Goal: Task Accomplishment & Management: Manage account settings

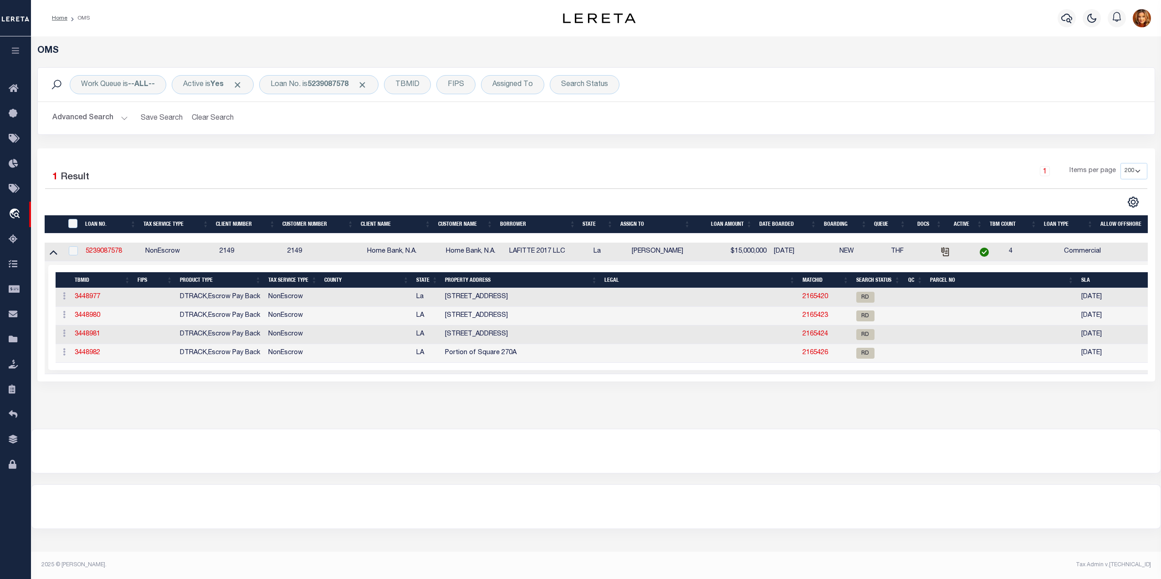
select select "200"
click at [206, 121] on button "Clear Search" at bounding box center [213, 118] width 50 height 18
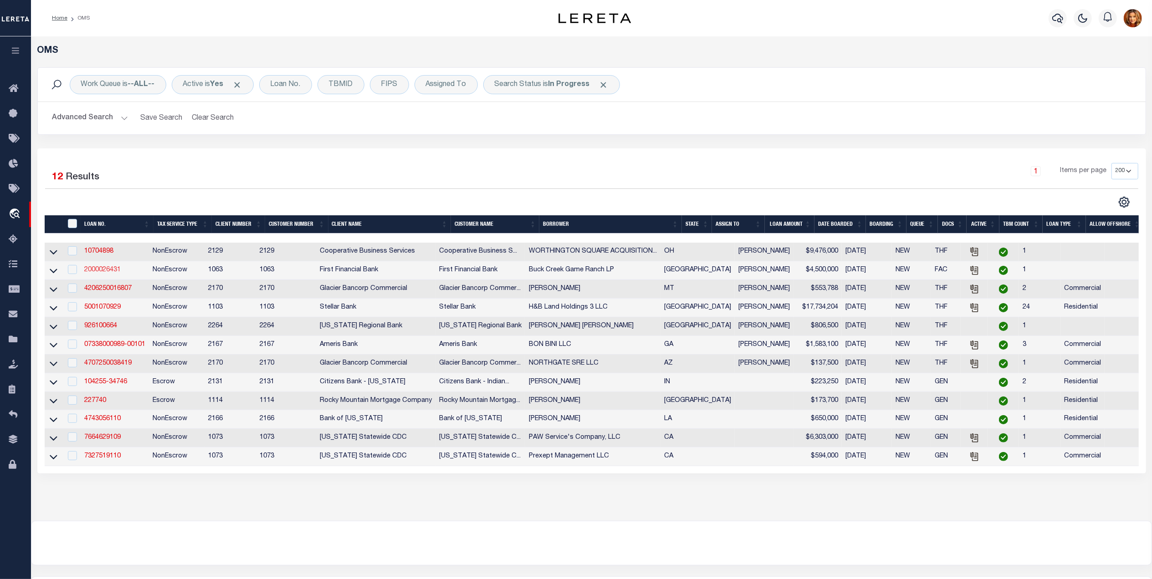
click at [112, 272] on link "2000026431" at bounding box center [102, 270] width 36 height 6
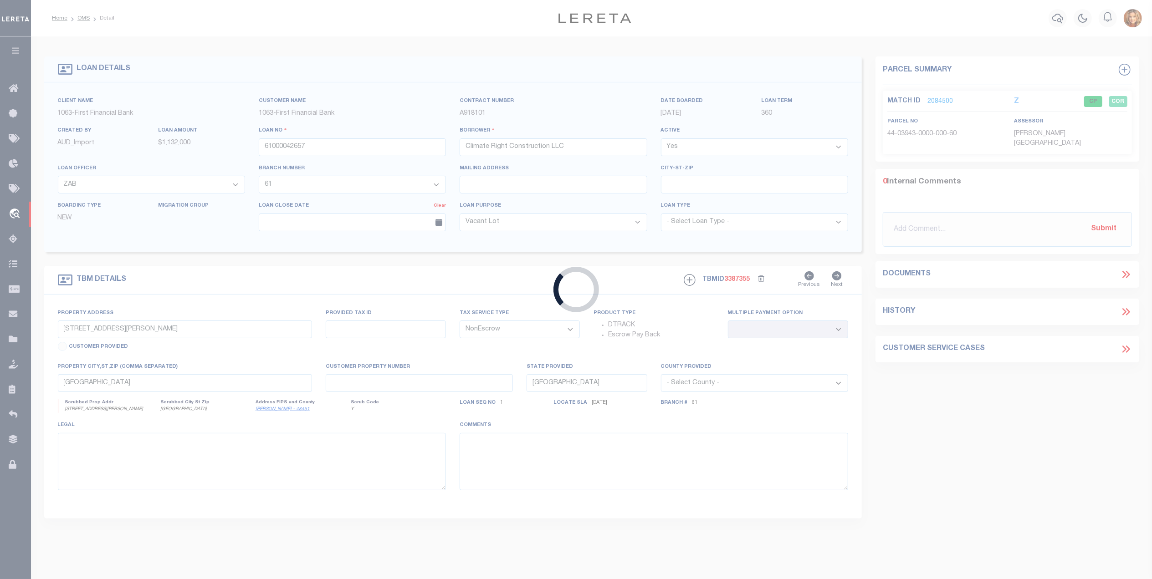
type input "2000026431"
type input "Buck Creek Game Ranch LP"
select select "773"
select select "490"
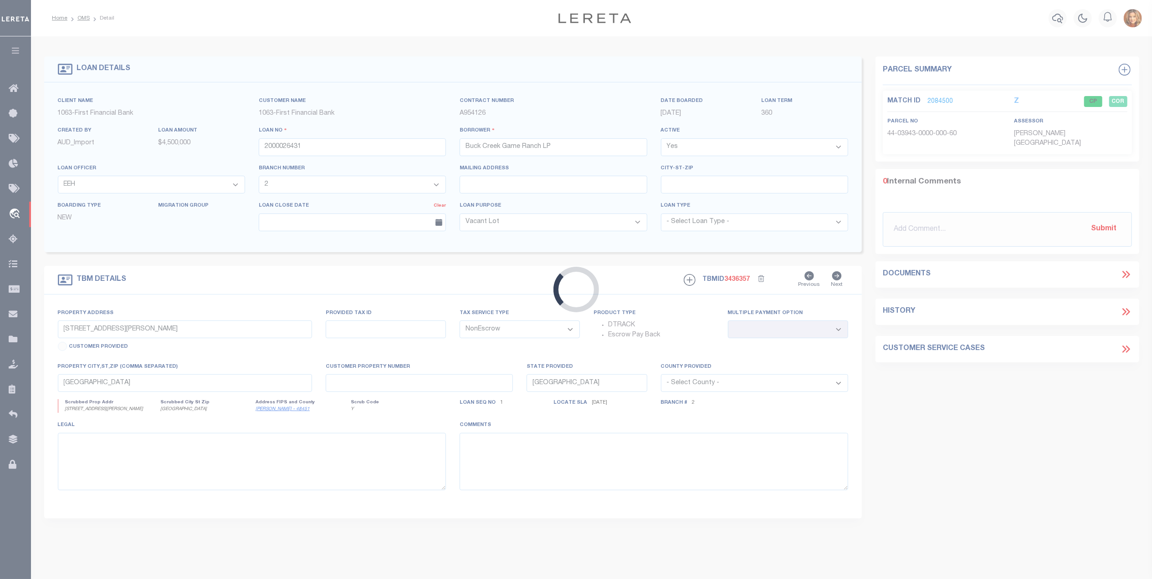
select select "773"
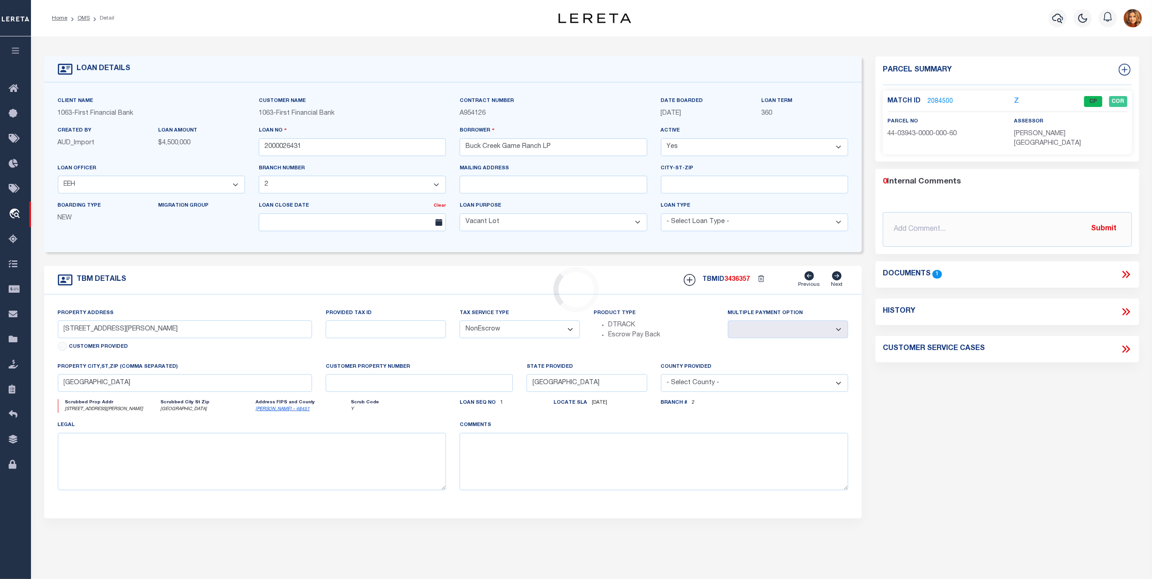
type input "1661 PR 1973"
select select
type input "Lawn TX 79530"
select select "490"
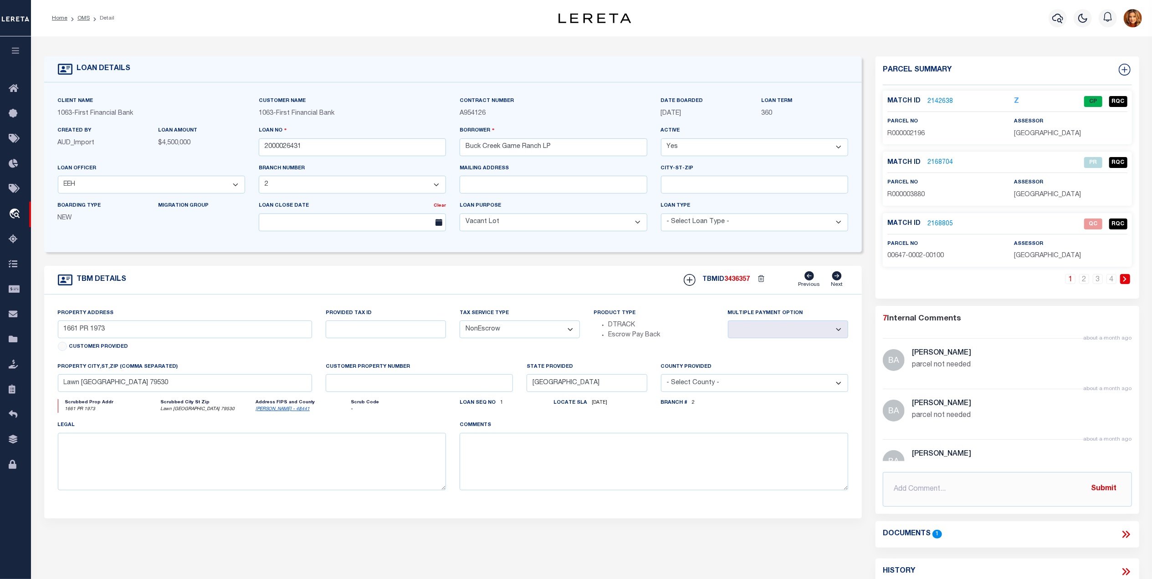
click at [935, 99] on link "2142638" at bounding box center [940, 102] width 26 height 10
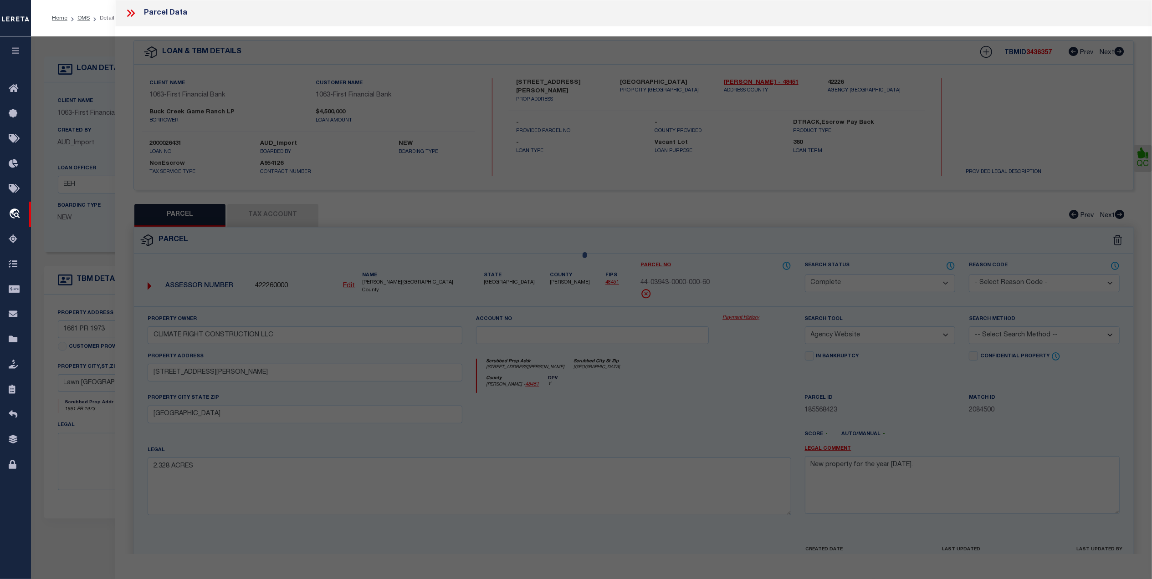
select select "AS"
select select
checkbox input "false"
select select "CP"
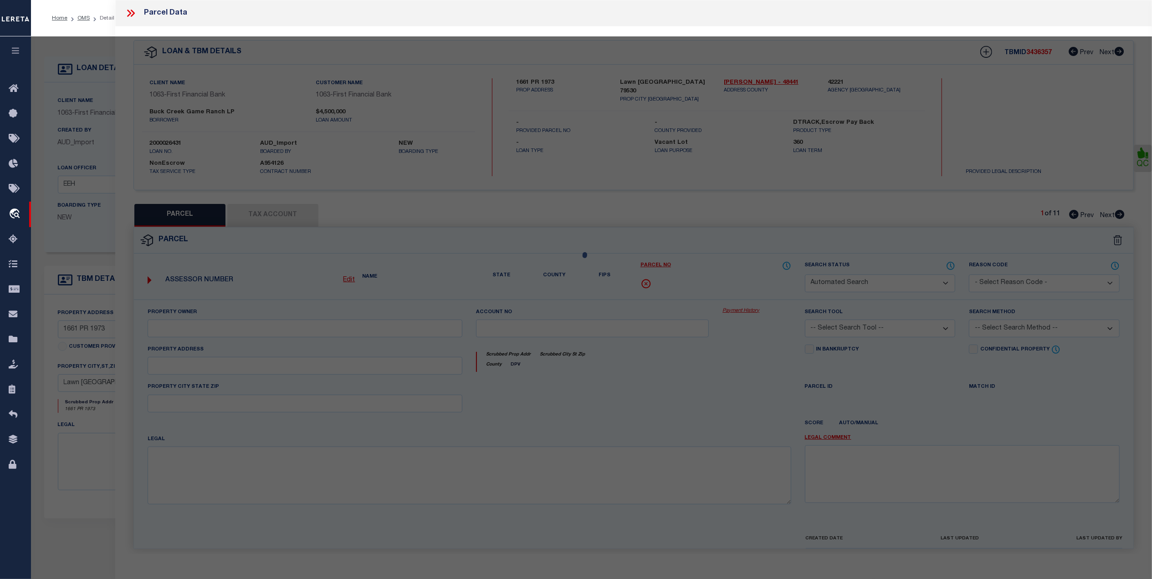
type input "BUCK CREEK GAME RANCH LP"
type input "00267.0003.00300"
select select "AGW"
select select "LEG"
type input "1770 FM"
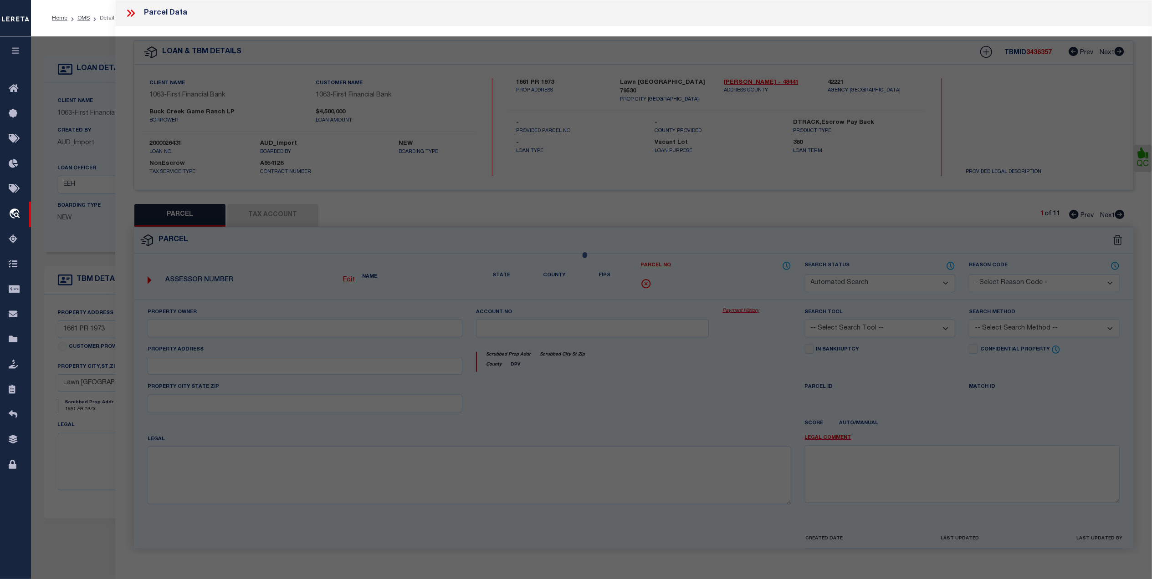
type textarea "Acres: 6.400, H T & B RR, AB: 267, SU: 3"
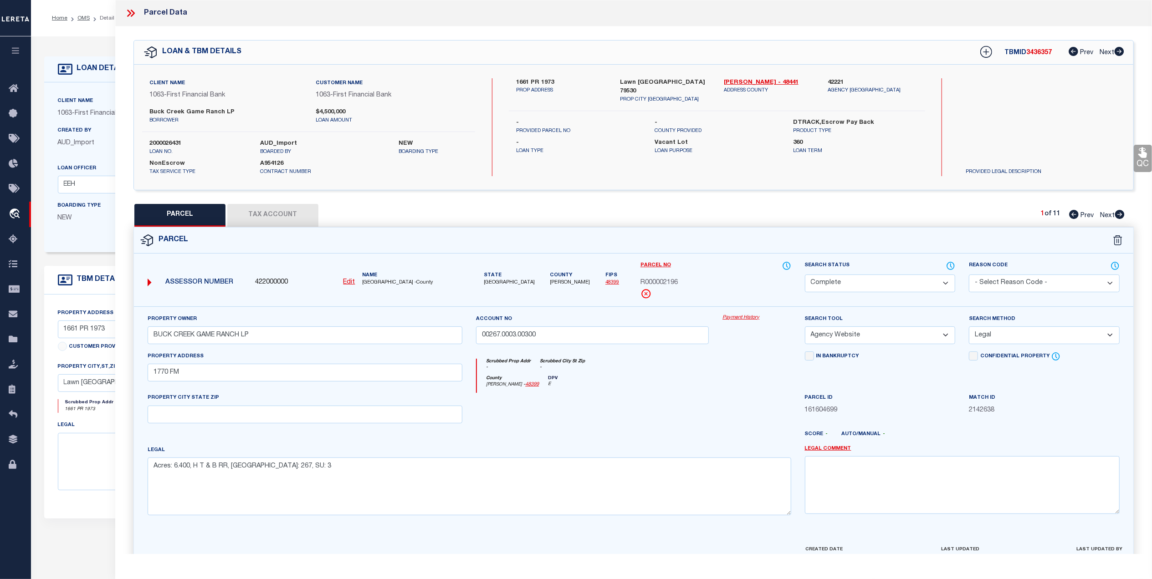
click at [944, 338] on select "-- Select Search Tool -- 3rd Party Website Agency File Agency Website ATLS CNV-…" at bounding box center [880, 336] width 151 height 18
click at [944, 286] on select "Automated Search Bad Parcel Complete Duplicate Parcel High Dollar Reporting In …" at bounding box center [880, 284] width 151 height 18
click at [944, 339] on select "-- Select Search Tool -- 3rd Party Website Agency File Agency Website ATLS CNV-…" at bounding box center [880, 336] width 151 height 18
click at [128, 15] on icon at bounding box center [129, 13] width 4 height 7
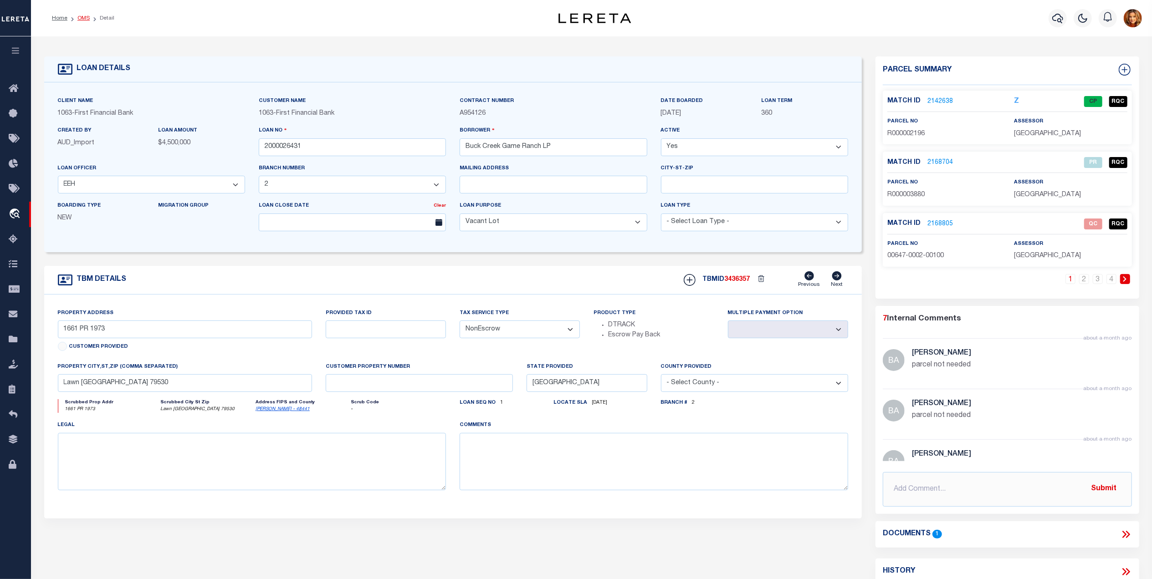
click at [87, 15] on link "OMS" at bounding box center [83, 17] width 12 height 5
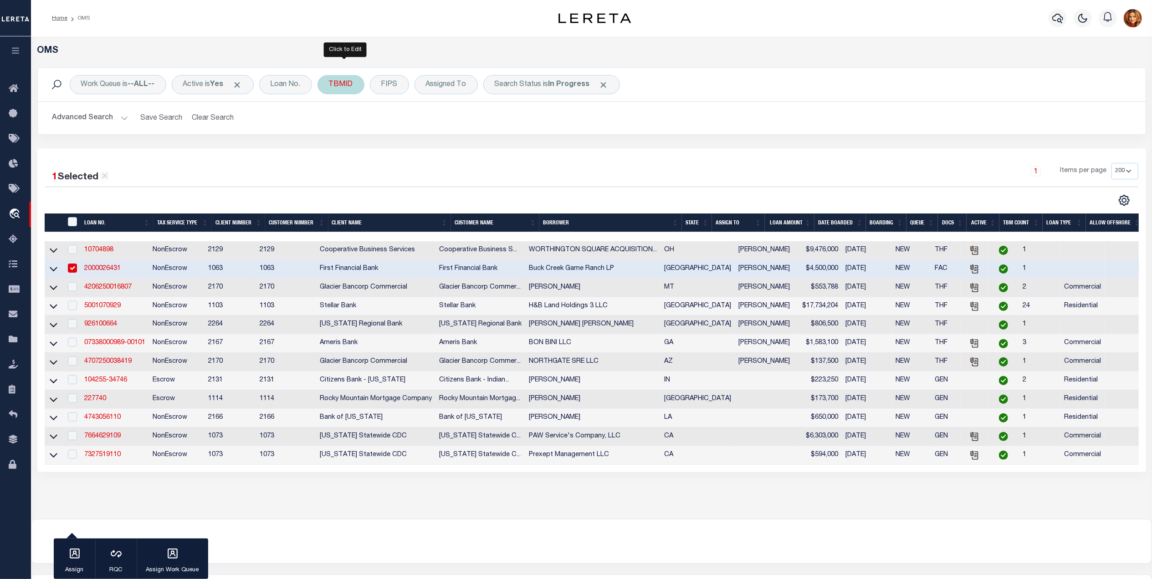
click at [348, 84] on div "TBMID" at bounding box center [340, 84] width 47 height 19
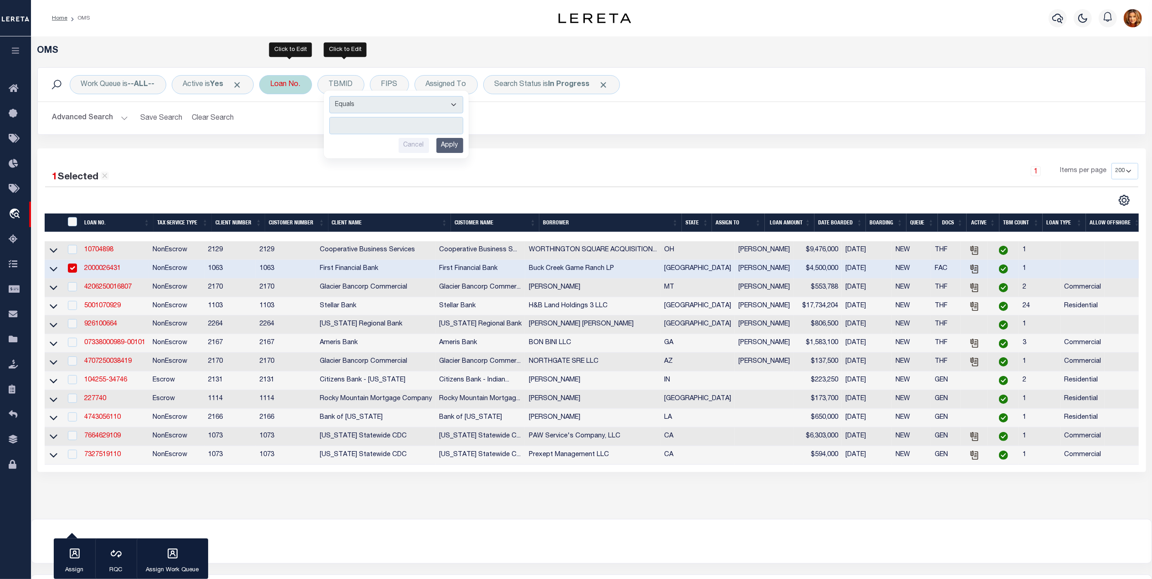
click at [280, 89] on div "Loan No." at bounding box center [285, 84] width 53 height 19
type input "5239087578"
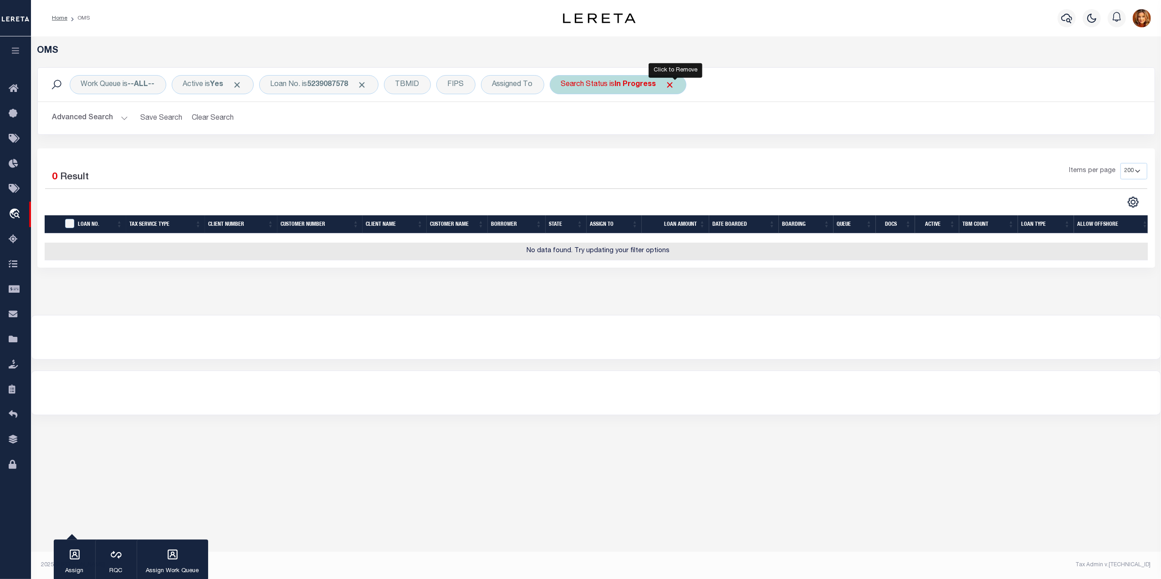
click at [675, 87] on span "Click to Remove" at bounding box center [671, 85] width 10 height 10
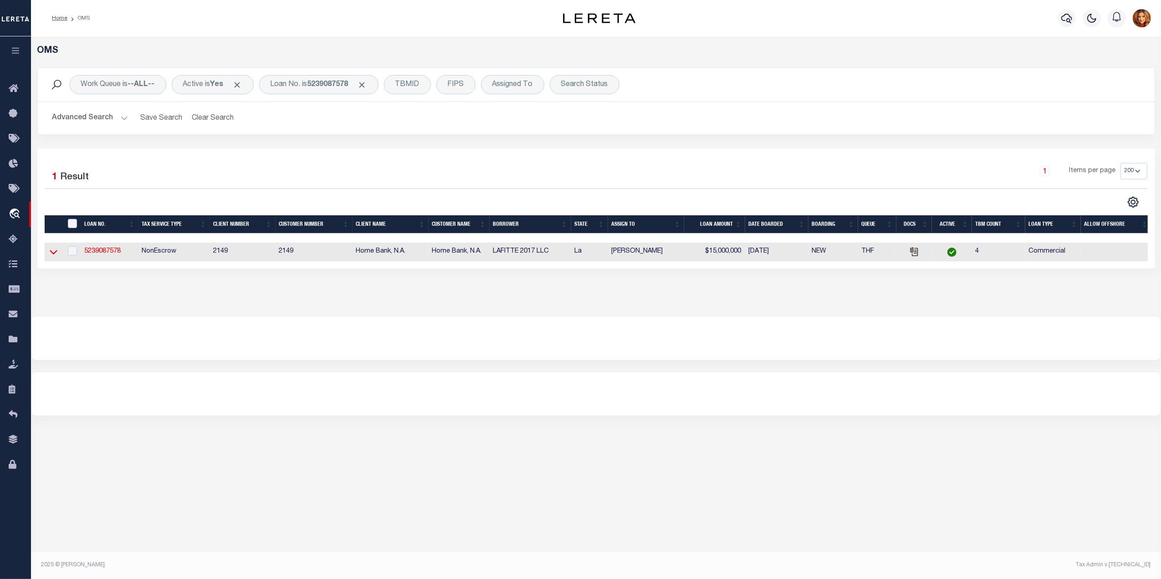
click at [50, 254] on icon at bounding box center [54, 253] width 8 height 5
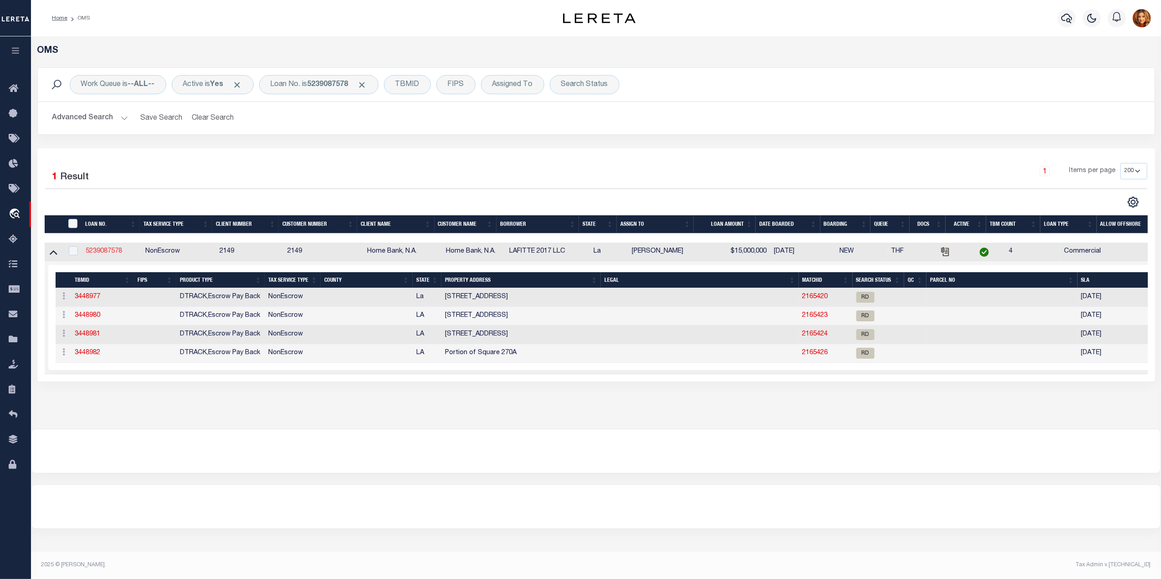
click at [102, 250] on link "5239087578" at bounding box center [104, 251] width 36 height 6
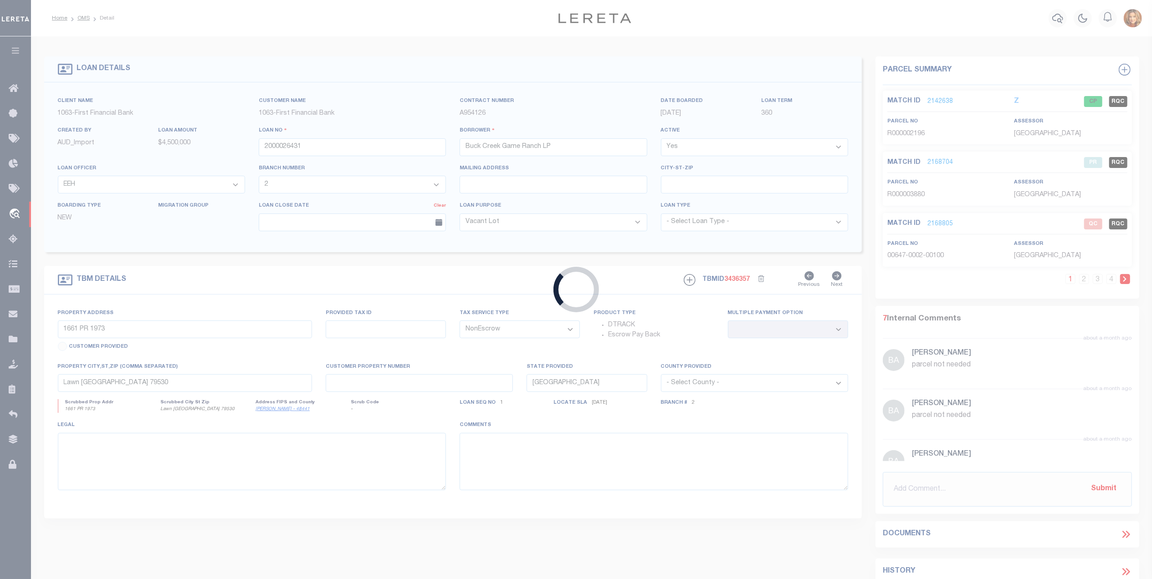
type input "5239087578"
type input "LAFITTE 2017 LLC"
select select
type input "06/25/2025"
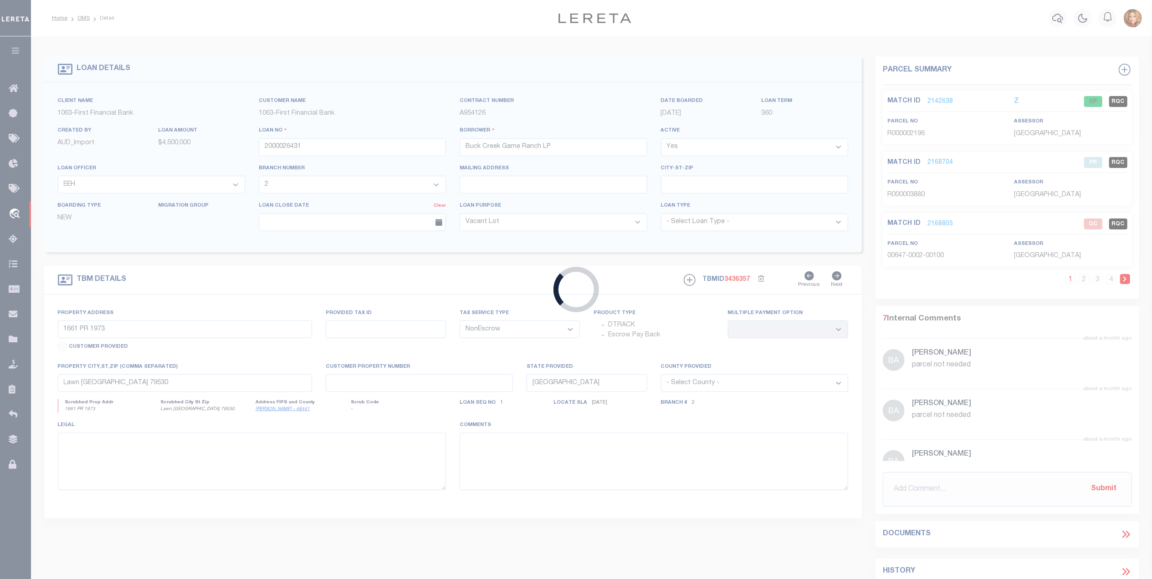
select select
select select "20"
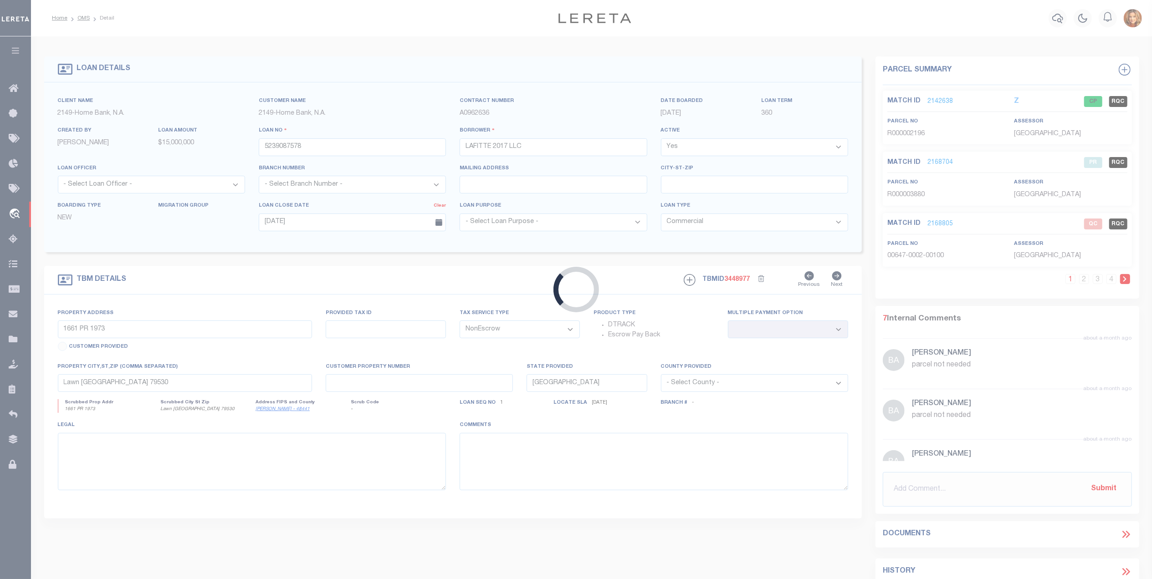
select select "32949"
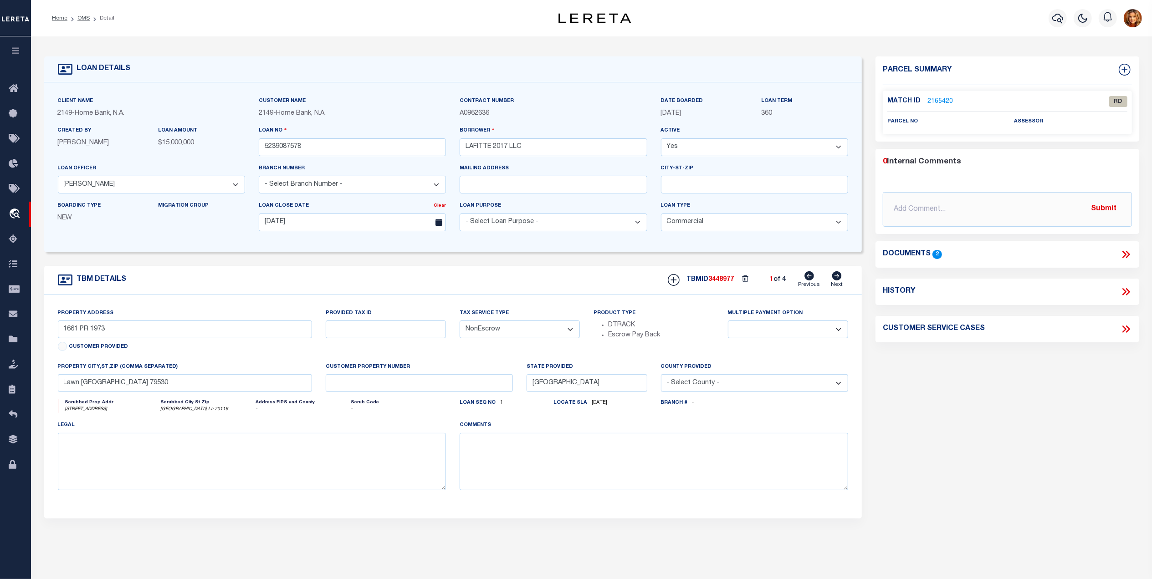
type input "Square 240-A, Block 6"
select select
type input "New Orleans La 70116"
type input "La"
click at [1125, 254] on icon at bounding box center [1124, 254] width 4 height 7
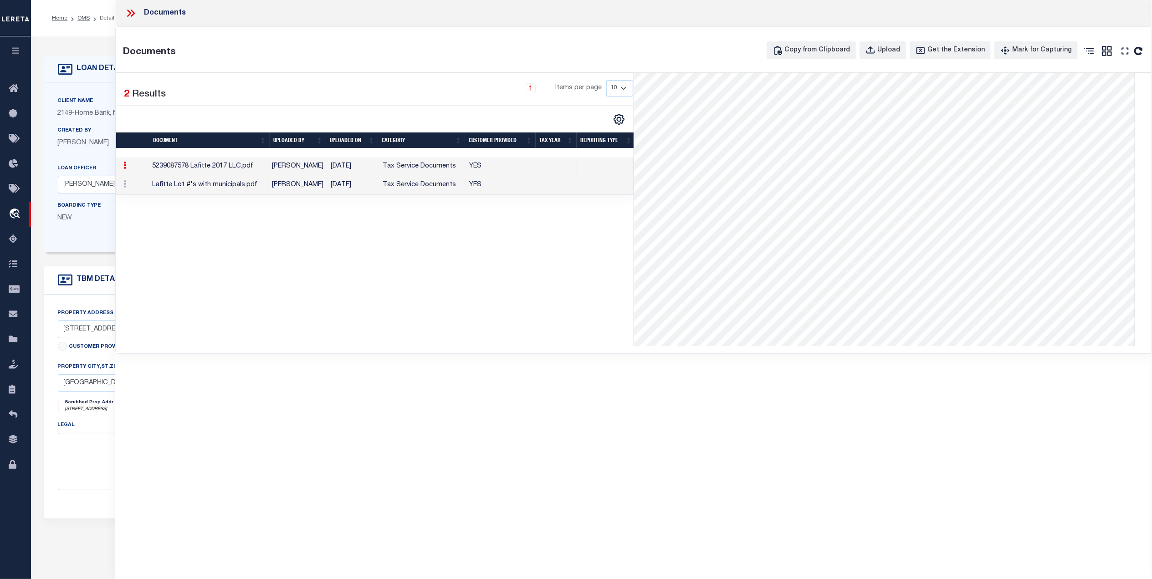
click at [276, 187] on td "Linda Jackson" at bounding box center [298, 185] width 59 height 19
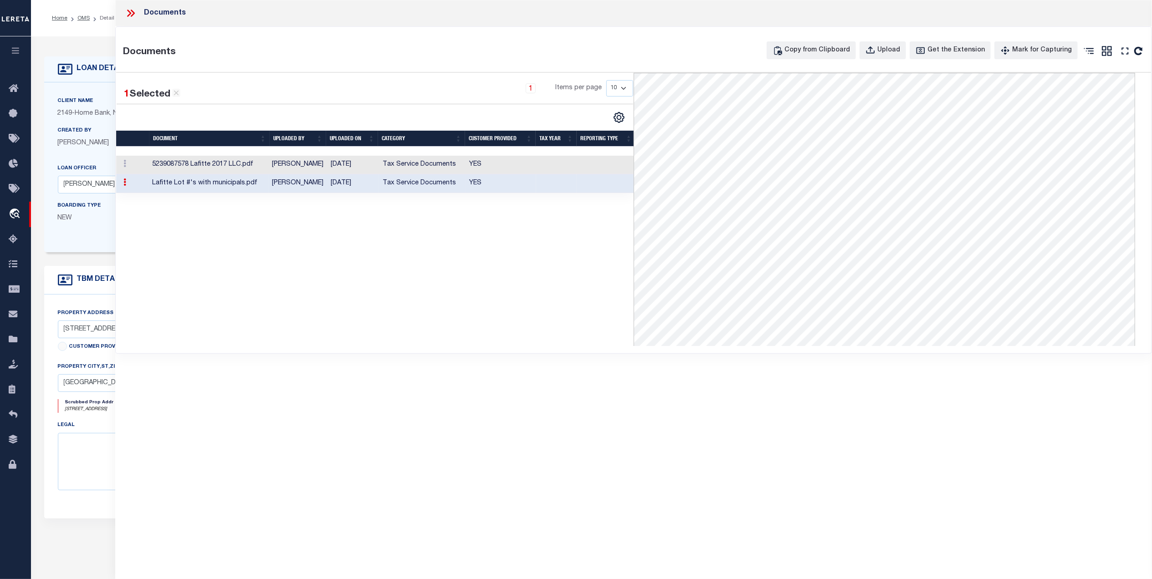
click at [276, 166] on td "Linda Jackson" at bounding box center [298, 165] width 59 height 19
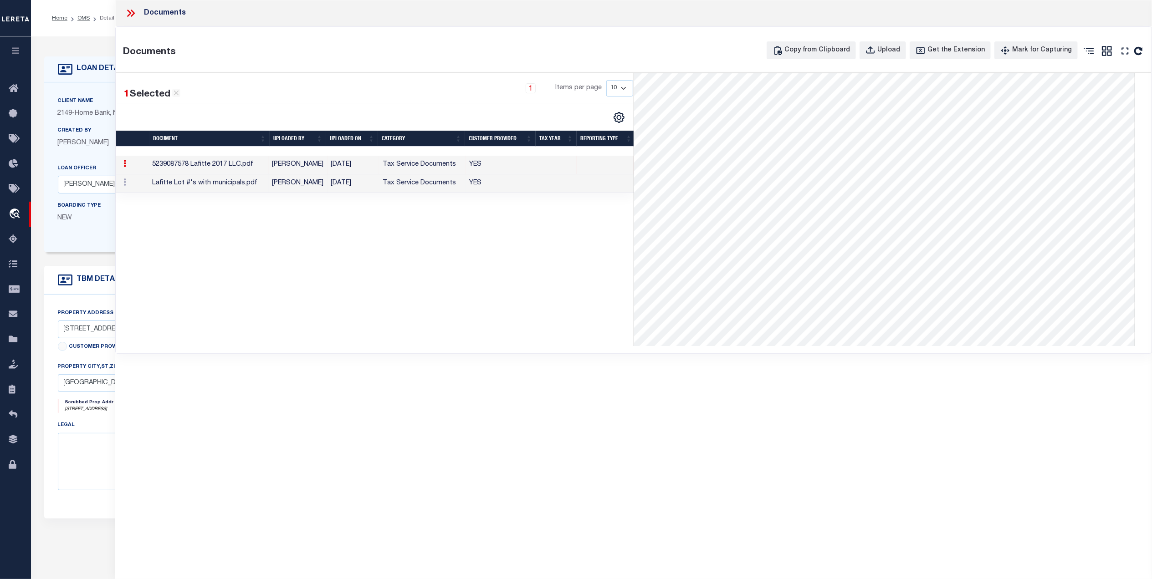
click at [218, 182] on td "Lafitte Lot #'s with municipals.pdf" at bounding box center [208, 183] width 120 height 19
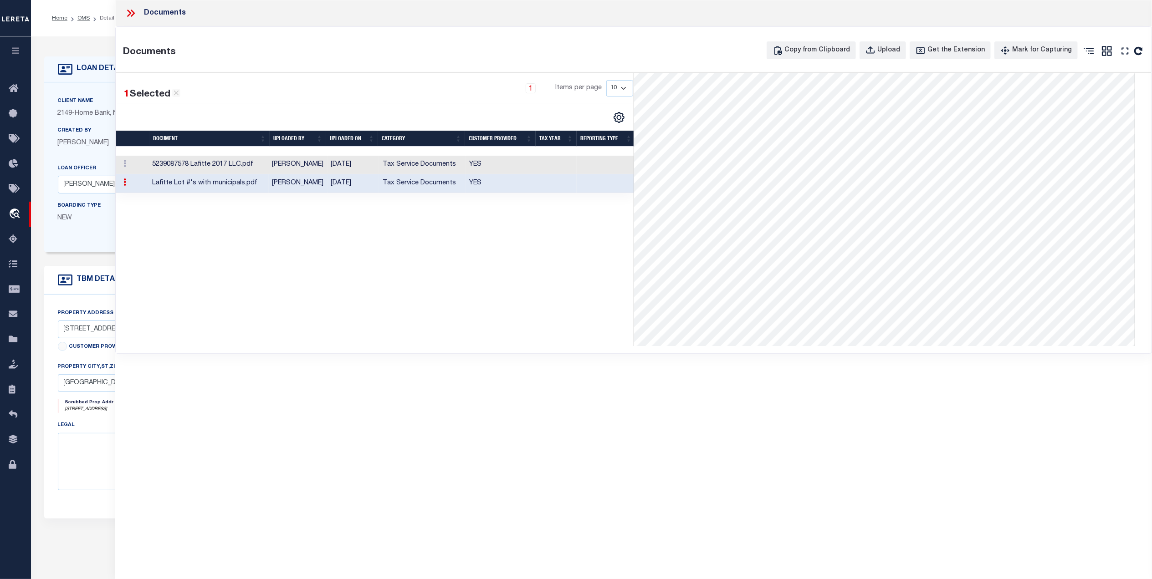
scroll to position [48, 0]
click at [132, 14] on icon at bounding box center [131, 13] width 12 height 12
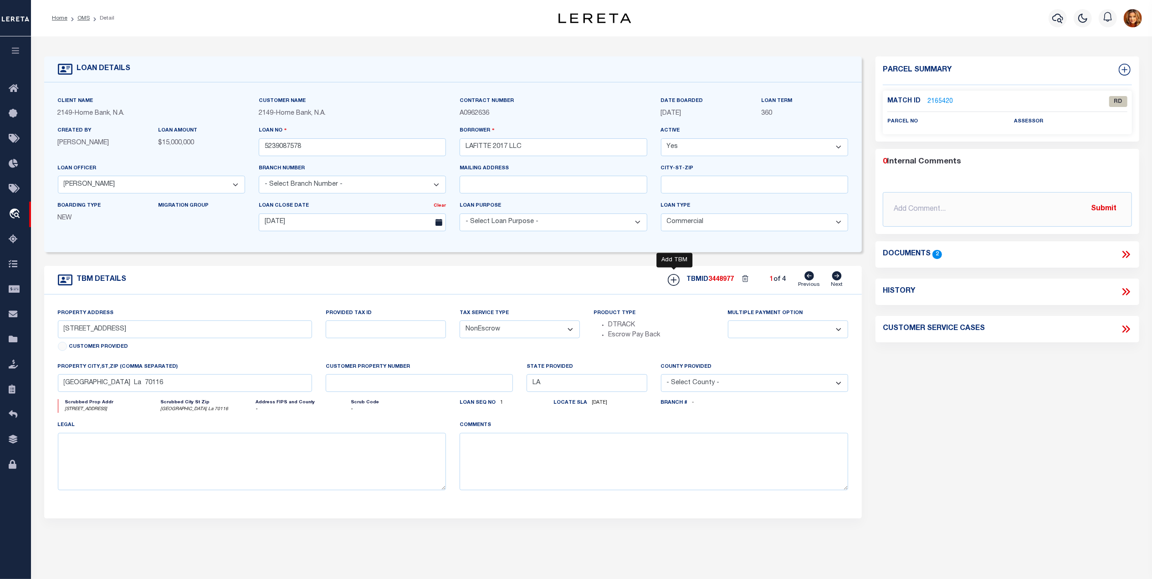
click at [672, 283] on icon at bounding box center [674, 280] width 12 height 12
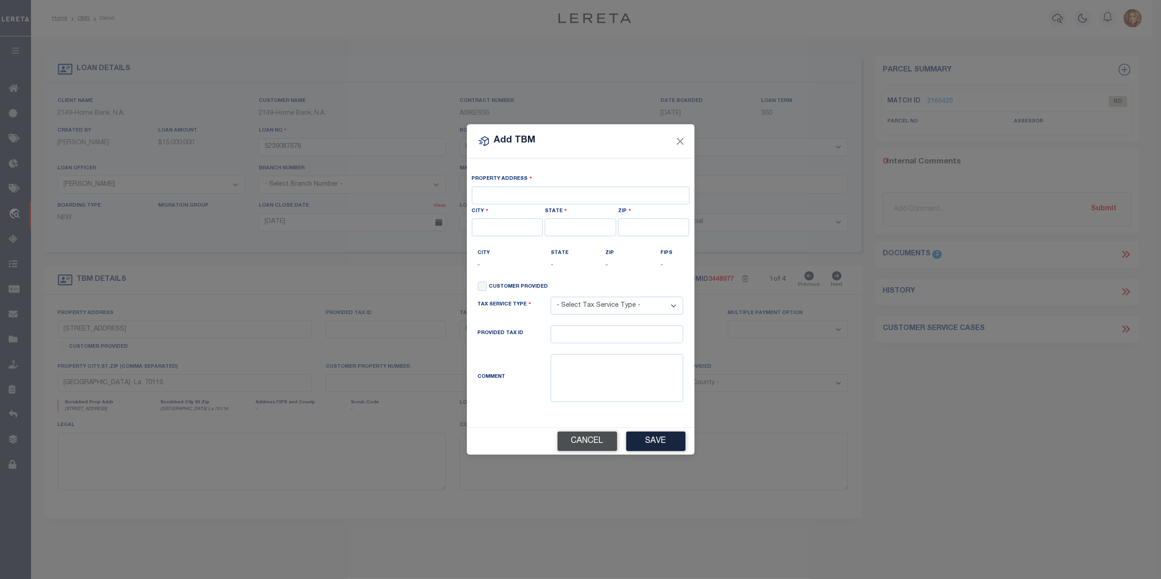
click at [583, 443] on button "Cancel" at bounding box center [588, 442] width 60 height 20
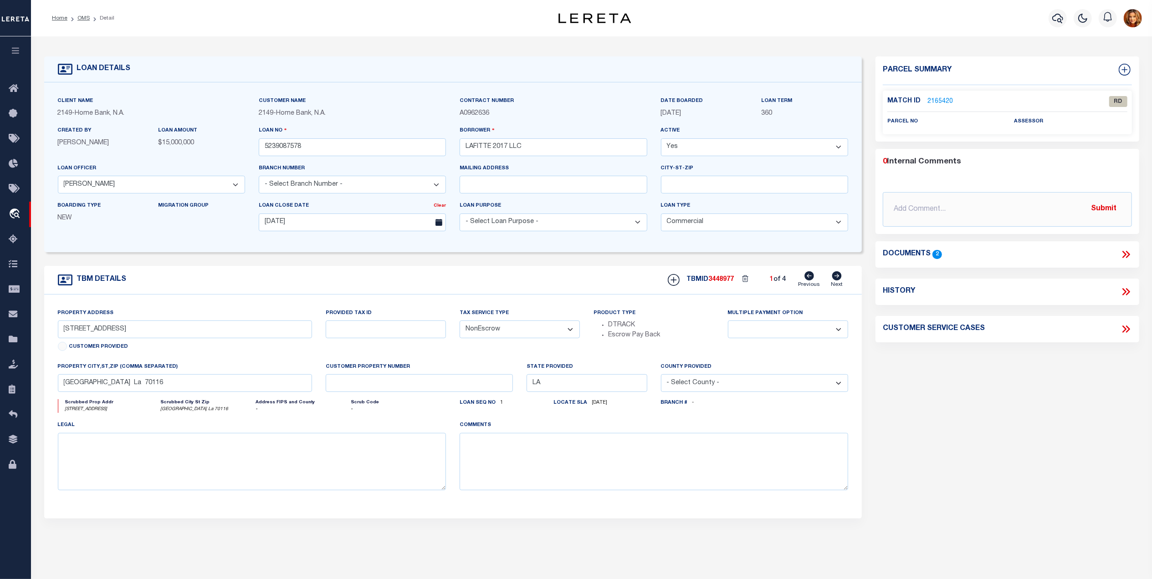
click at [1123, 256] on icon at bounding box center [1126, 255] width 12 height 12
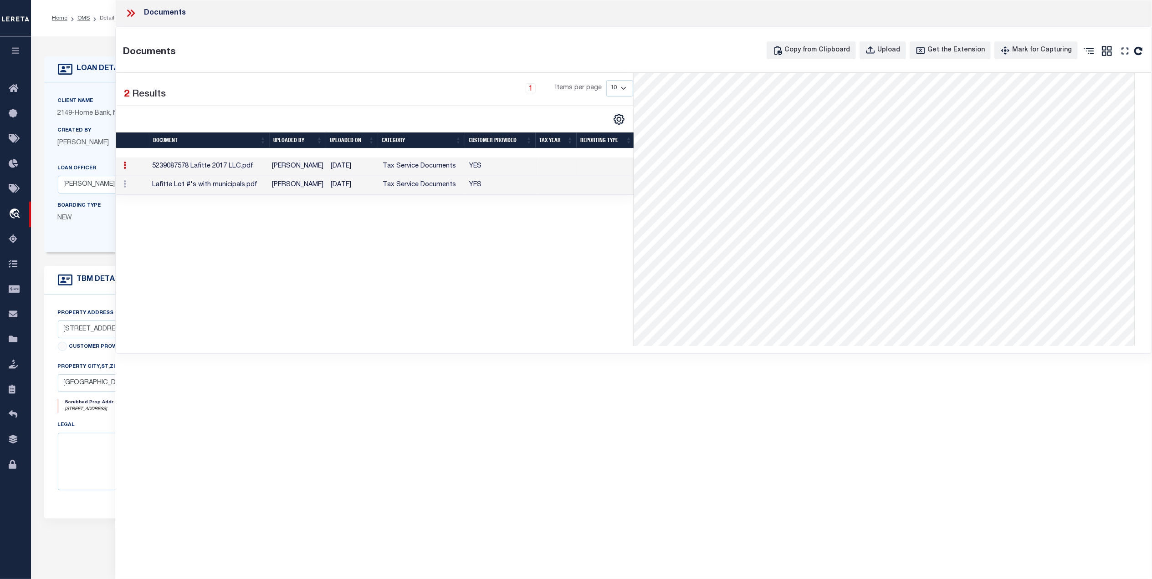
click at [301, 168] on td "Linda Jackson" at bounding box center [298, 167] width 59 height 19
click at [1121, 47] on icon at bounding box center [1125, 51] width 12 height 12
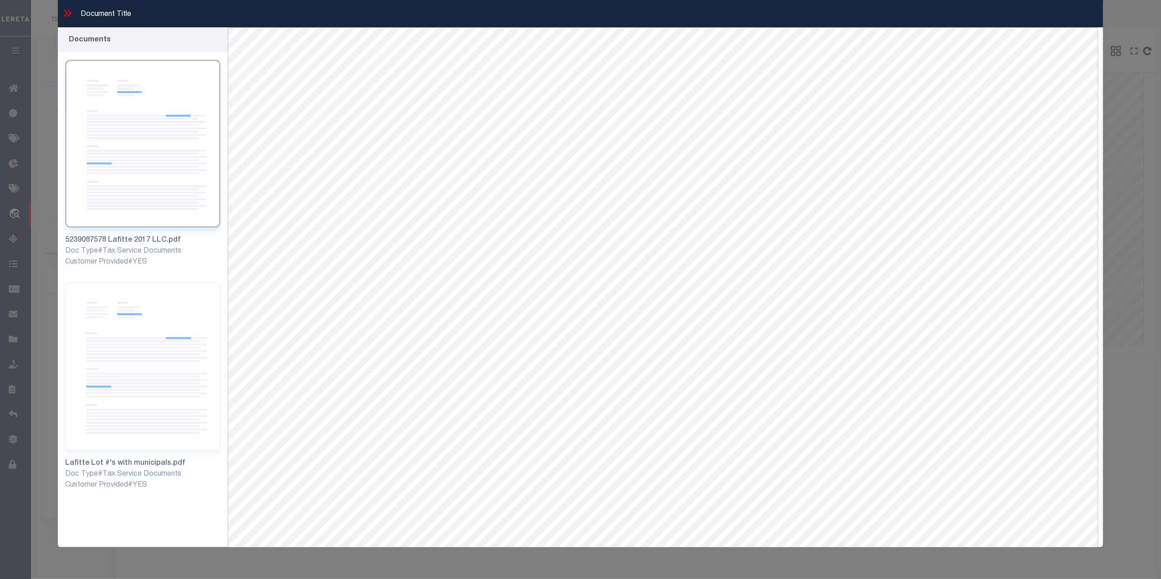
click at [62, 13] on icon at bounding box center [67, 13] width 12 height 12
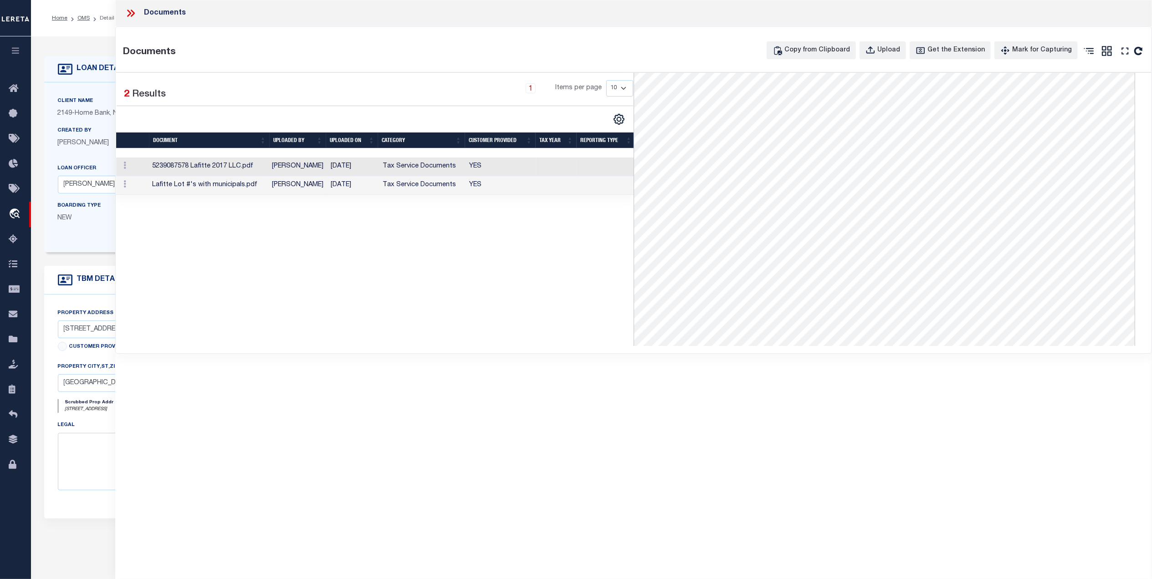
click at [131, 13] on icon at bounding box center [131, 13] width 12 height 12
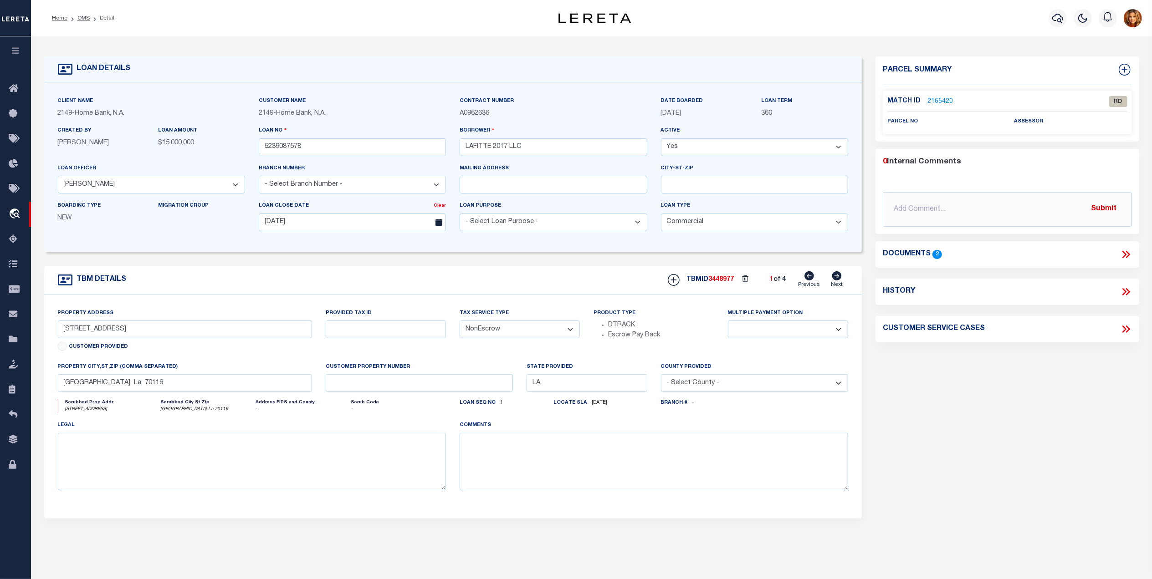
click at [935, 102] on link "2165420" at bounding box center [940, 102] width 26 height 10
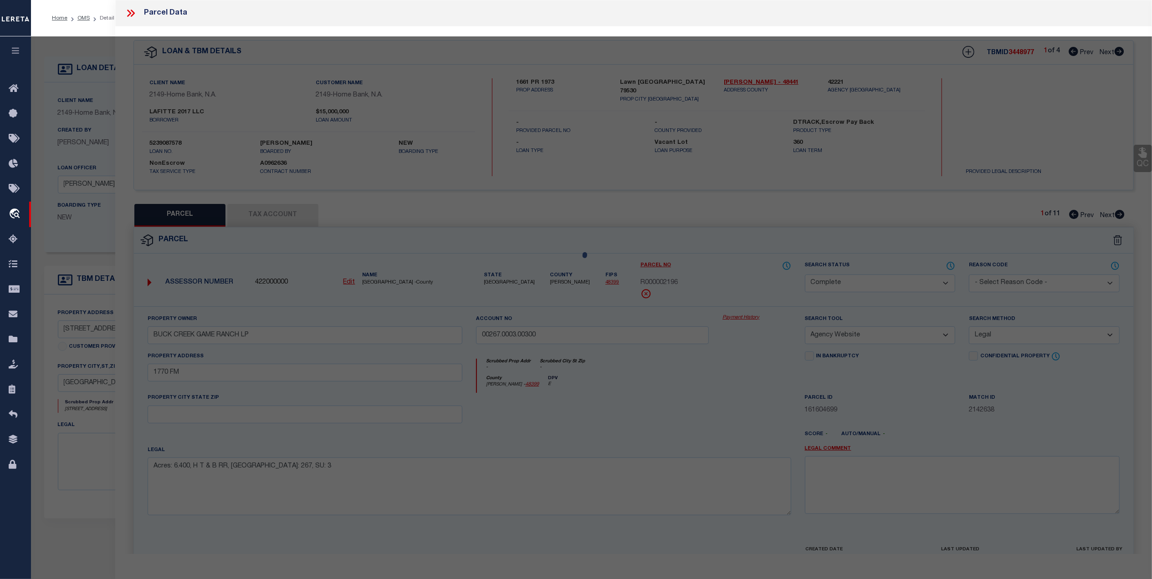
select select "AS"
select select
checkbox input "false"
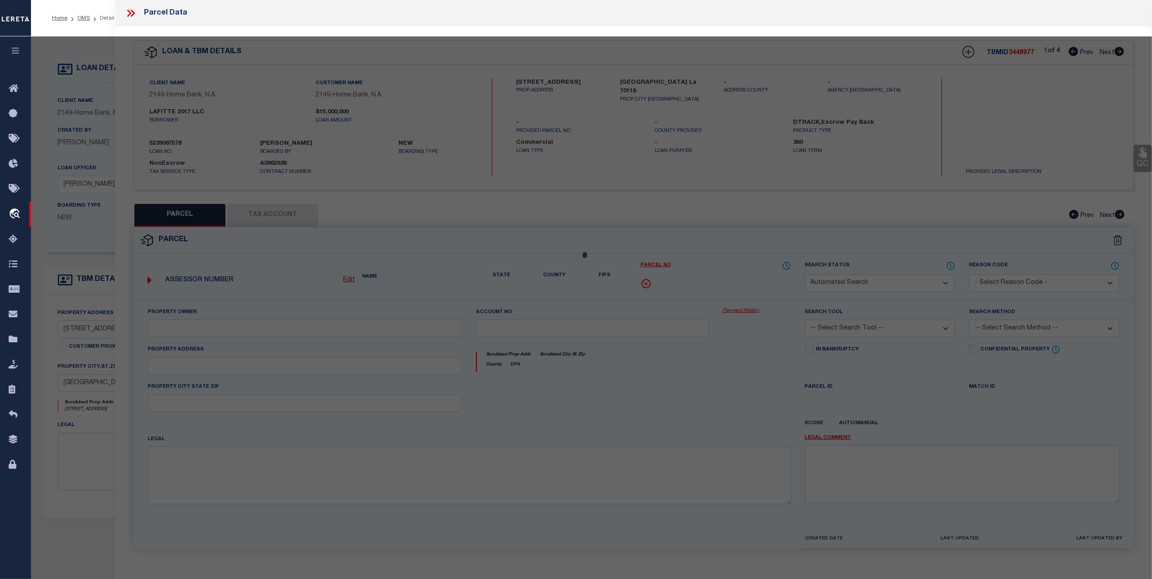
select select "RD"
checkbox input "false"
type textarea "Document uploaded that satisfies a legal requirement, changing from ND to RD"
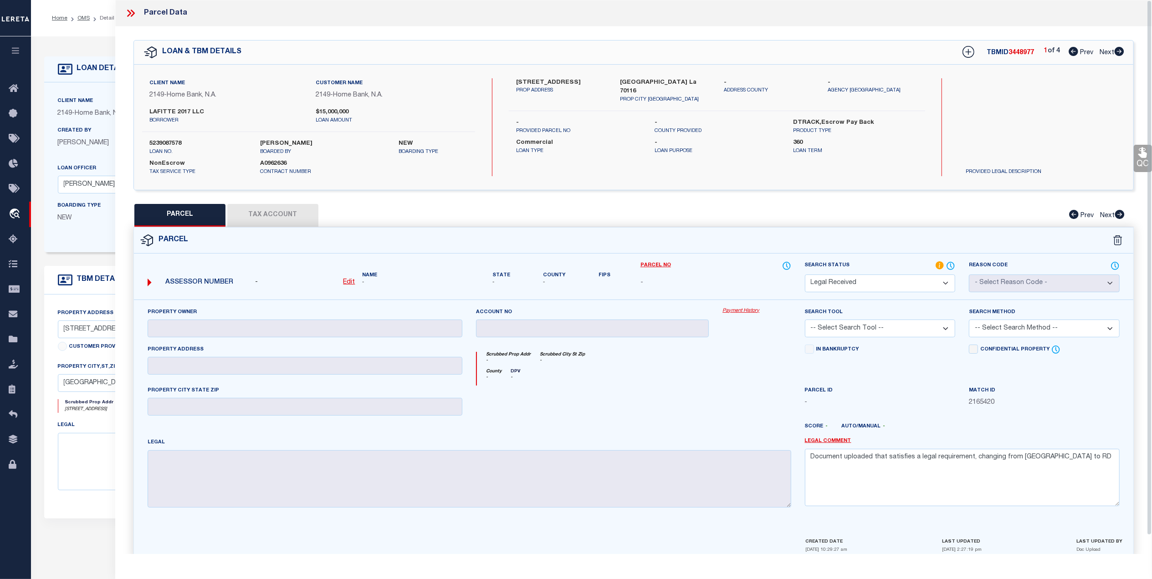
click at [1105, 53] on span "Next" at bounding box center [1107, 53] width 15 height 6
select select "AS"
checkbox input "false"
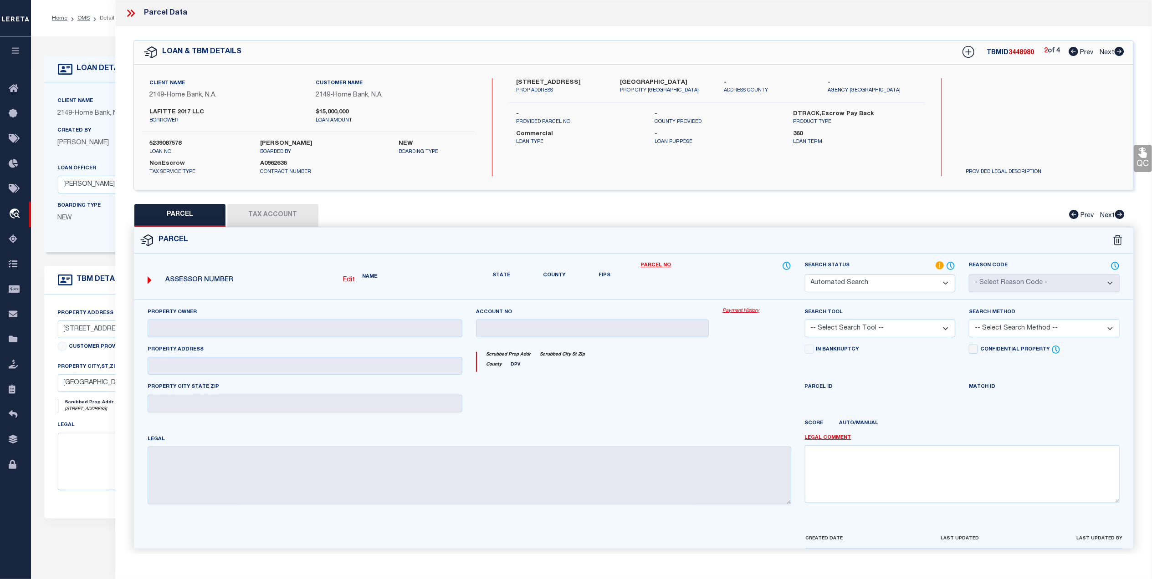
select select "RD"
checkbox input "false"
type textarea "Document uploaded that satisfies a legal requirement, changing from ND to RD"
click at [887, 283] on select "Automated Search Bad Parcel Complete Duplicate Parcel High Dollar Reporting In …" at bounding box center [880, 284] width 151 height 18
select select "DP"
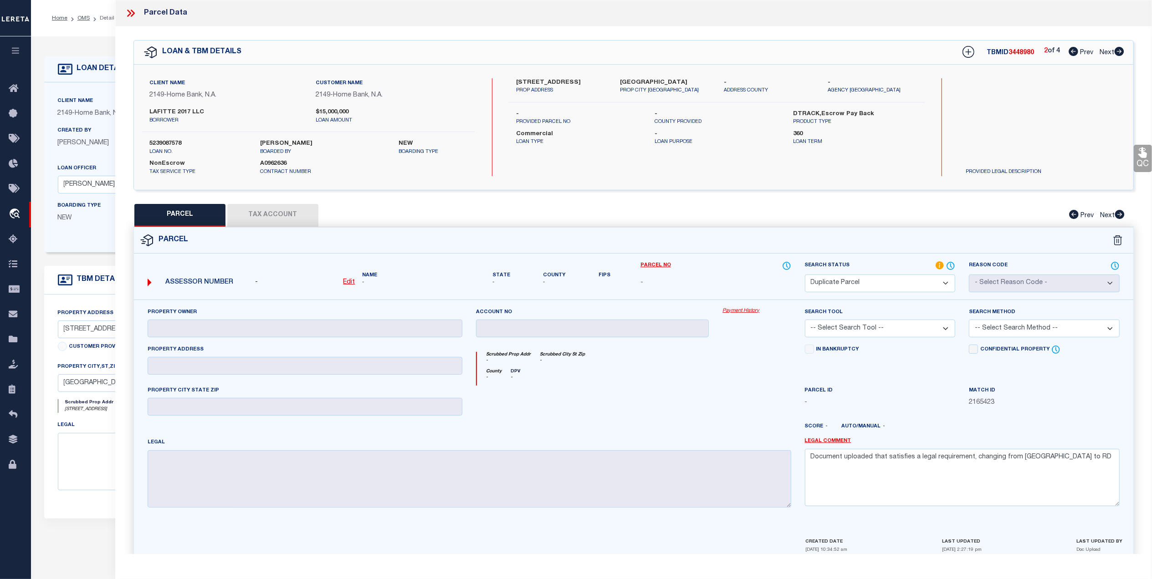
click at [805, 275] on select "Automated Search Bad Parcel Complete Duplicate Parcel High Dollar Reporting In …" at bounding box center [880, 284] width 151 height 18
click at [633, 454] on div "Property Owner Account no Payment History Search Tool -- Select Search Tool -- …" at bounding box center [634, 411] width 986 height 208
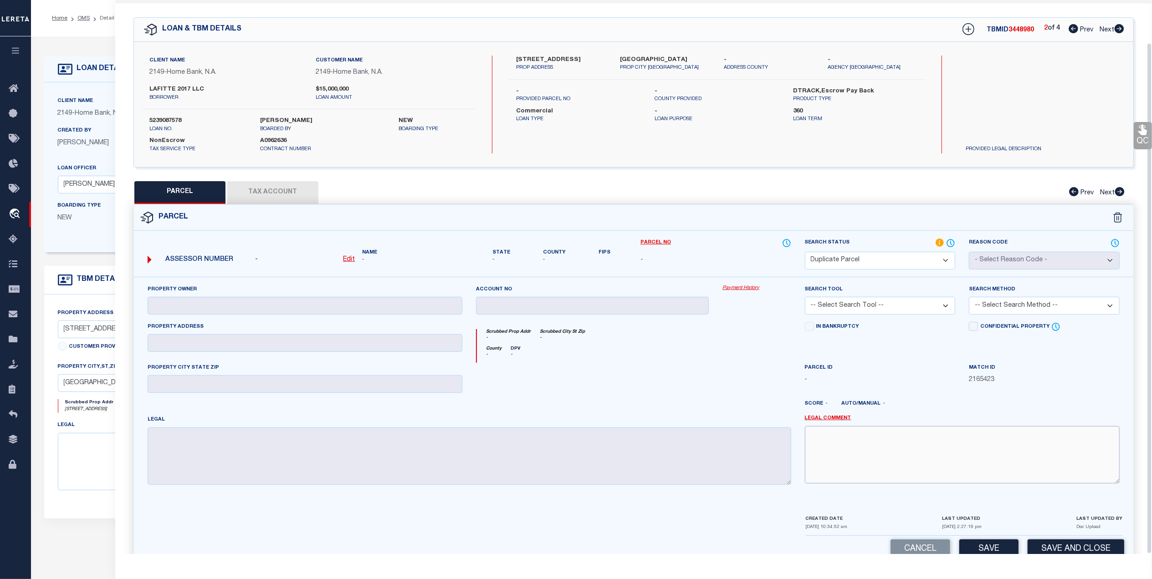
scroll to position [46, 0]
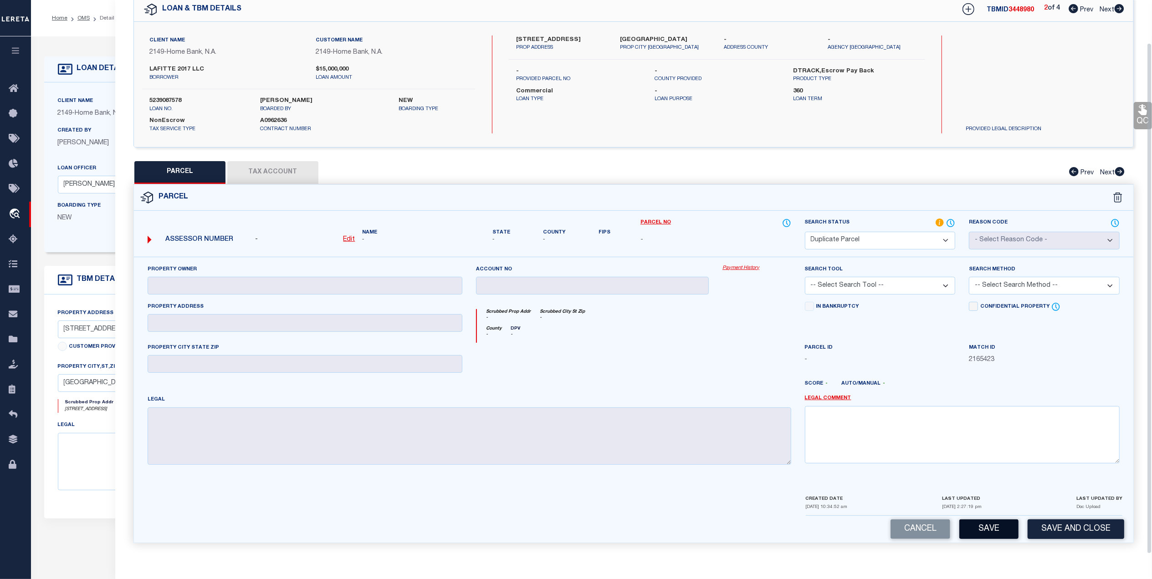
click at [991, 529] on button "Save" at bounding box center [988, 530] width 59 height 20
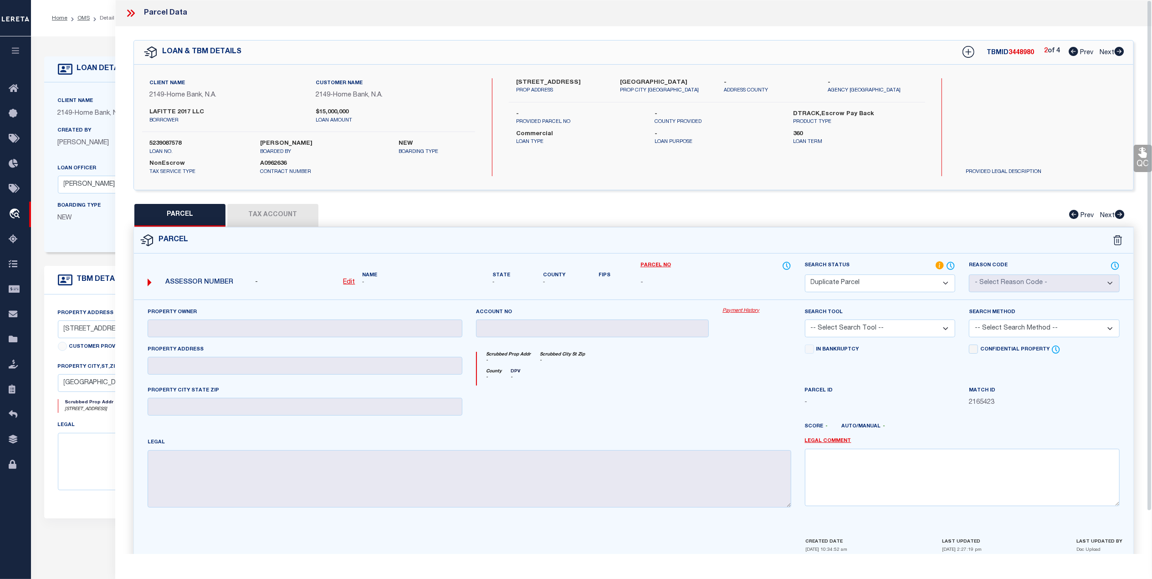
select select "AS"
checkbox input "false"
select select "DP"
checkbox input "false"
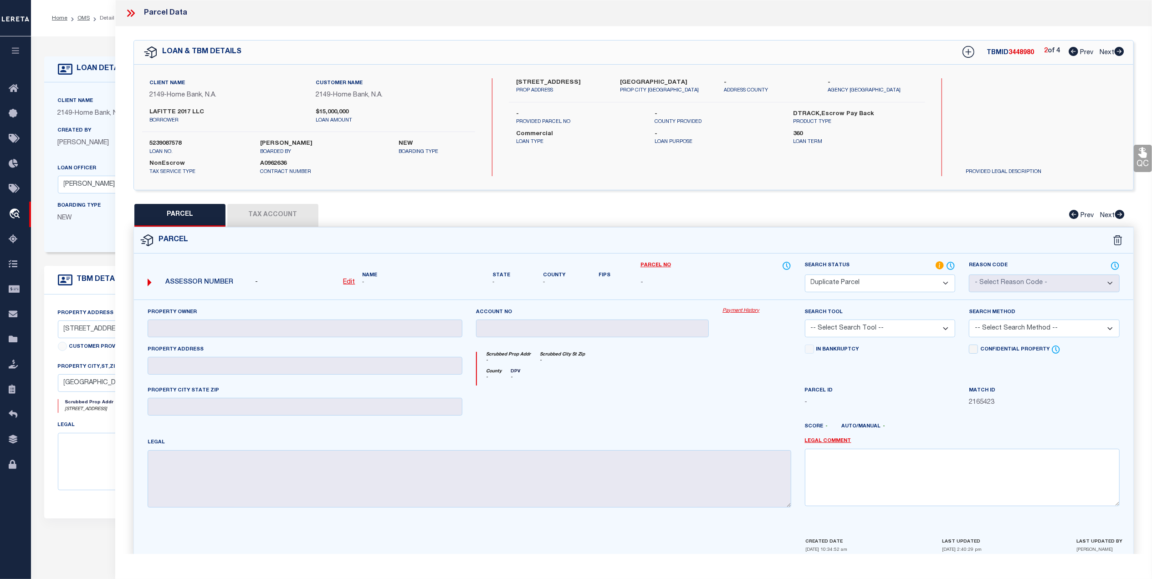
click at [1105, 52] on span "Next" at bounding box center [1107, 53] width 15 height 6
select select "AS"
checkbox input "false"
select select "RD"
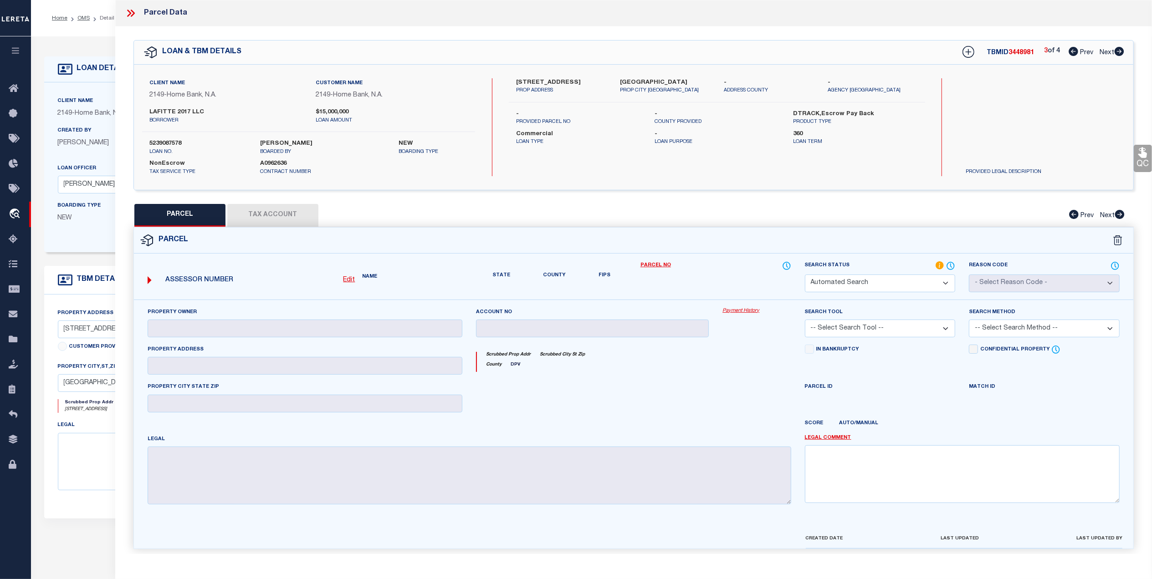
checkbox input "false"
type textarea "Document uploaded that satisfies a legal requirement, changing from ND to RD"
click at [873, 286] on select "Automated Search Bad Parcel Complete Duplicate Parcel High Dollar Reporting In …" at bounding box center [880, 284] width 151 height 18
select select "DP"
click at [805, 275] on select "Automated Search Bad Parcel Complete Duplicate Parcel High Dollar Reporting In …" at bounding box center [880, 284] width 151 height 18
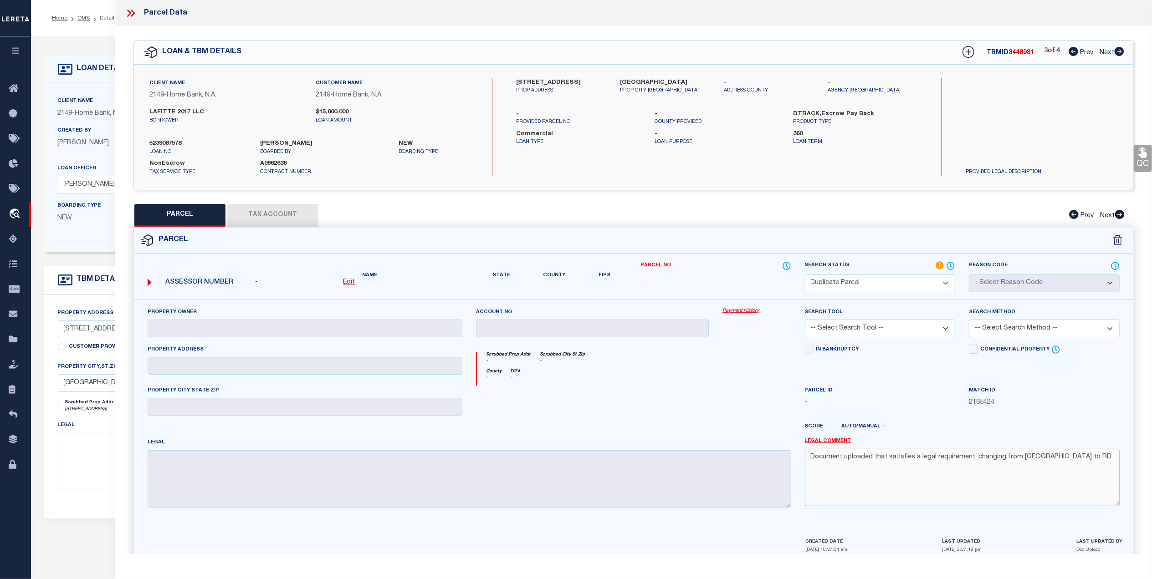
click at [624, 455] on div "Property Owner Account no Payment History Search Tool -- Select Search Tool -- …" at bounding box center [634, 411] width 986 height 208
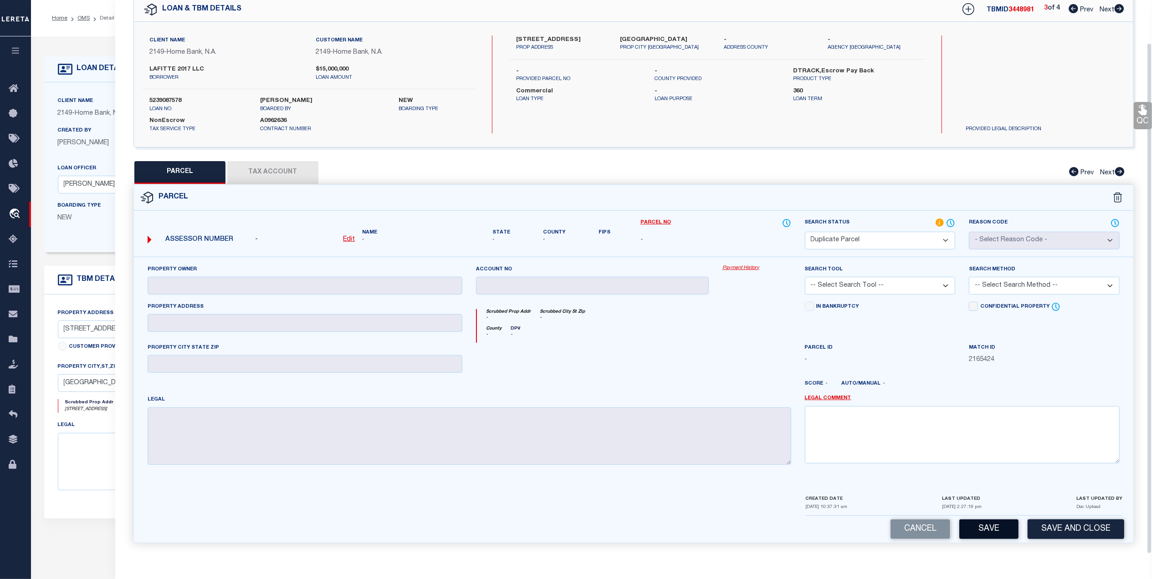
click at [1005, 533] on button "Save" at bounding box center [988, 530] width 59 height 20
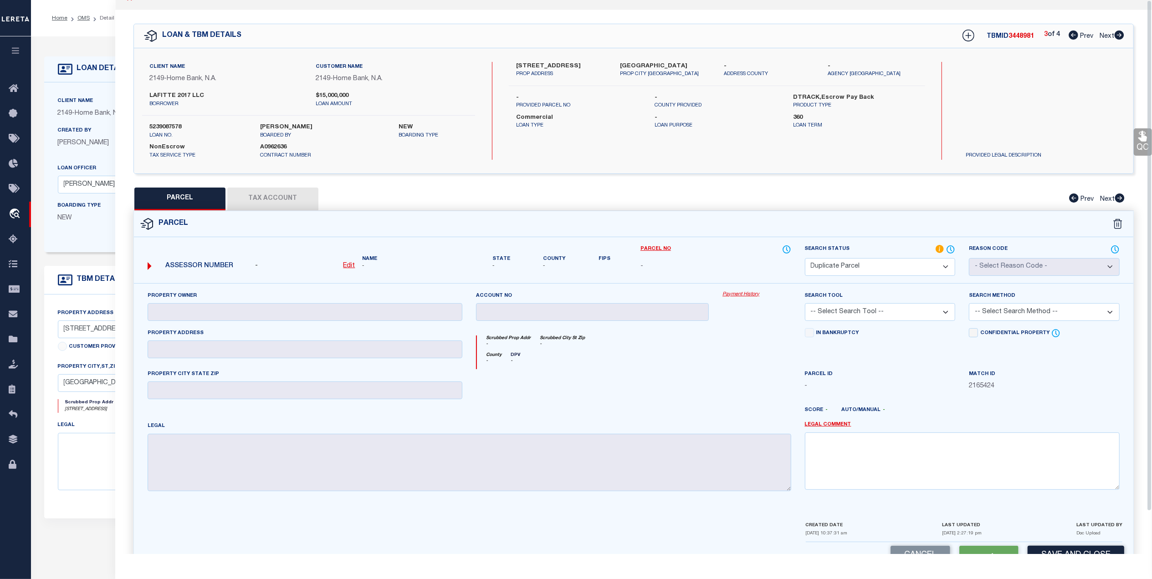
scroll to position [0, 0]
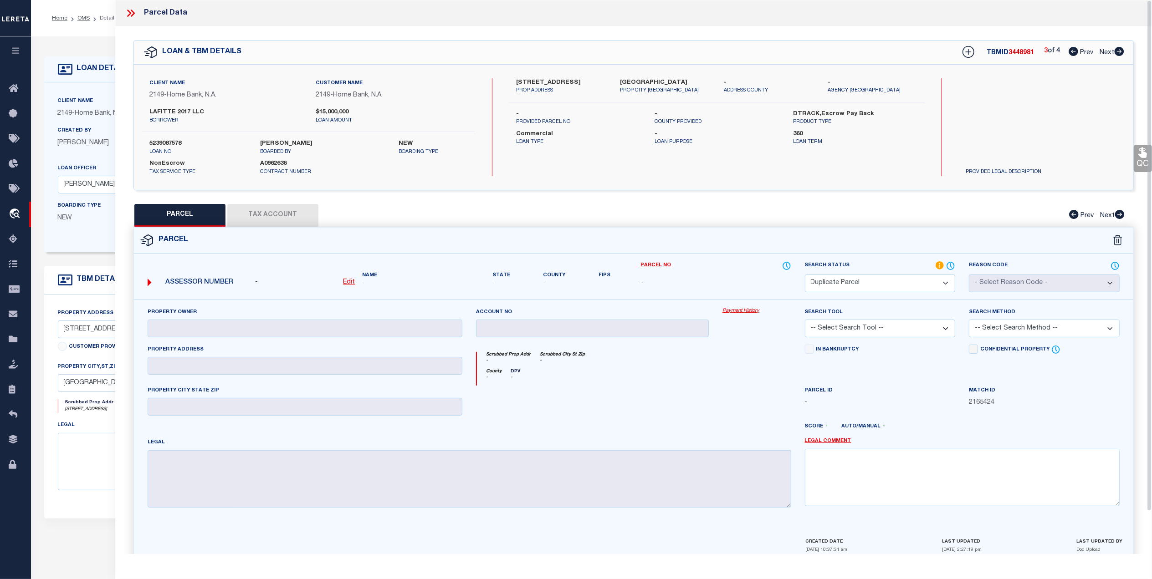
select select "AS"
checkbox input "false"
select select "DP"
checkbox input "false"
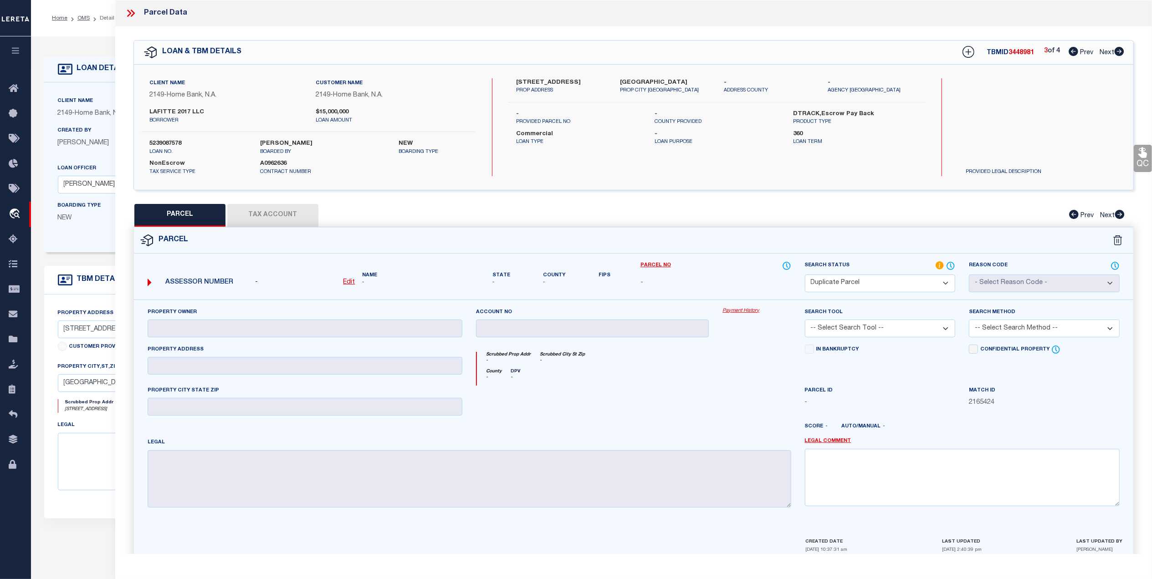
click at [1103, 53] on span "Next" at bounding box center [1107, 53] width 15 height 6
select select "AS"
checkbox input "false"
select select "RD"
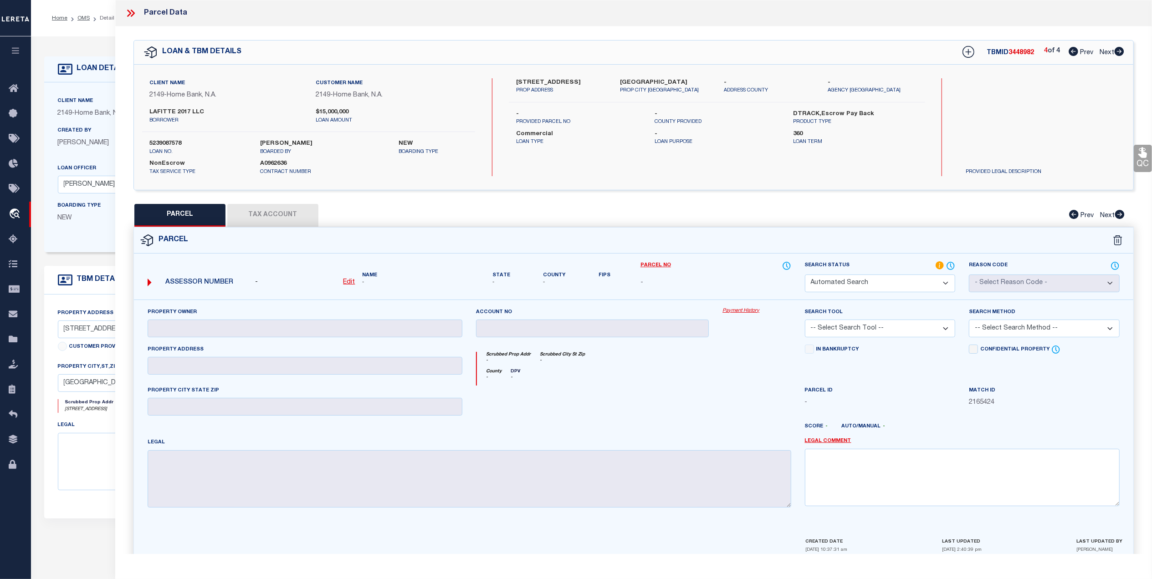
checkbox input "false"
type textarea "Document uploaded that satisfies a legal requirement, changing from ND to RD"
click at [879, 283] on select "Automated Search Bad Parcel Complete Duplicate Parcel High Dollar Reporting In …" at bounding box center [880, 284] width 151 height 18
select select "DP"
click at [805, 275] on select "Automated Search Bad Parcel Complete Duplicate Parcel High Dollar Reporting In …" at bounding box center [880, 284] width 151 height 18
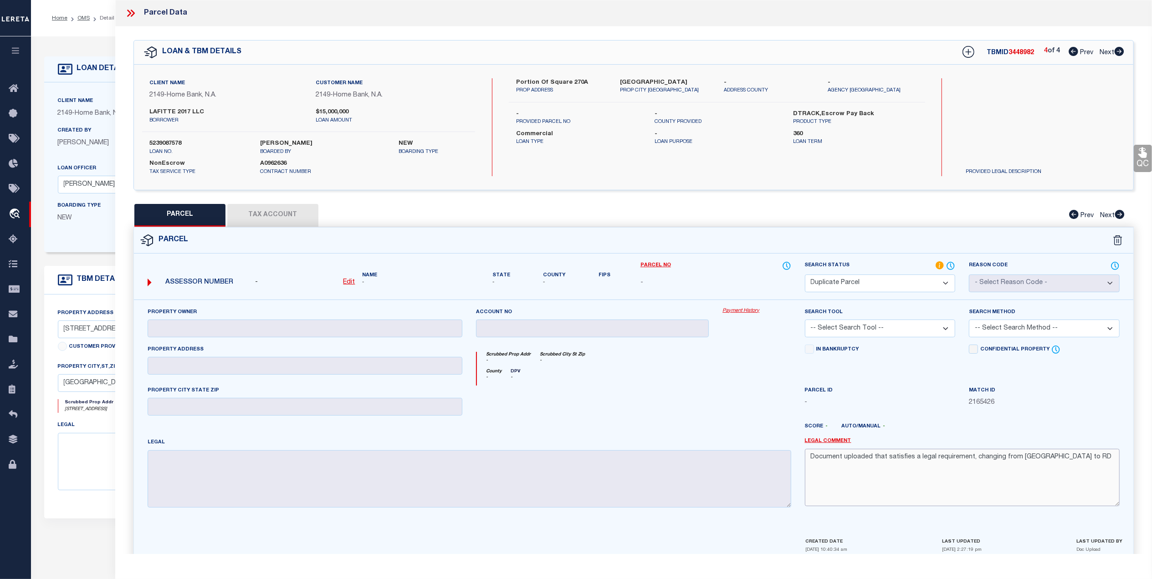
click at [661, 456] on div "Property Owner Account no Payment History Search Tool -- Select Search Tool -- …" at bounding box center [634, 411] width 986 height 208
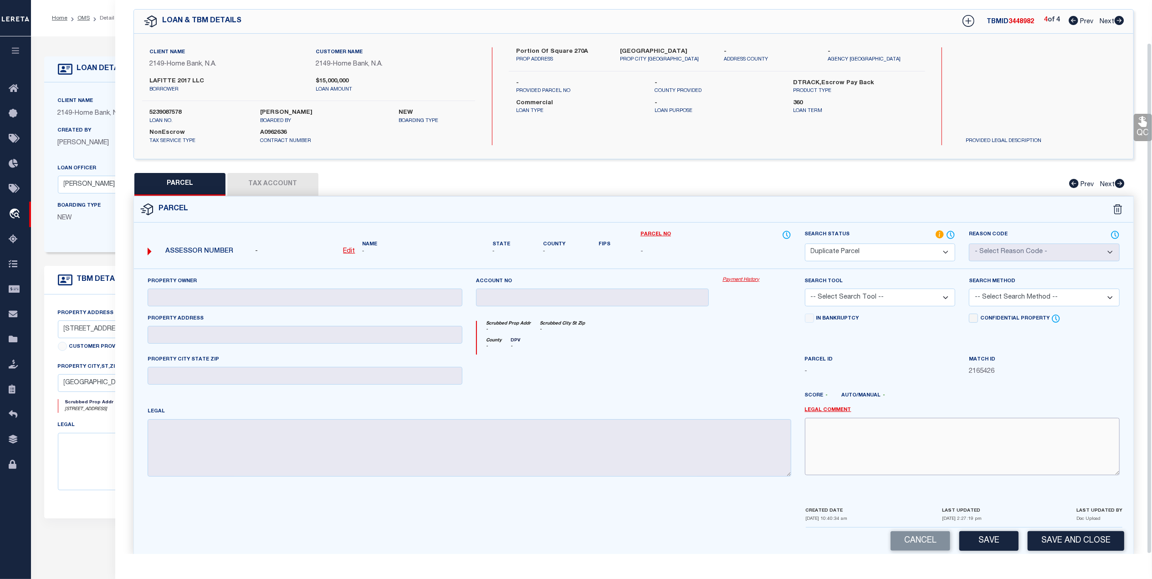
scroll to position [46, 0]
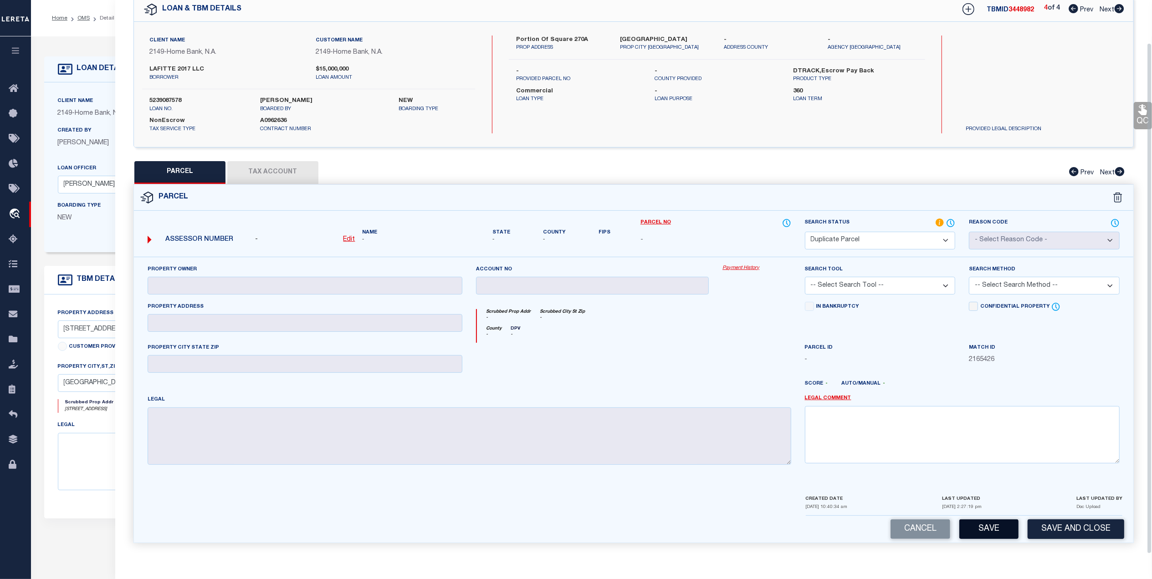
click at [974, 536] on button "Save" at bounding box center [988, 530] width 59 height 20
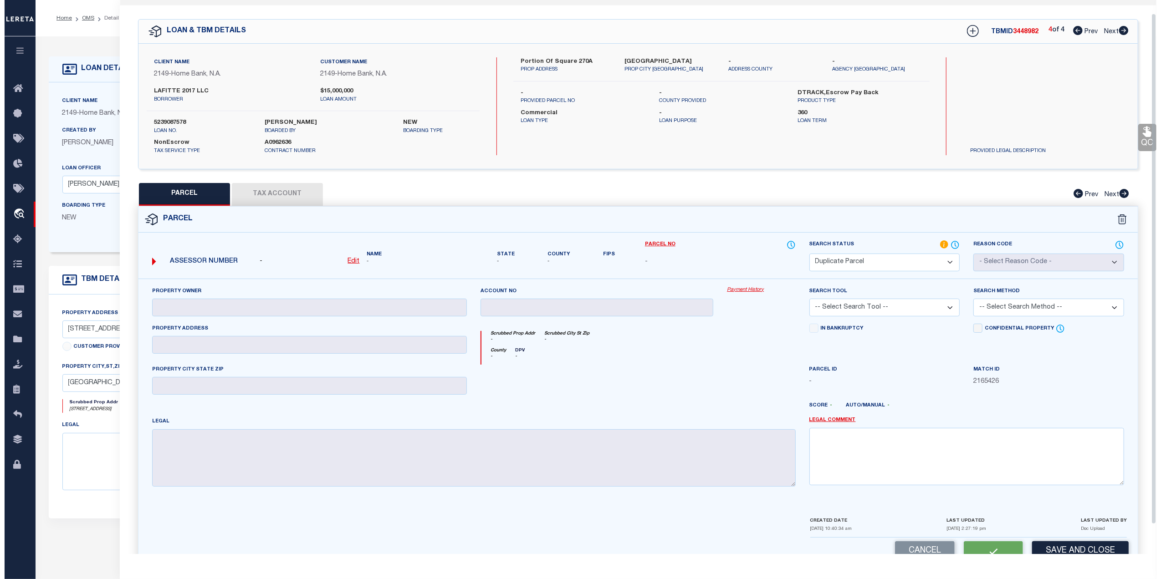
scroll to position [0, 0]
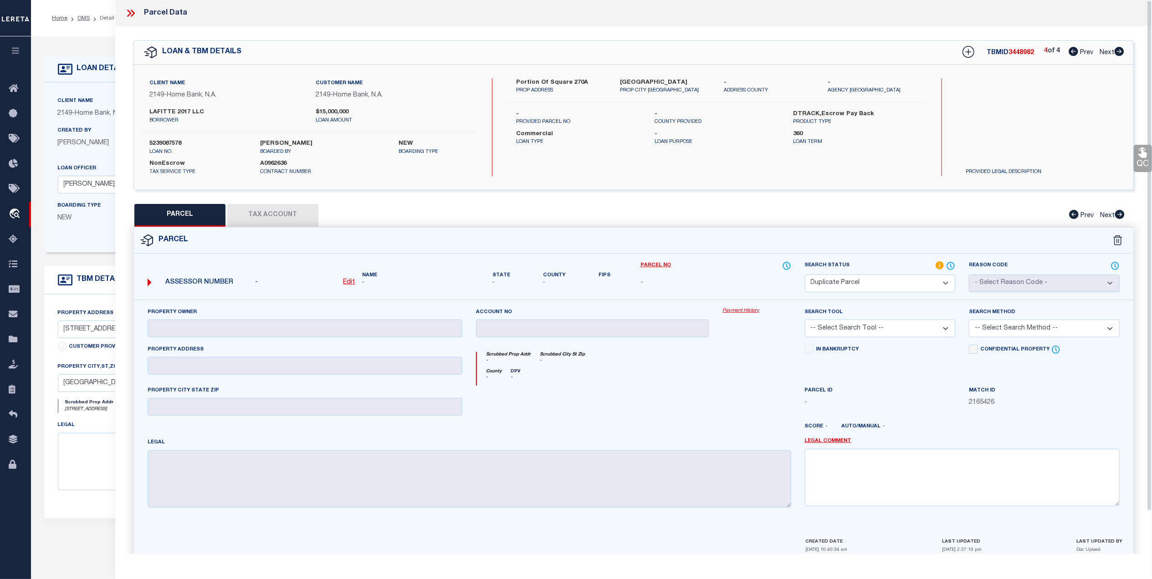
select select "AS"
checkbox input "false"
select select "DP"
checkbox input "false"
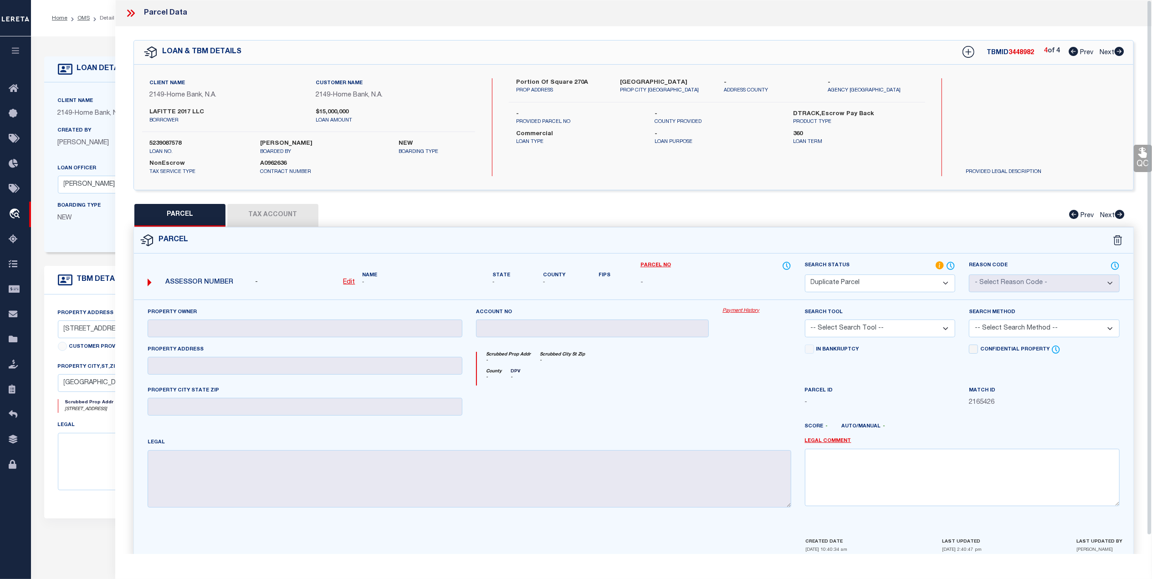
click at [130, 10] on icon at bounding box center [131, 13] width 12 height 12
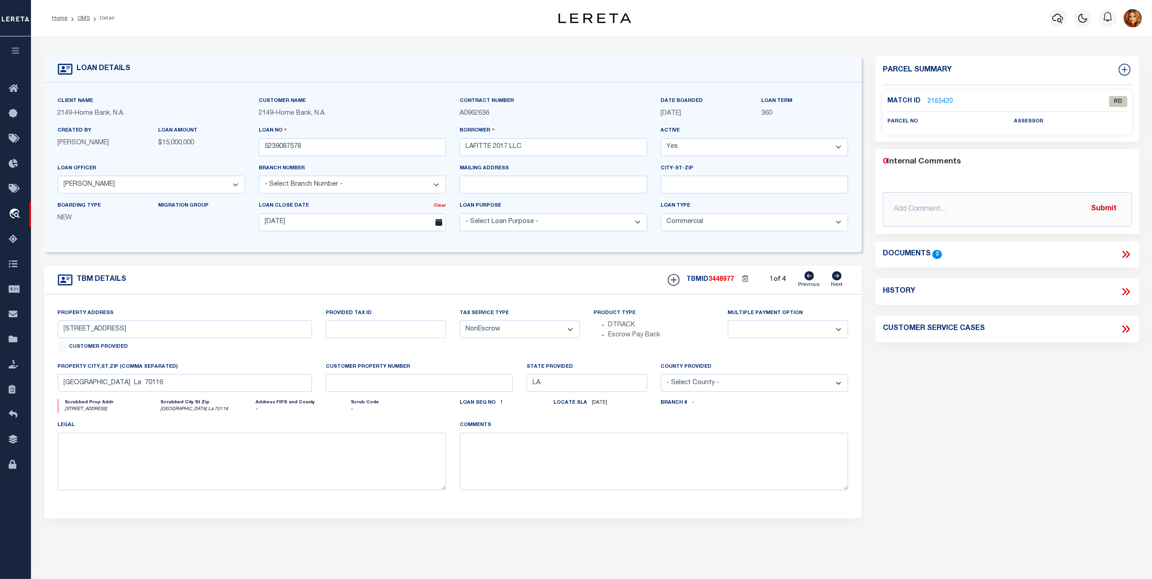
click at [937, 99] on link "2165420" at bounding box center [940, 102] width 26 height 10
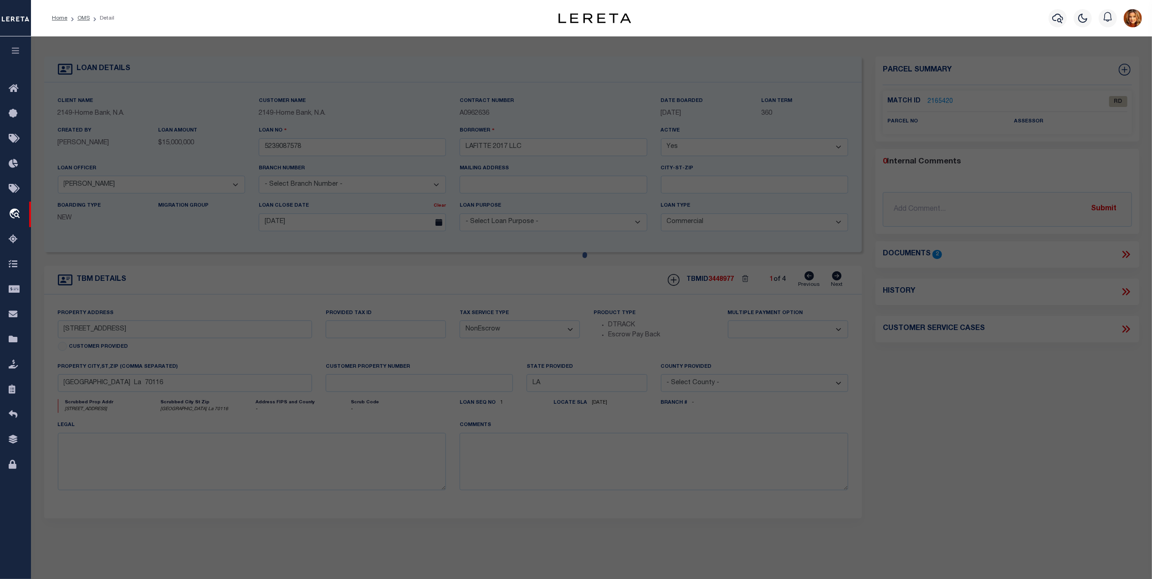
select select "AS"
checkbox input "false"
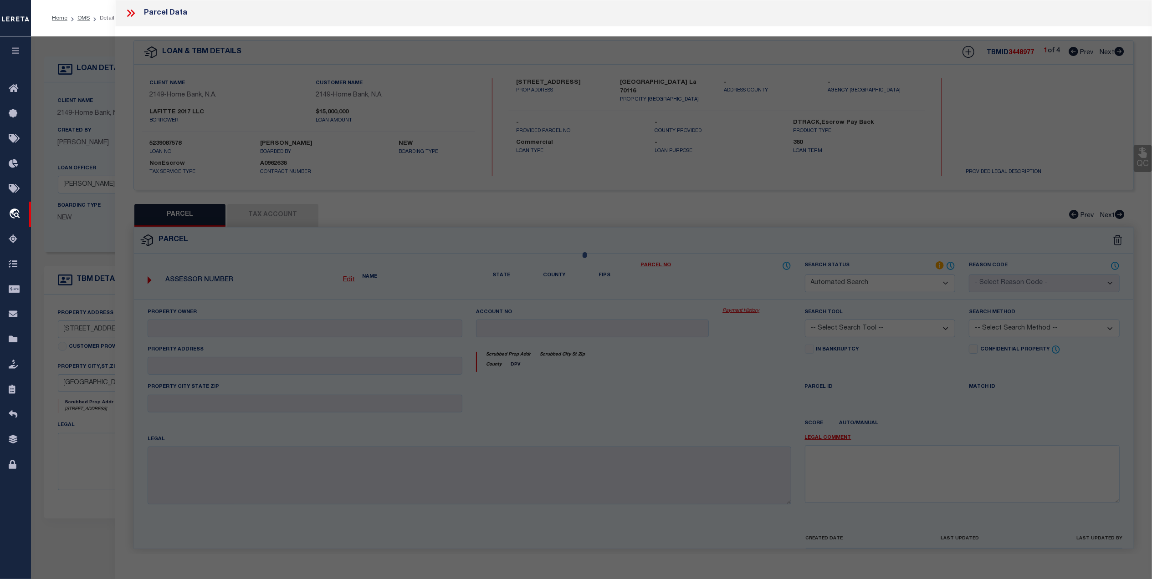
select select "RD"
checkbox input "false"
type textarea "Document uploaded that satisfies a legal requirement, changing from ND to RD"
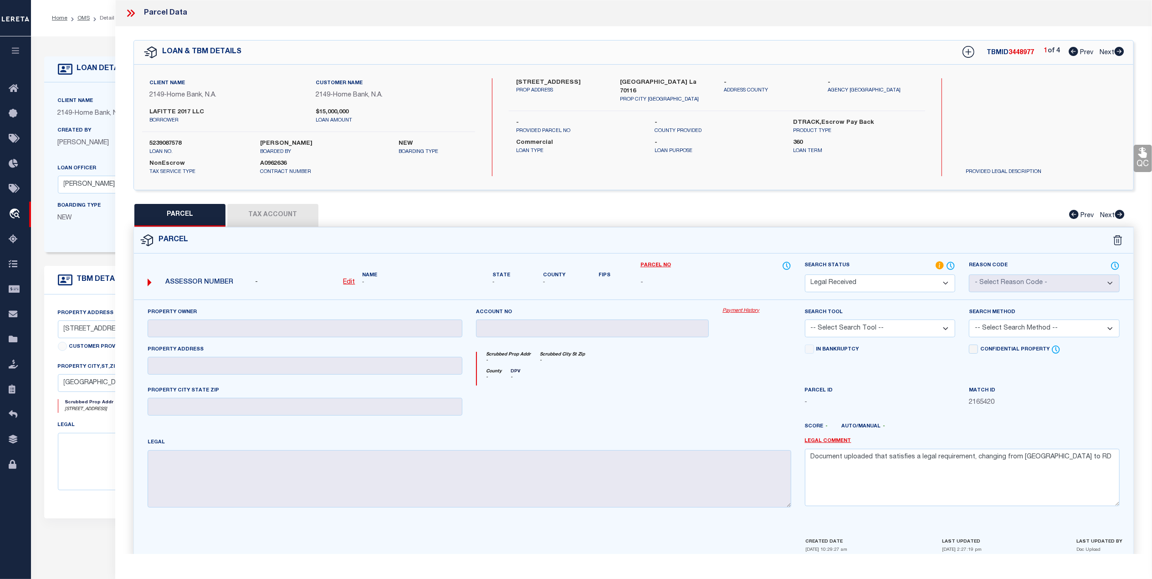
drag, startPoint x: 67, startPoint y: 32, endPoint x: 71, endPoint y: 26, distance: 6.6
click at [70, 26] on div "Home OMS Detail Profile Sign out" at bounding box center [591, 18] width 1121 height 36
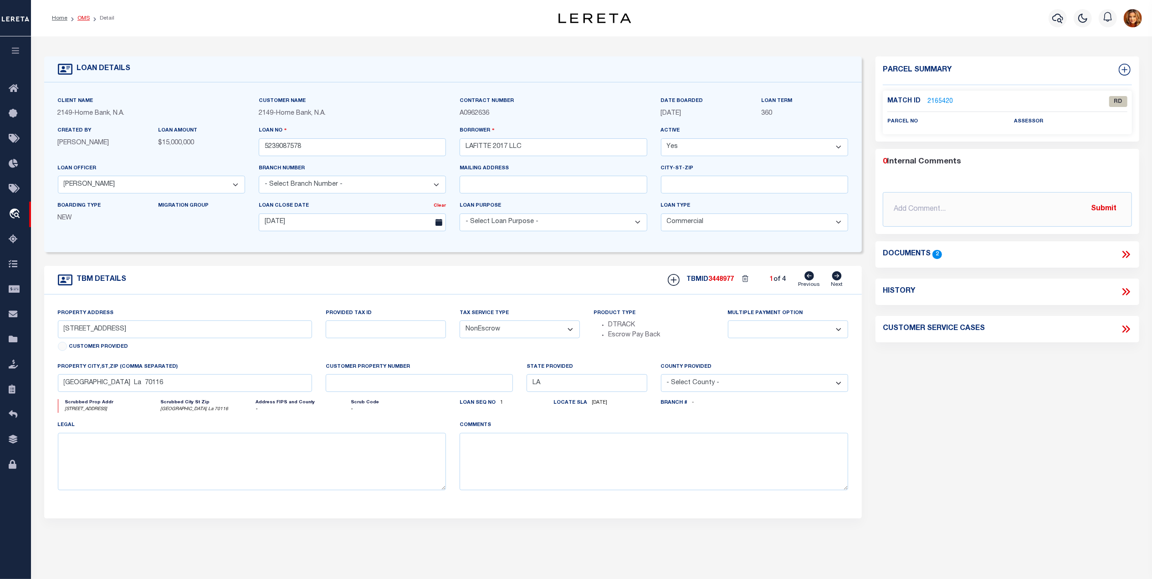
click at [79, 19] on link "OMS" at bounding box center [83, 17] width 12 height 5
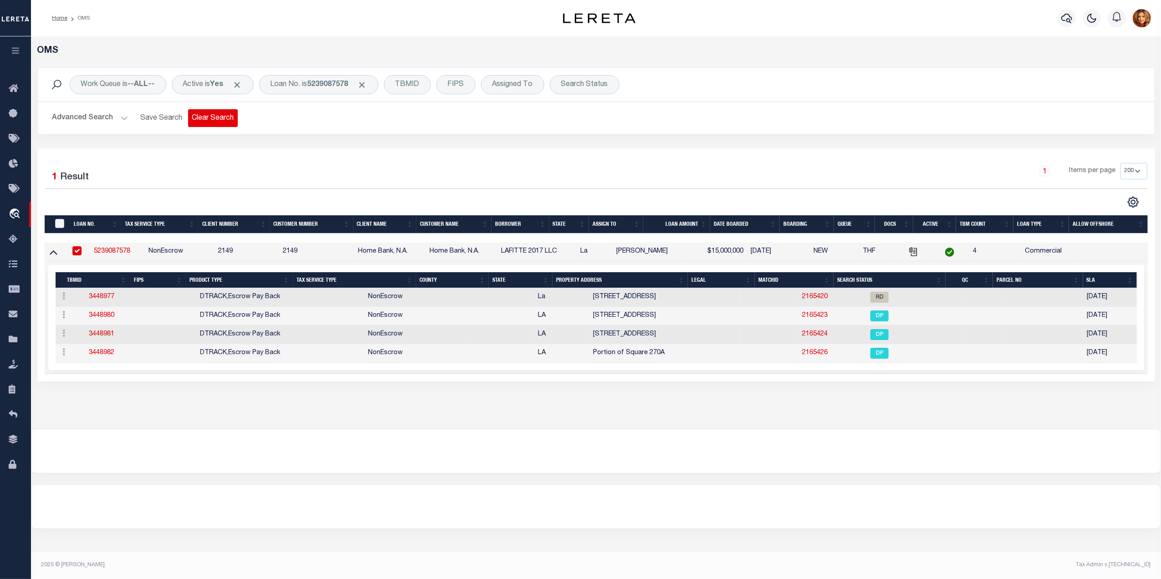
click at [210, 119] on button "Clear Search" at bounding box center [213, 118] width 50 height 18
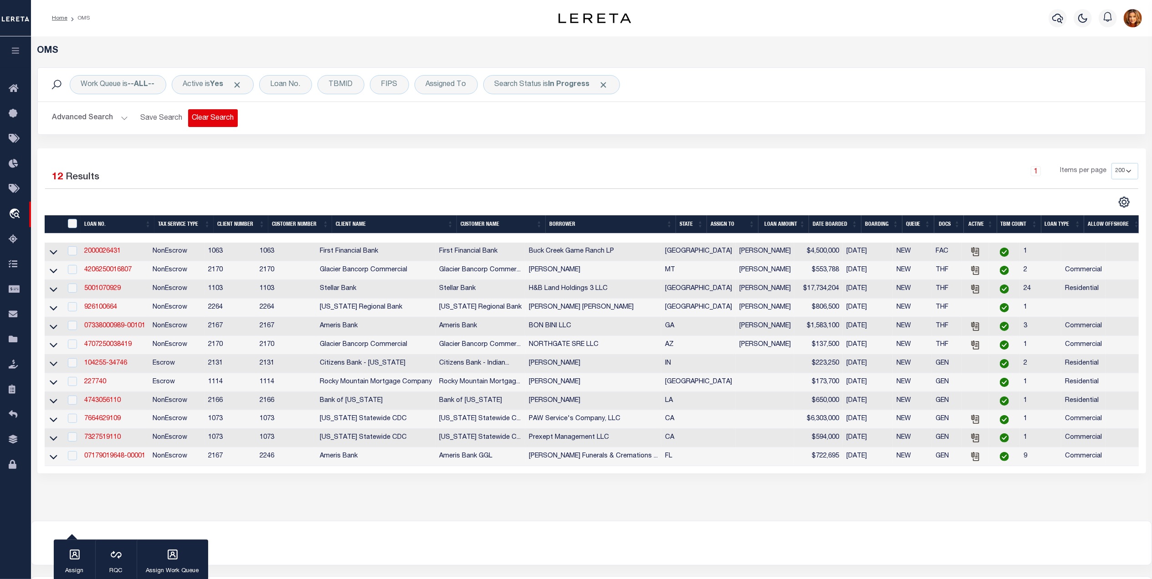
click at [222, 114] on button "Clear Search" at bounding box center [213, 118] width 50 height 18
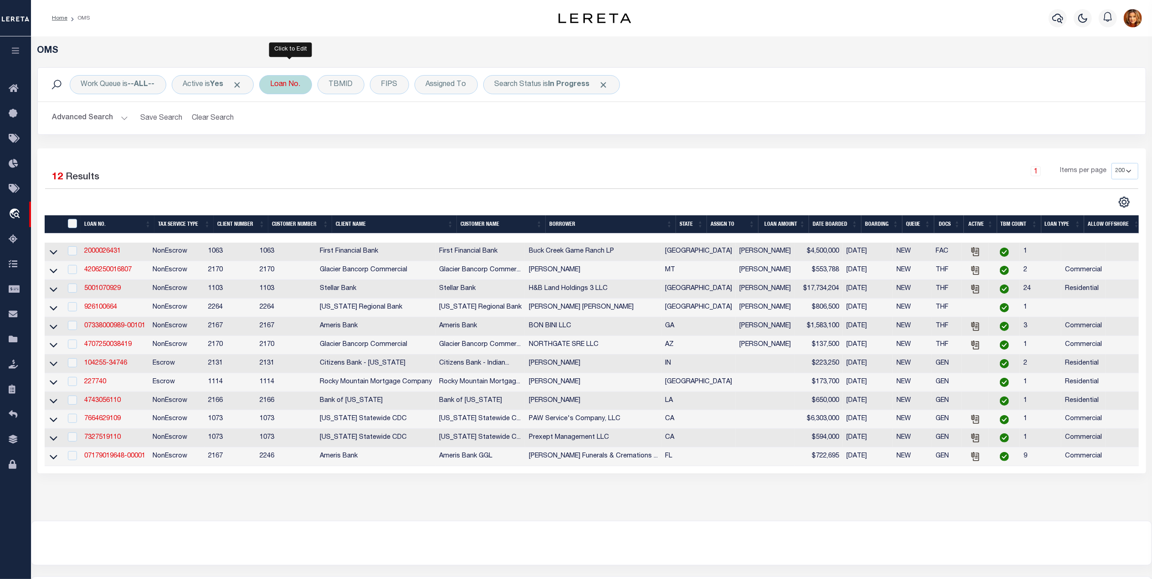
click at [285, 86] on div "Loan No." at bounding box center [285, 84] width 53 height 19
type input "19831"
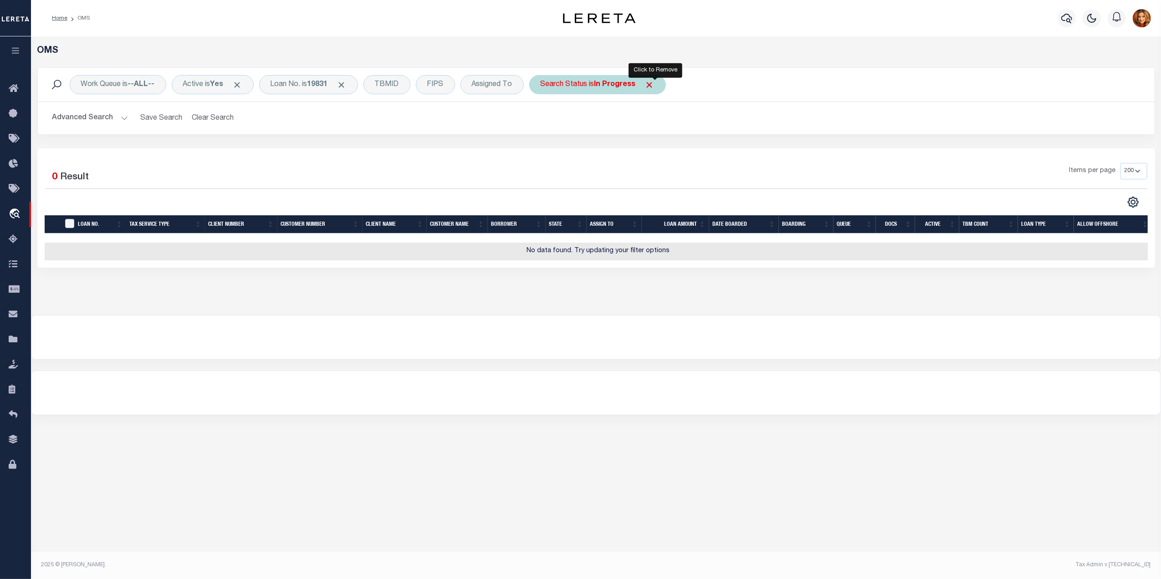
click at [655, 82] on span "Click to Remove" at bounding box center [650, 85] width 10 height 10
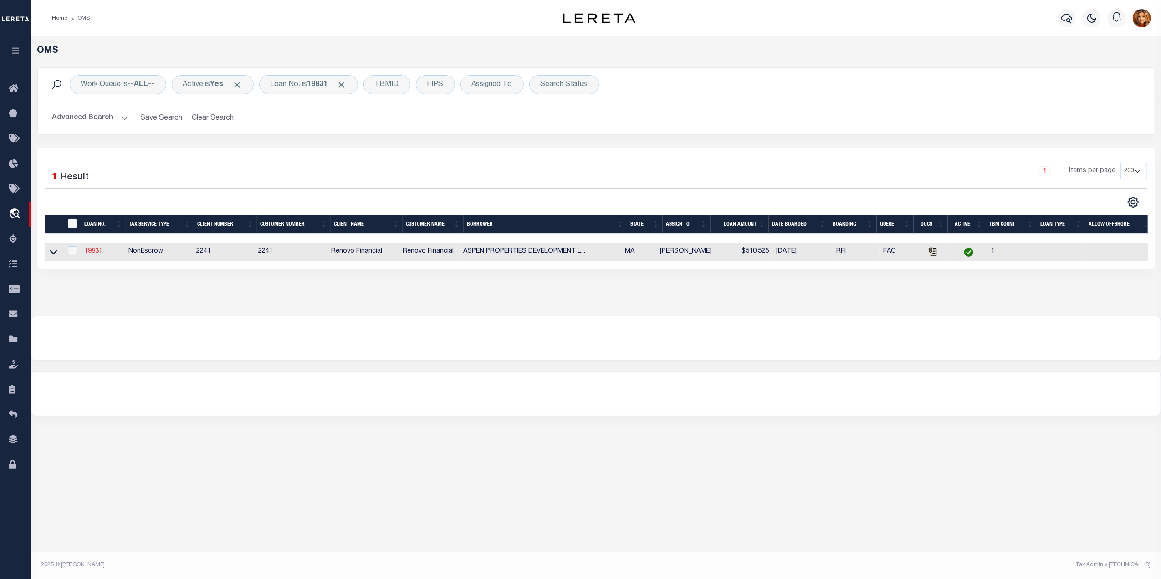
click at [88, 254] on link "19831" at bounding box center [93, 251] width 18 height 6
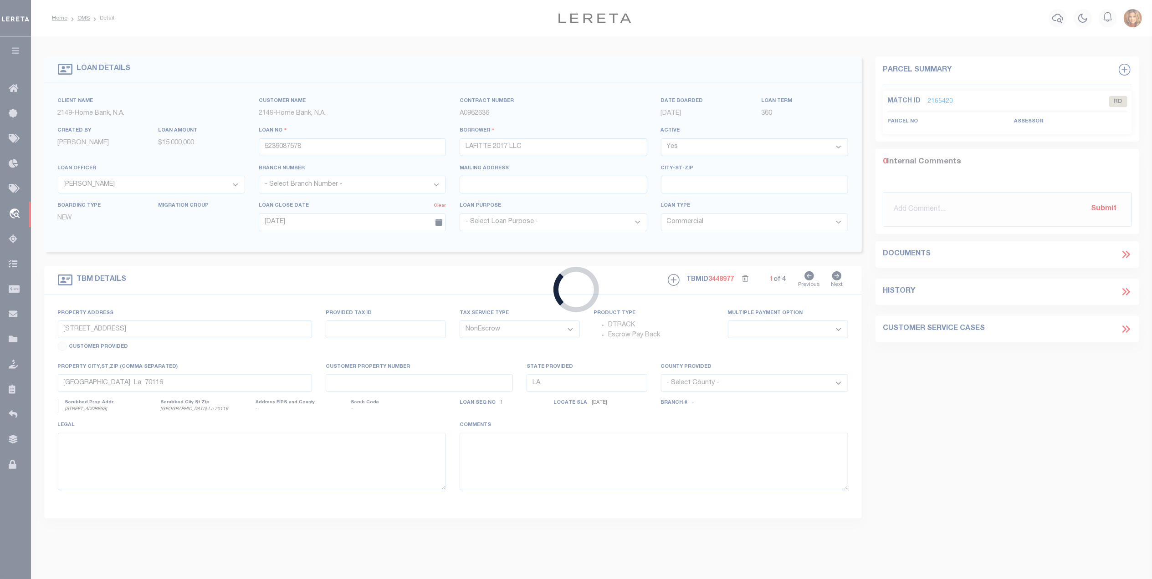
type input "19831"
type input "ASPEN PROPERTIES DEVELOPMENT LLC"
select select
type input "108 Field Street"
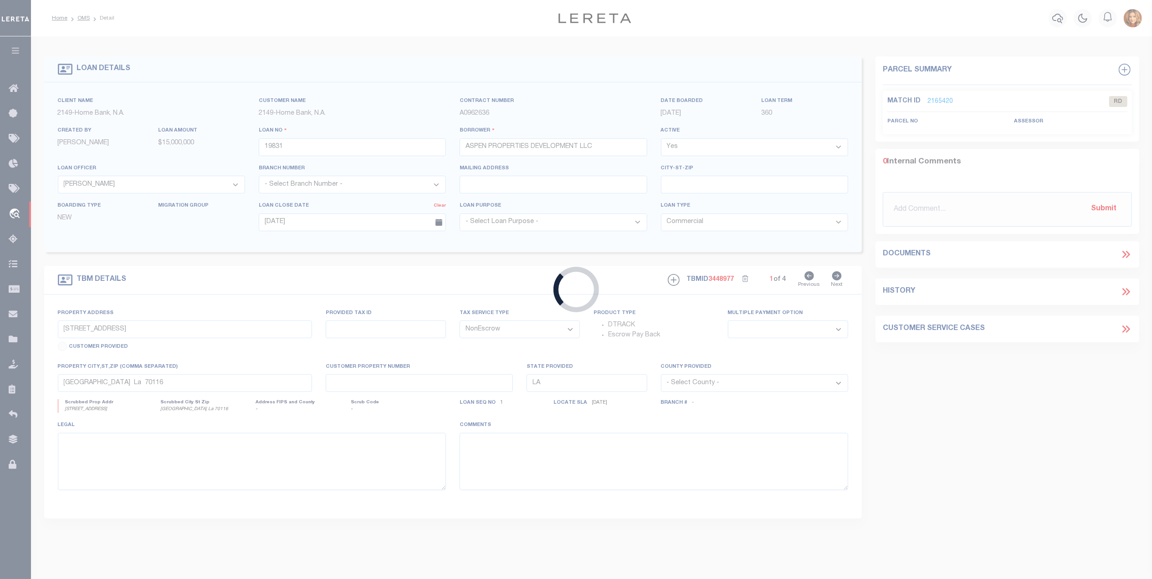
type input "Taunton MA 02780"
select select "400"
select select
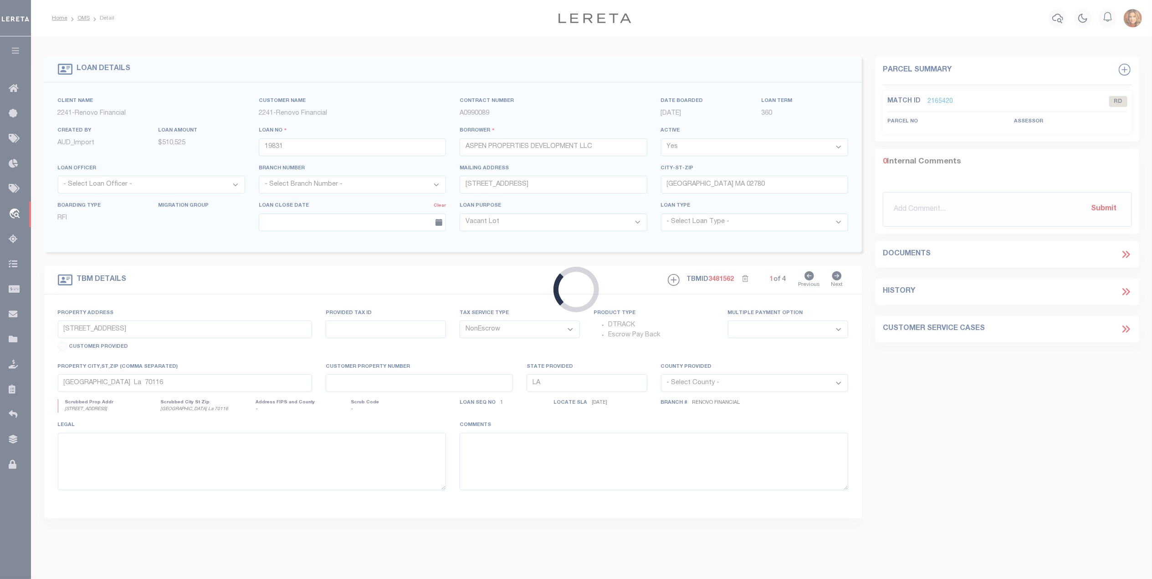
select select "14701"
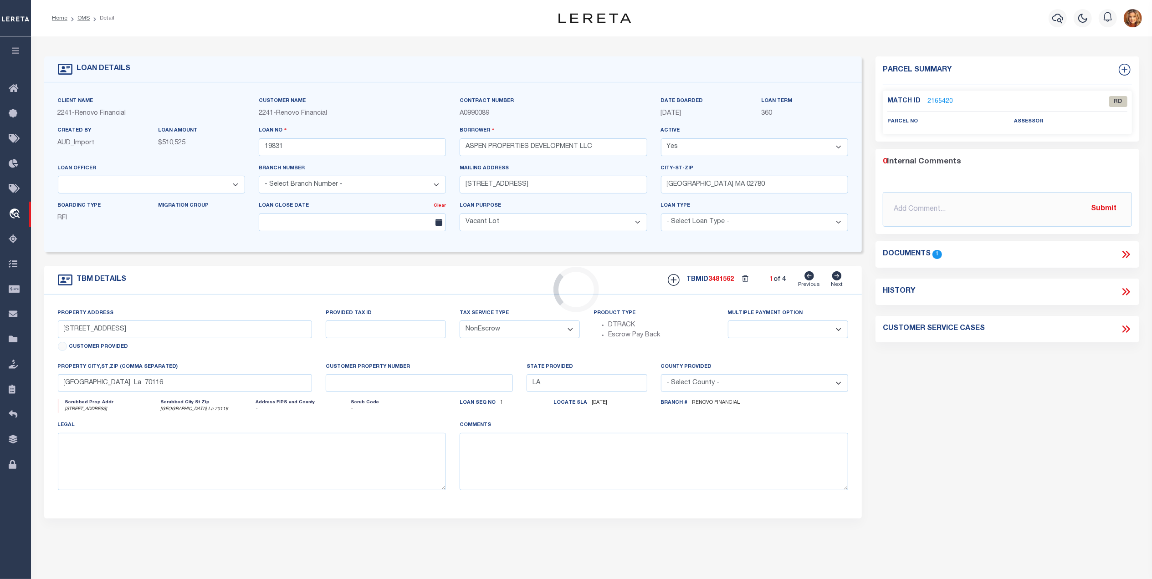
type input "Lot 7, Prospect Hill Street"
select select
type input "Taunton, MA 02780"
type input "a0kUS00000BIrXP"
type input "MA"
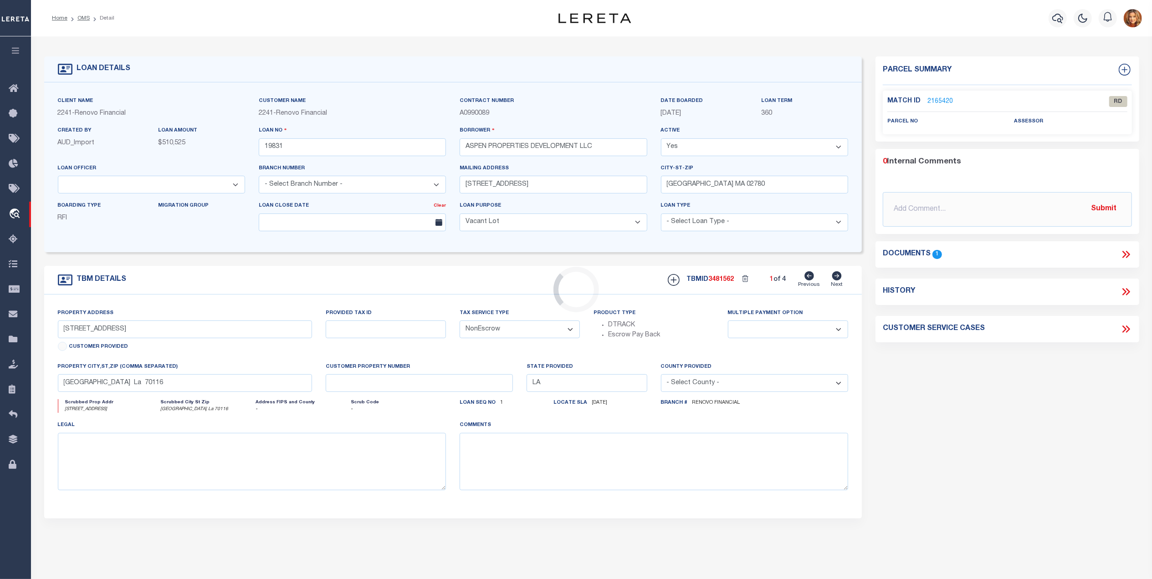
select select
type textarea "LEGAL REQUIRED"
select select "25066"
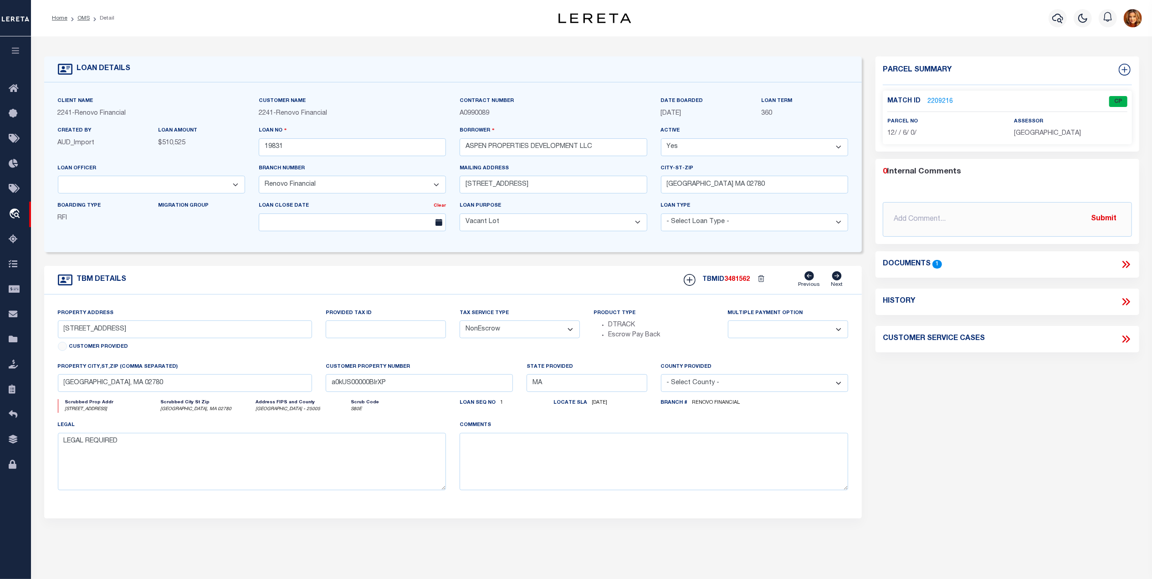
click at [943, 98] on link "2209216" at bounding box center [940, 102] width 26 height 10
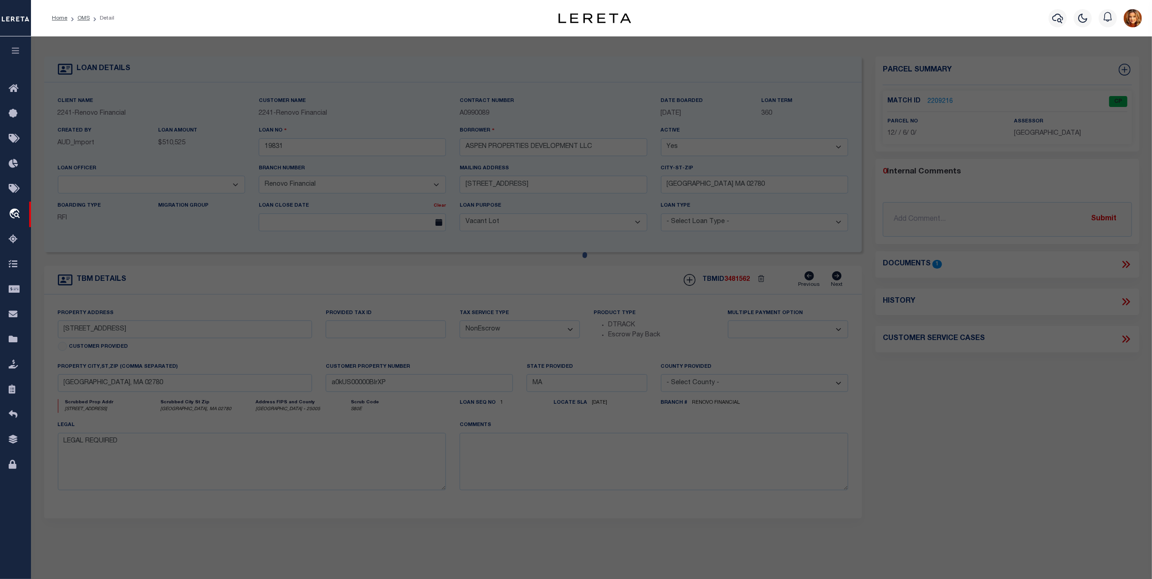
select select "AS"
checkbox input "false"
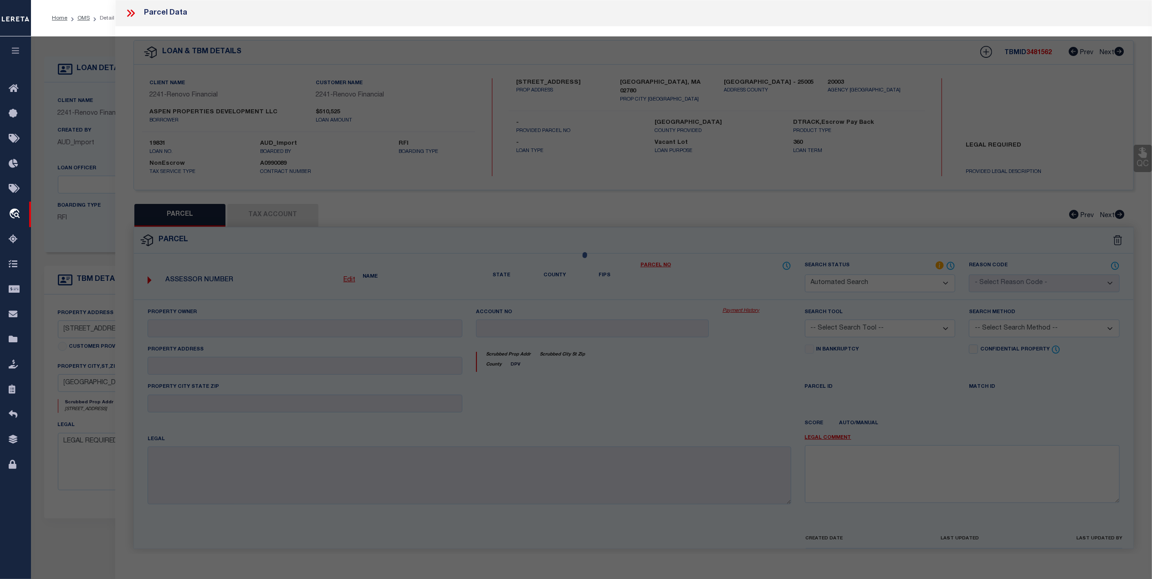
select select "CP"
type input "TAVERS ALBERT A"
select select "AGW"
select select "LEG"
type input "302 PROSPECT HILL STREET"
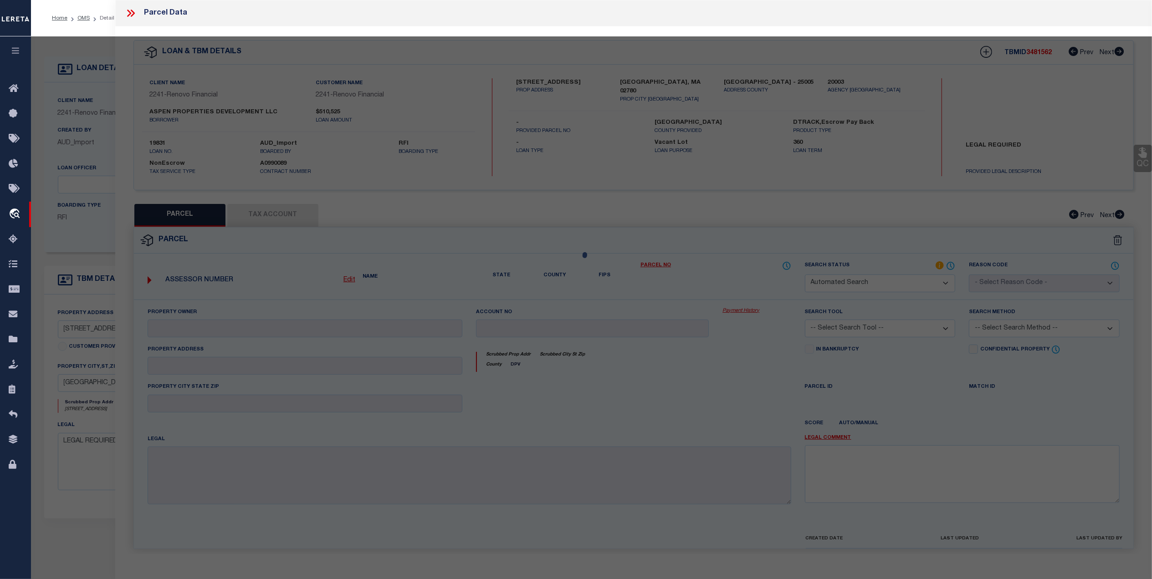
type input "Taunton, MA 02780"
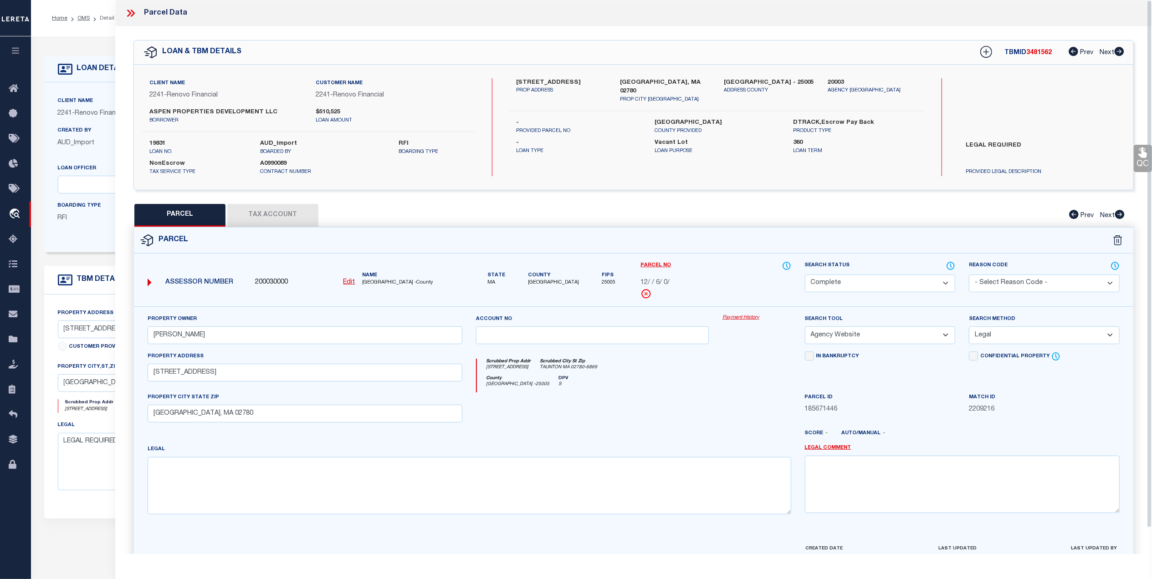
click at [265, 217] on button "Tax Account" at bounding box center [272, 215] width 91 height 23
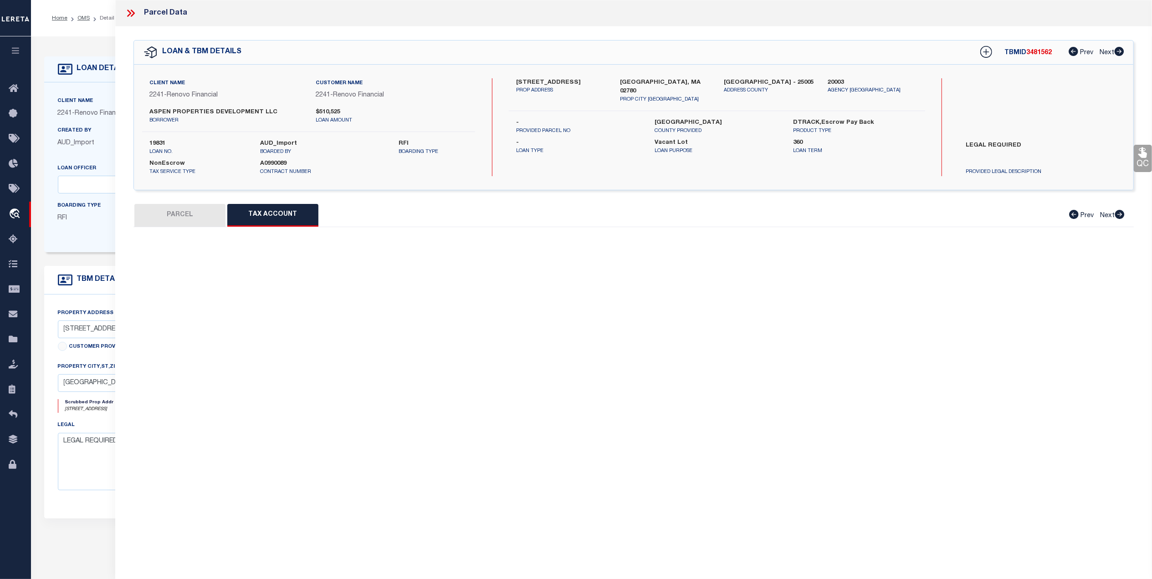
select select "100"
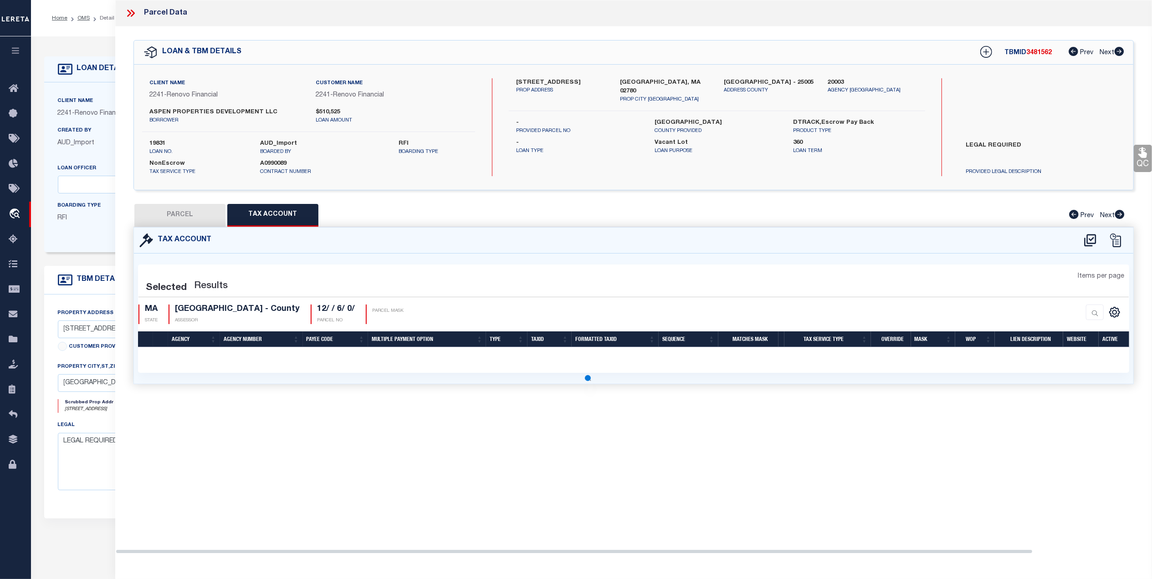
select select "100"
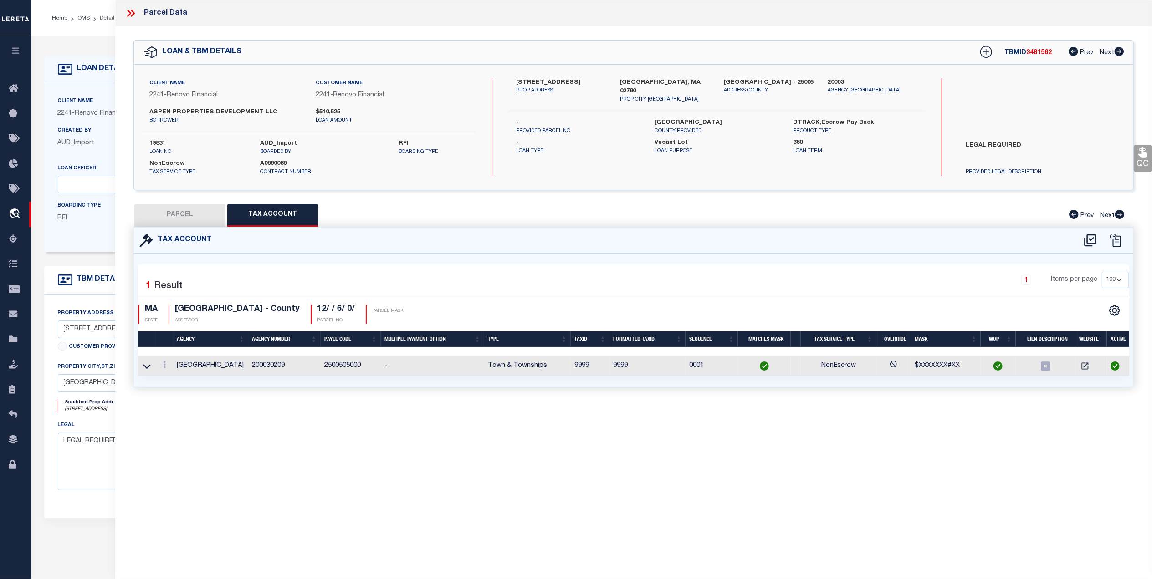
click at [190, 208] on button "PARCEL" at bounding box center [179, 215] width 91 height 23
select select "AS"
select select
checkbox input "false"
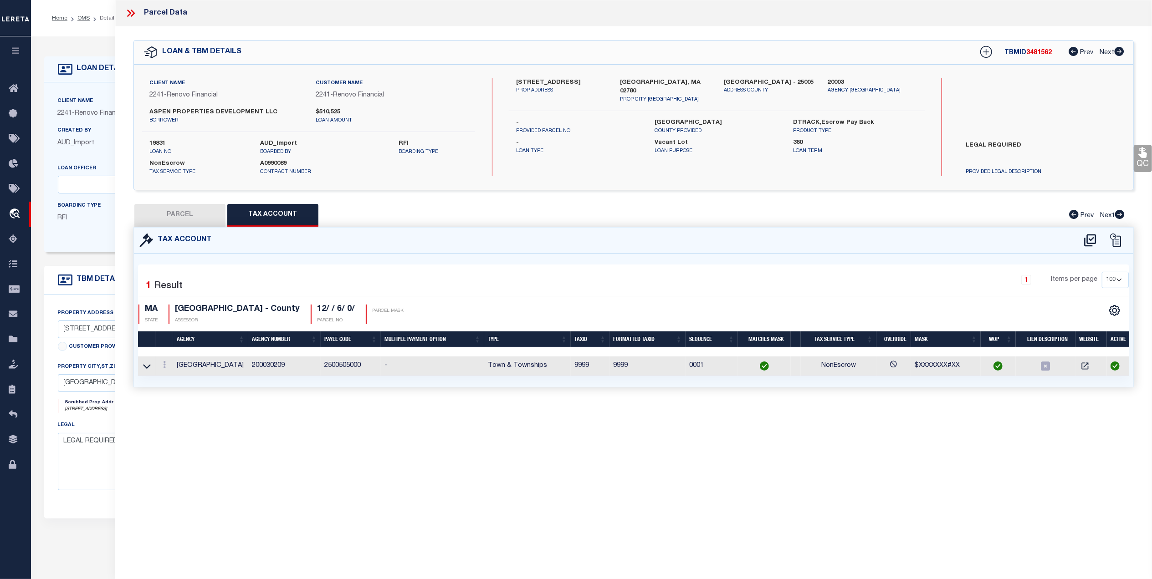
checkbox input "false"
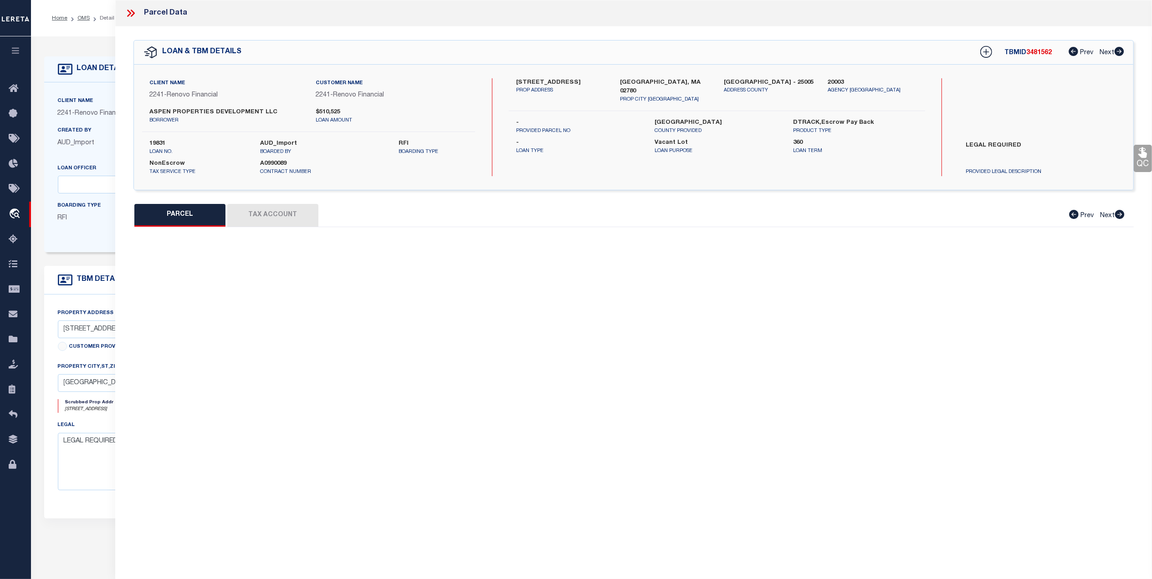
select select "CP"
type input "TAVERS ALBERT A"
select select "AGW"
select select "LEG"
type input "302 PROSPECT HILL STREET"
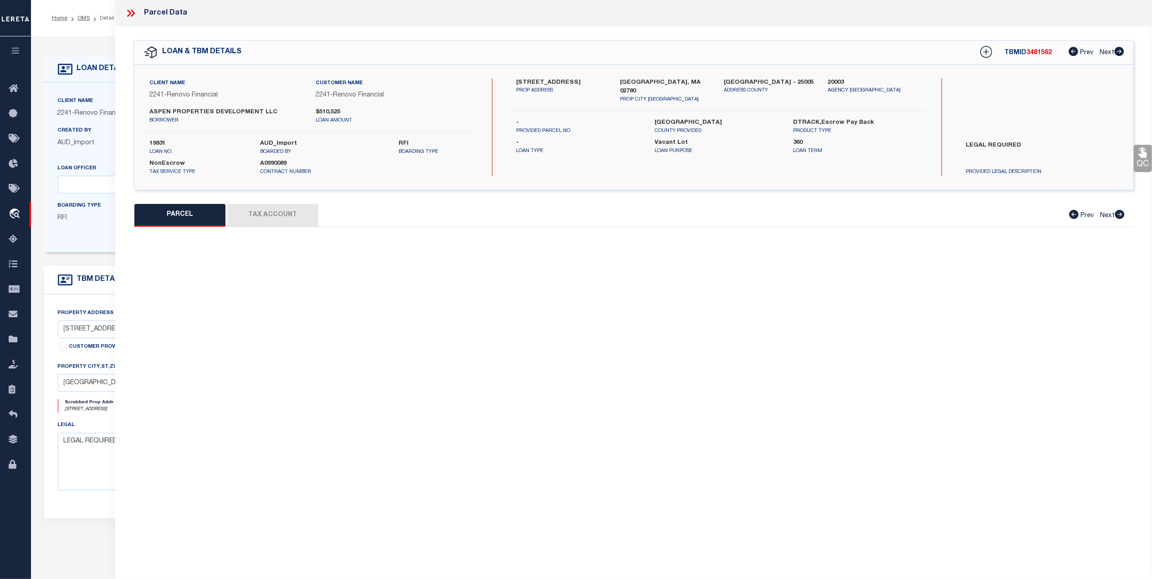
type input "Taunton, MA 02780"
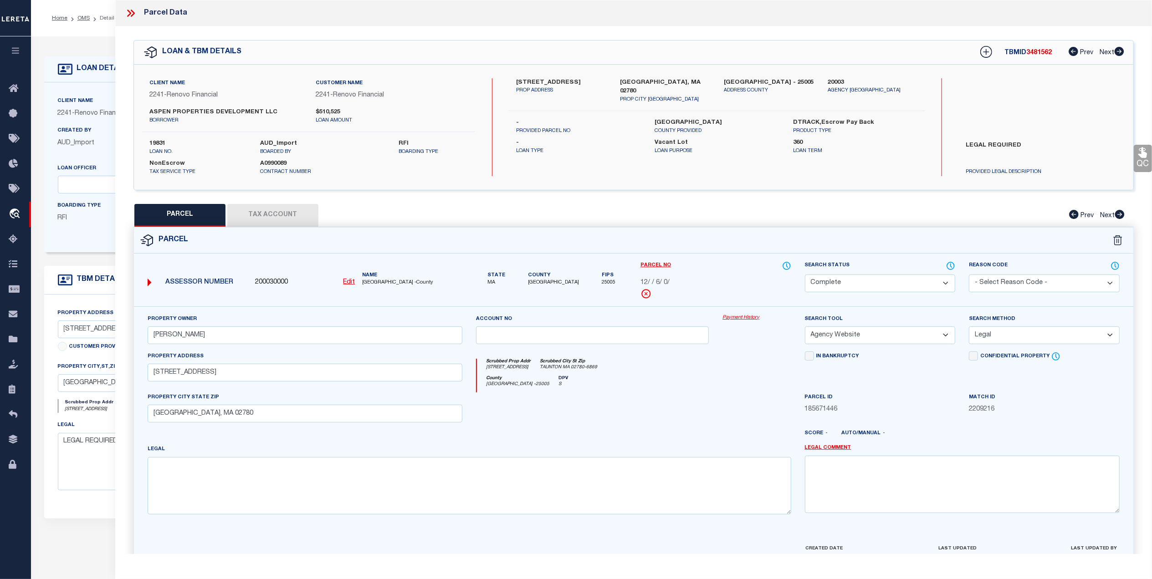
click at [272, 212] on button "Tax Account" at bounding box center [272, 215] width 91 height 23
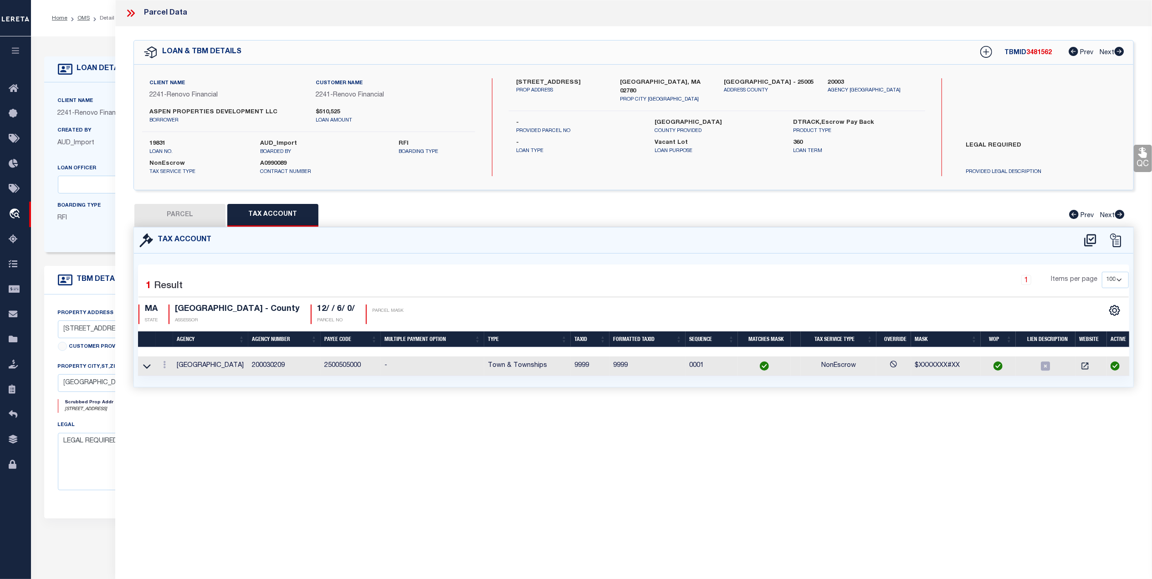
select select "100"
click at [188, 217] on button "PARCEL" at bounding box center [179, 215] width 91 height 23
select select "AS"
select select
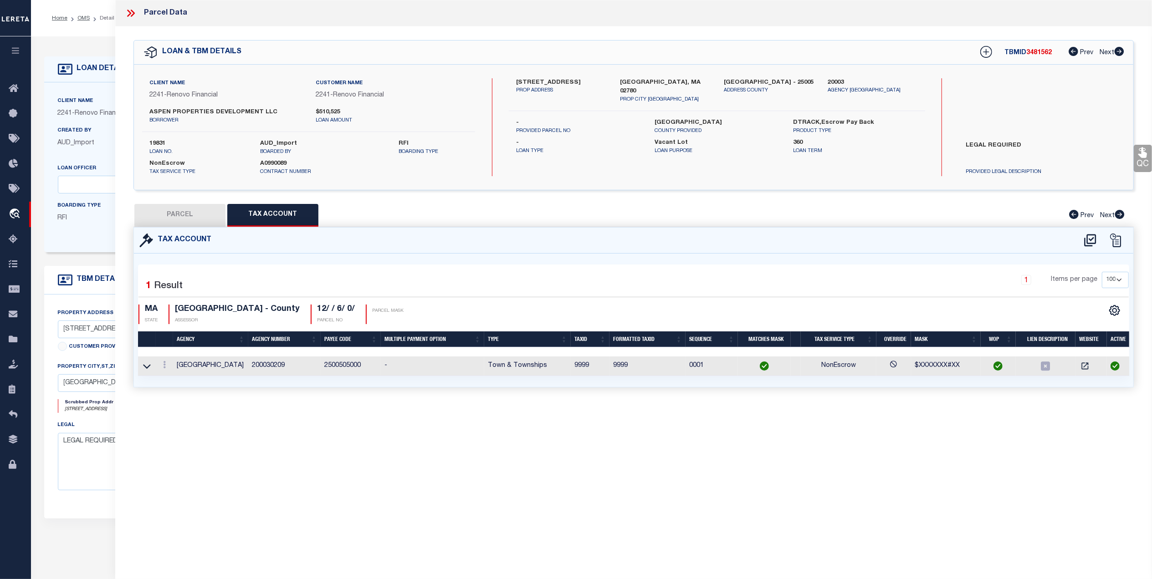
checkbox input "false"
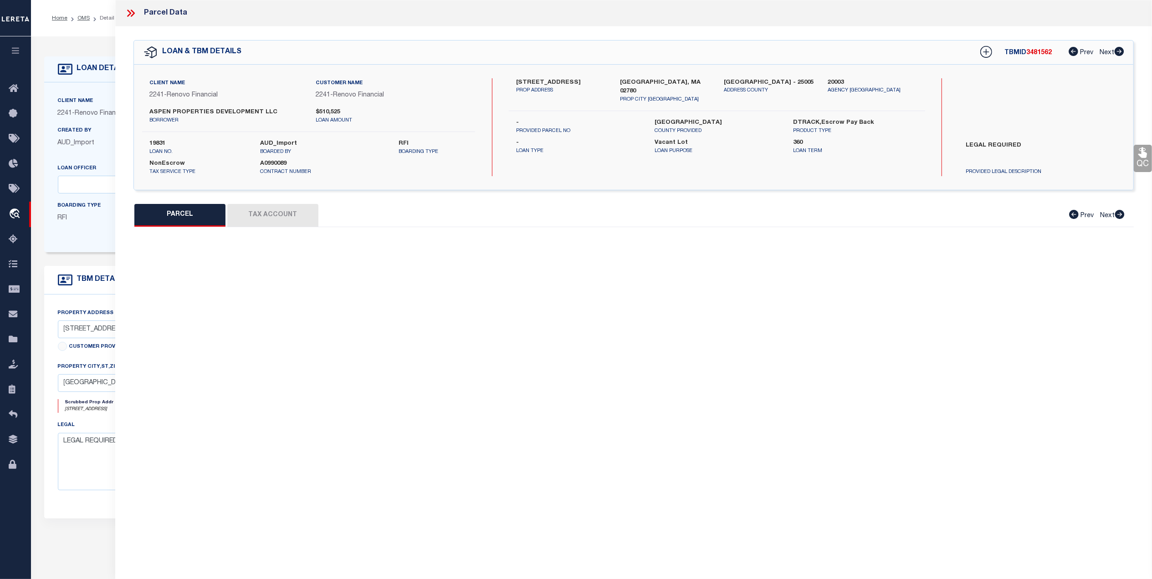
select select "CP"
type input "TAVERS ALBERT A"
select select "AGW"
select select "LEG"
type input "302 PROSPECT HILL STREET"
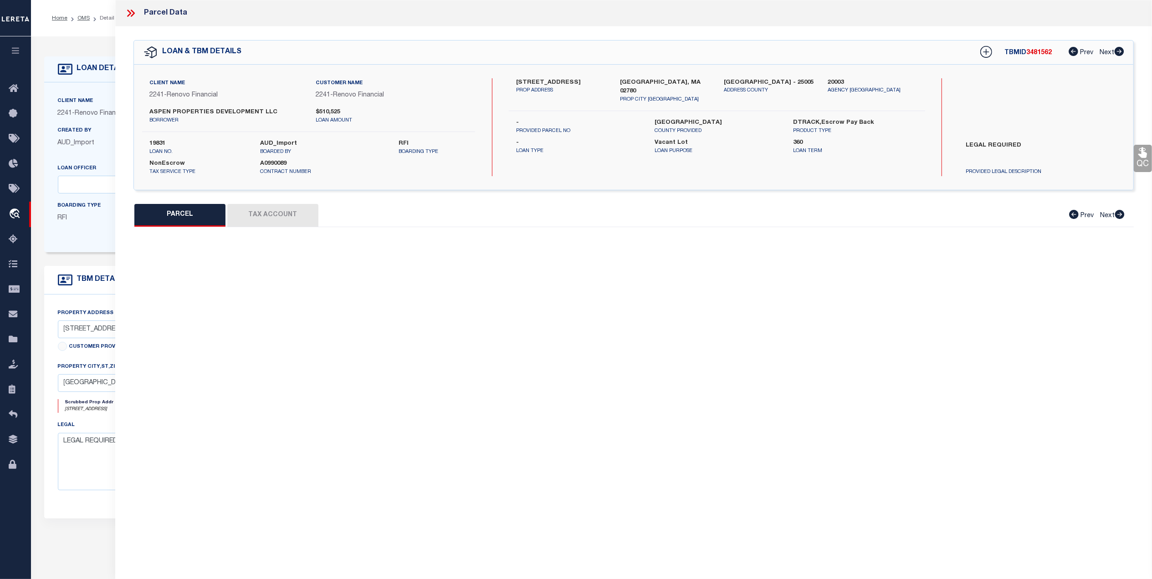
type input "Taunton, MA 02780"
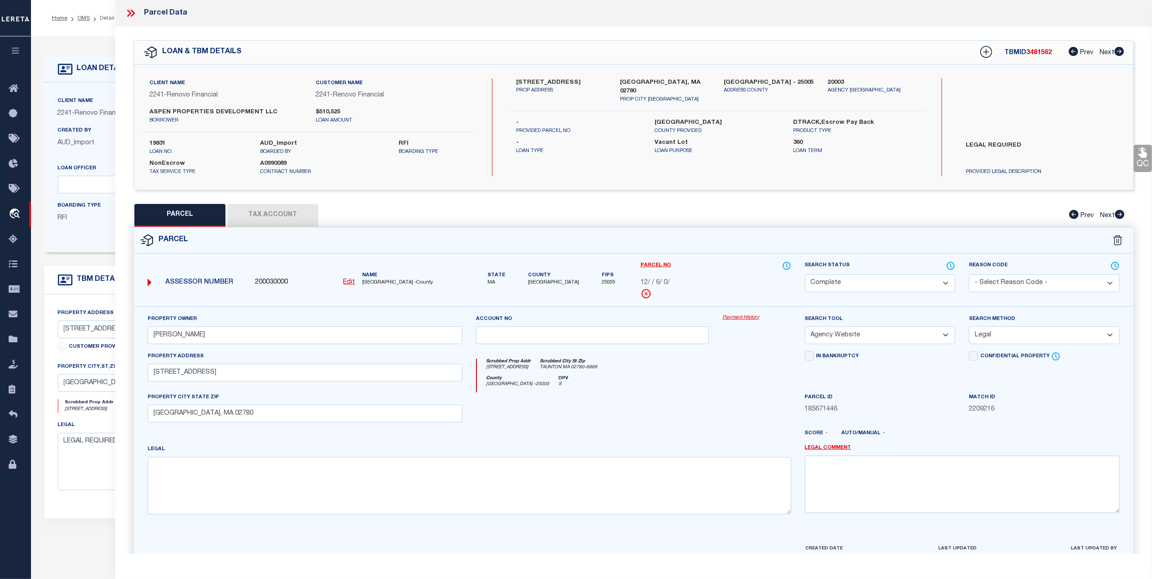
click at [257, 214] on button "Tax Account" at bounding box center [272, 215] width 91 height 23
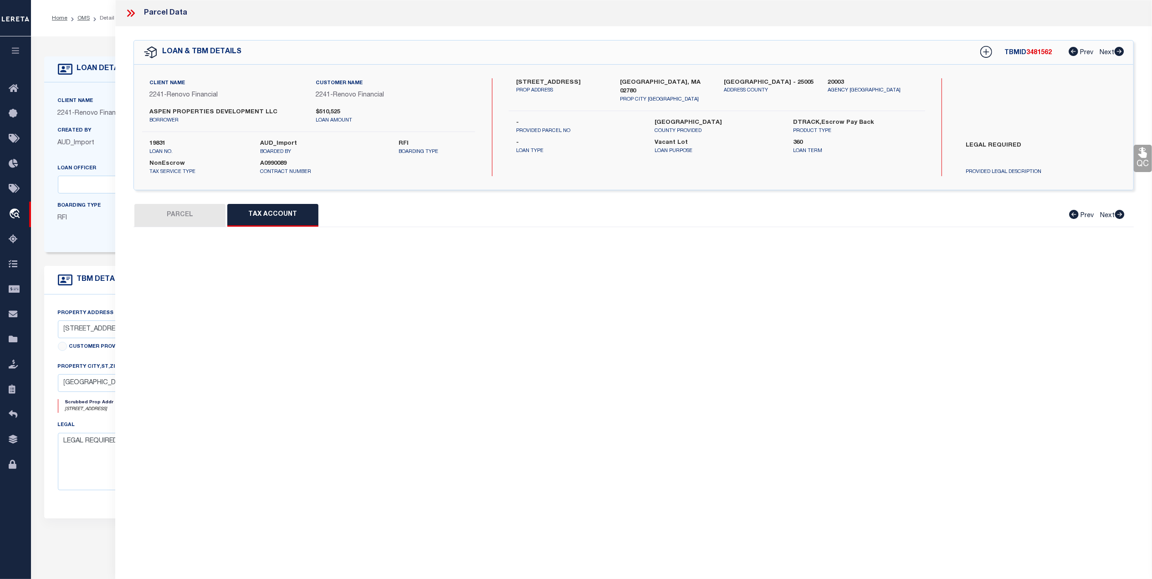
select select "100"
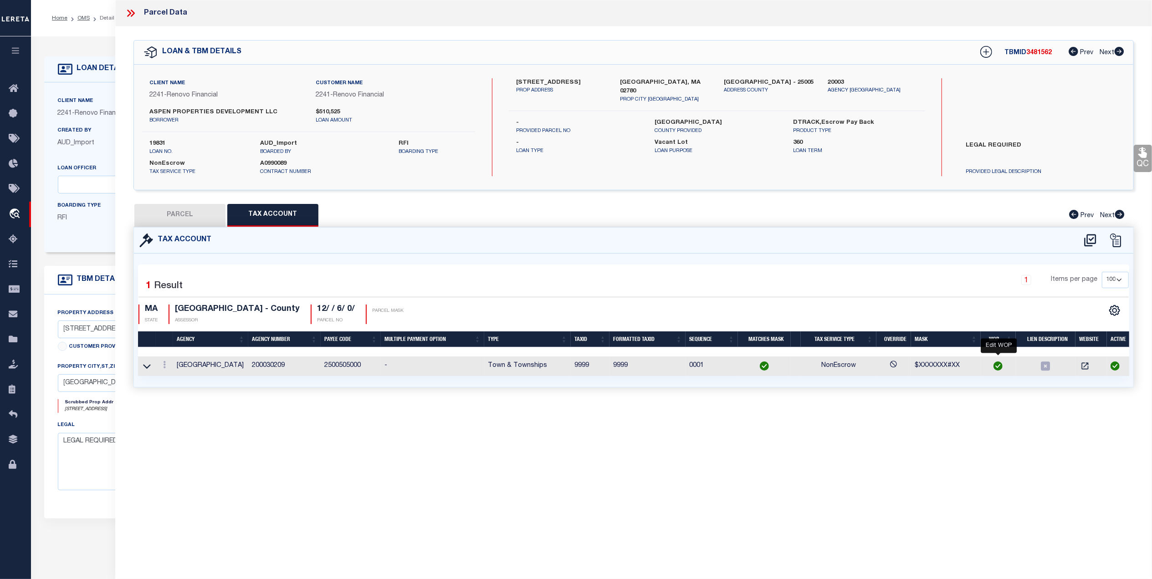
click at [999, 368] on img "" at bounding box center [997, 366] width 9 height 9
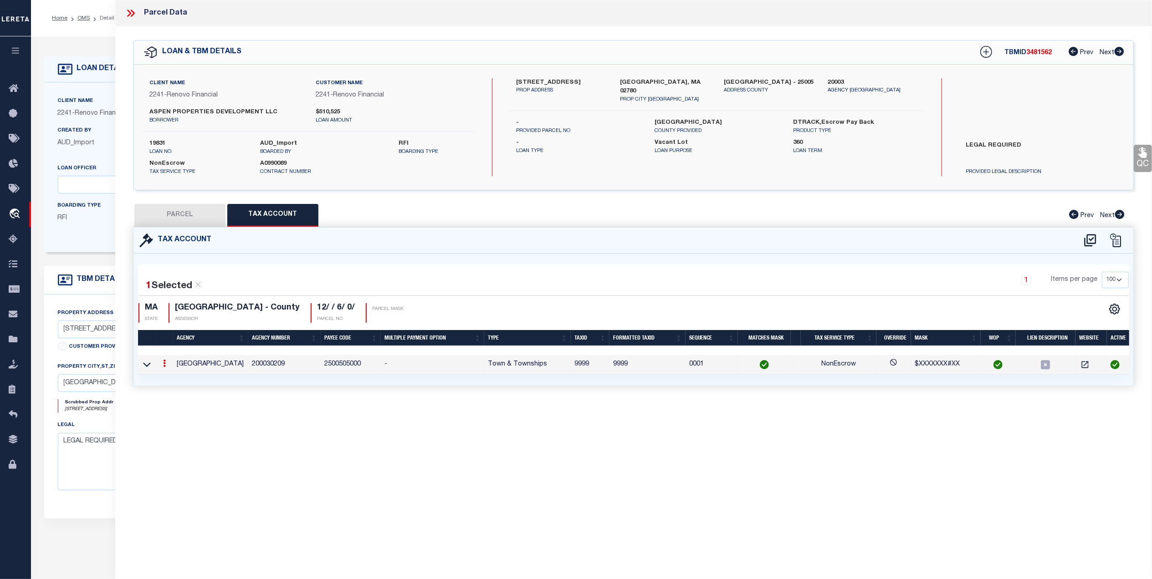
checkbox input "true"
radio input "true"
type input "03/20/2026"
type textarea "WOP using Bill Request 1 due date even though it is a Non-Escrow loan. There is…"
type input "9999"
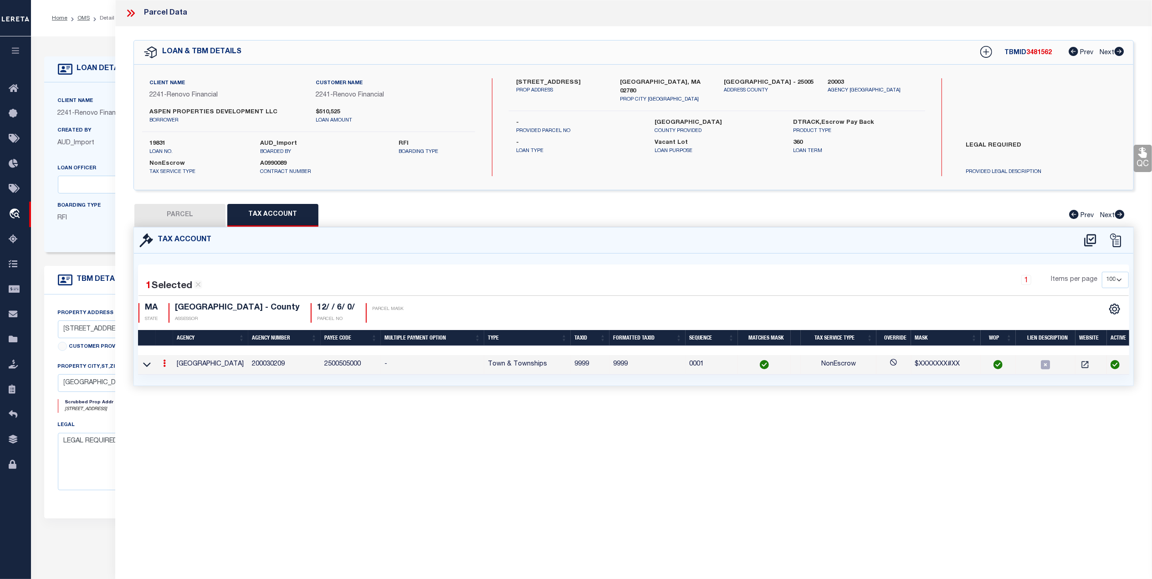
type textarea "$XXXXXXX#XX"
checkbox input "true"
type input "XXXXXXXXXXX"
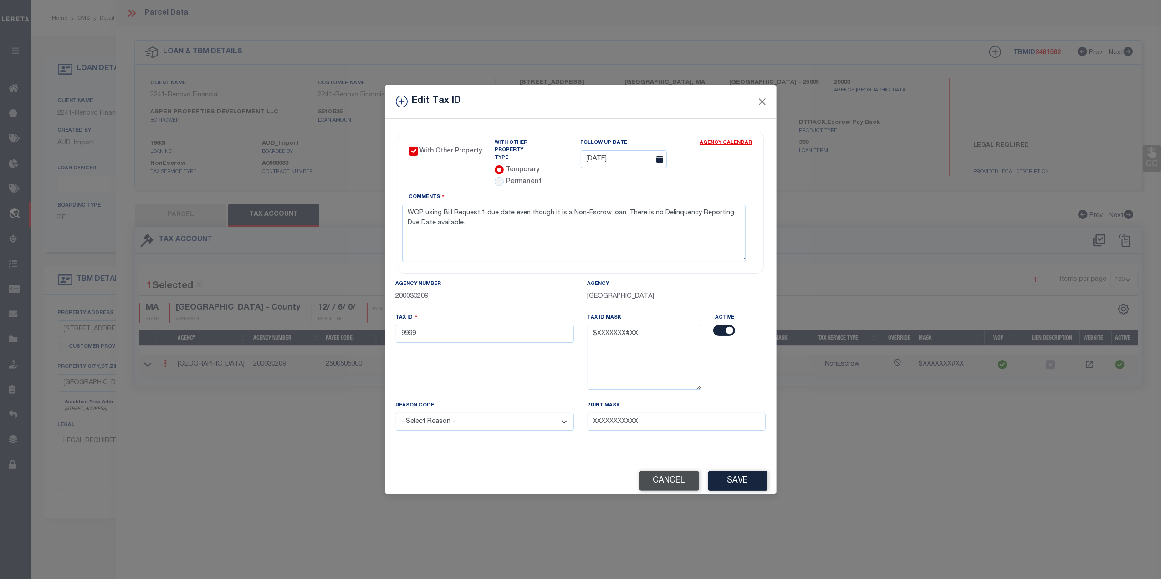
click at [668, 480] on button "Cancel" at bounding box center [670, 481] width 60 height 20
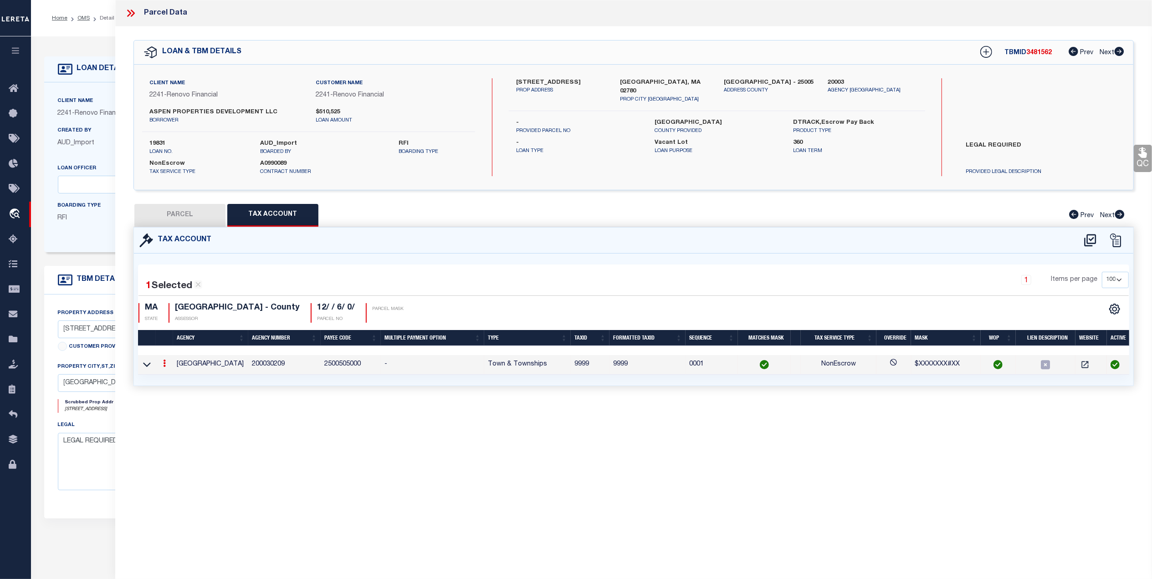
click at [186, 215] on button "PARCEL" at bounding box center [179, 215] width 91 height 23
select select "AS"
select select
checkbox input "false"
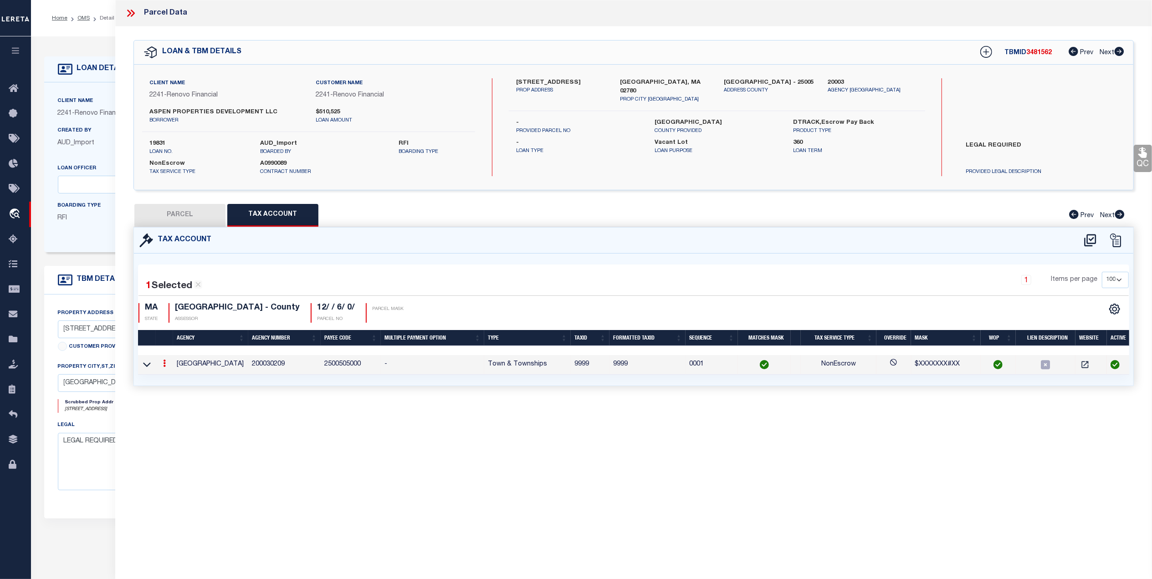
checkbox input "false"
select select "CP"
type input "TAVERS ALBERT A"
select select "AGW"
select select "LEG"
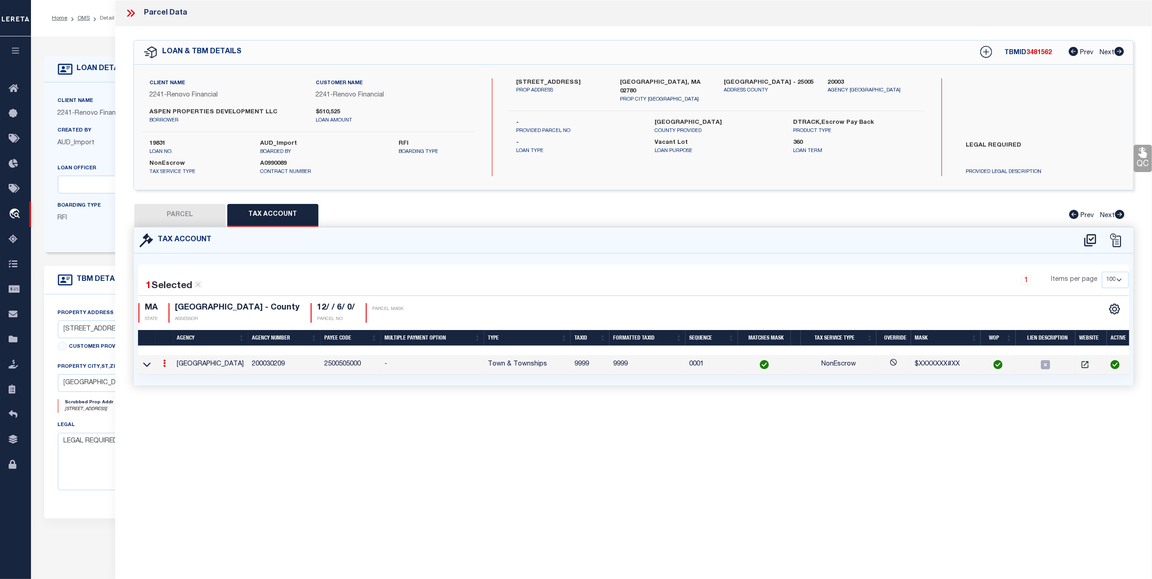
type input "302 PROSPECT HILL STREET"
type input "Taunton, MA 02780"
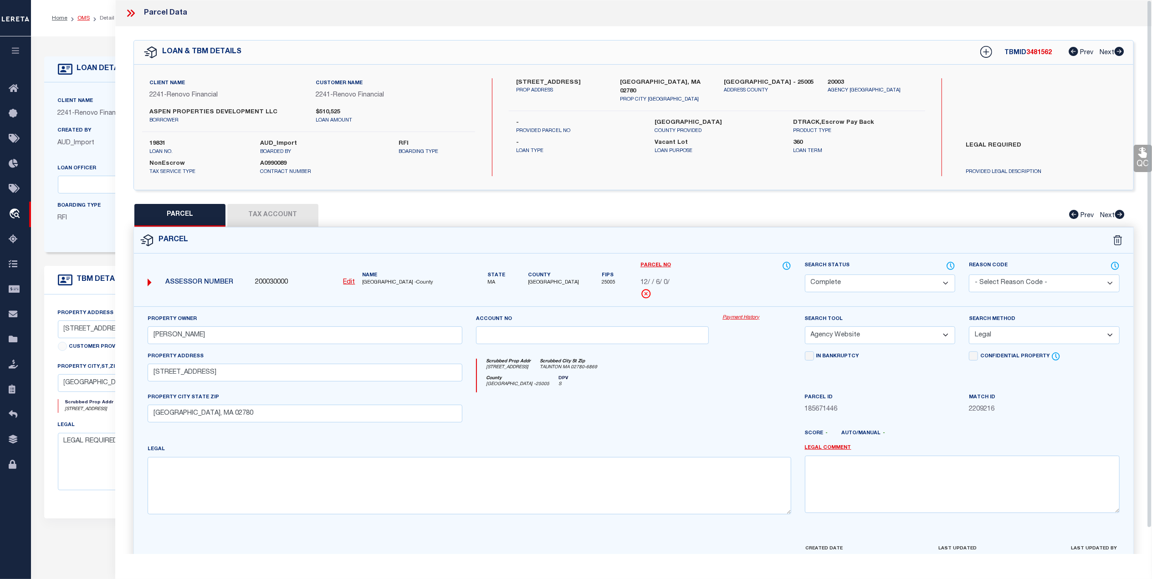
click at [86, 16] on link "OMS" at bounding box center [83, 17] width 12 height 5
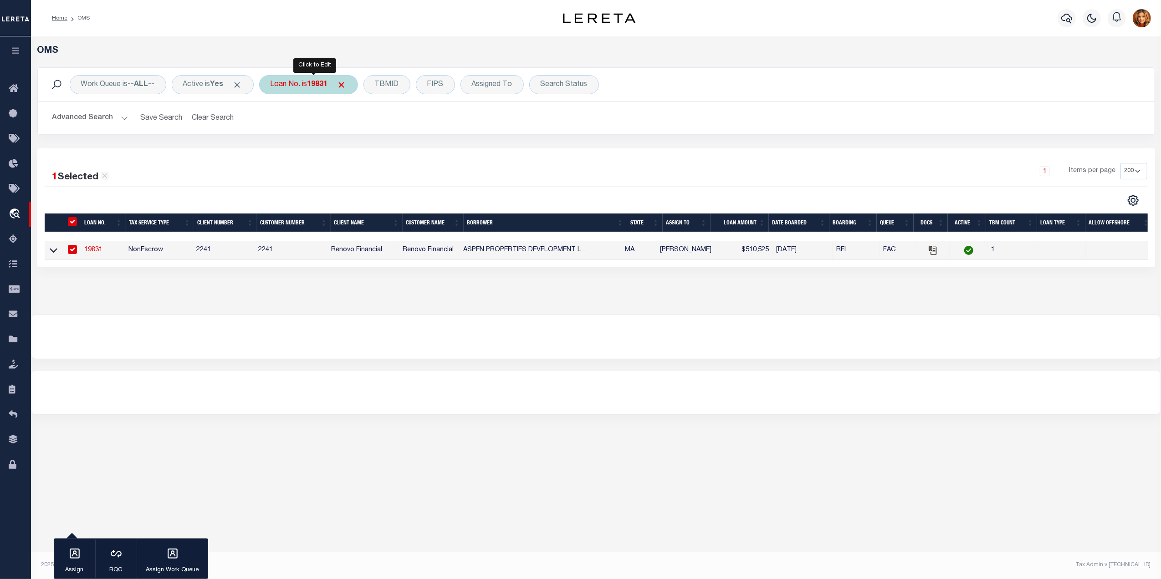
click at [328, 86] on b "19831" at bounding box center [317, 84] width 20 height 7
click at [319, 128] on input "19831" at bounding box center [338, 129] width 134 height 17
click at [356, 152] on input "Cancel" at bounding box center [355, 149] width 31 height 15
click at [10, 88] on icon at bounding box center [16, 88] width 15 height 11
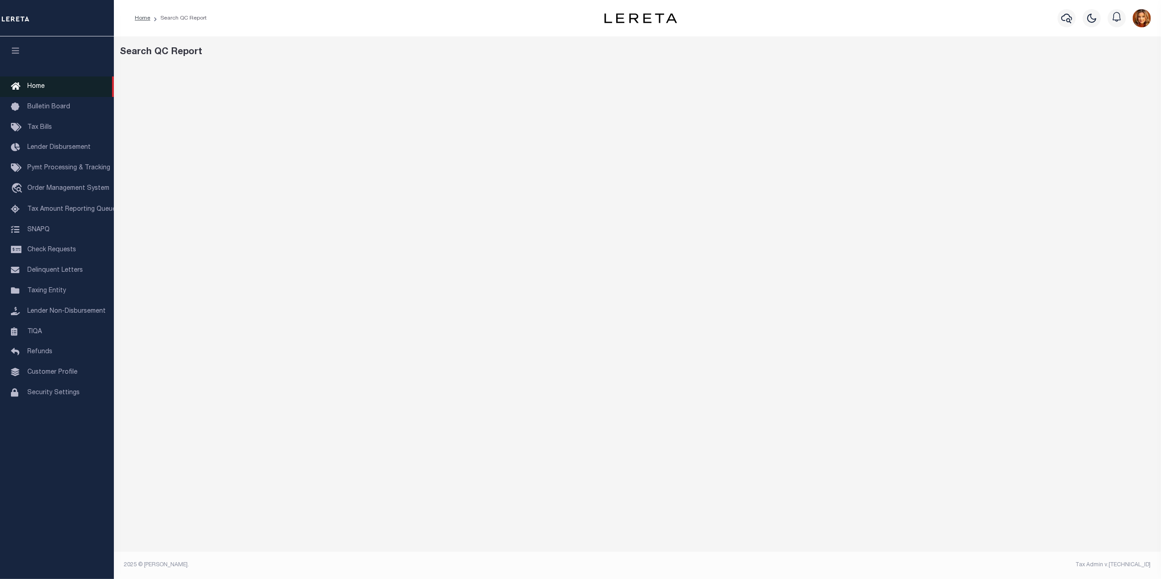
click at [41, 86] on span "Home" at bounding box center [35, 86] width 17 height 6
click at [141, 15] on link "Home" at bounding box center [142, 17] width 15 height 5
click at [31, 83] on span "Home" at bounding box center [35, 86] width 17 height 6
click at [35, 189] on span "Order Management System" at bounding box center [68, 188] width 82 height 6
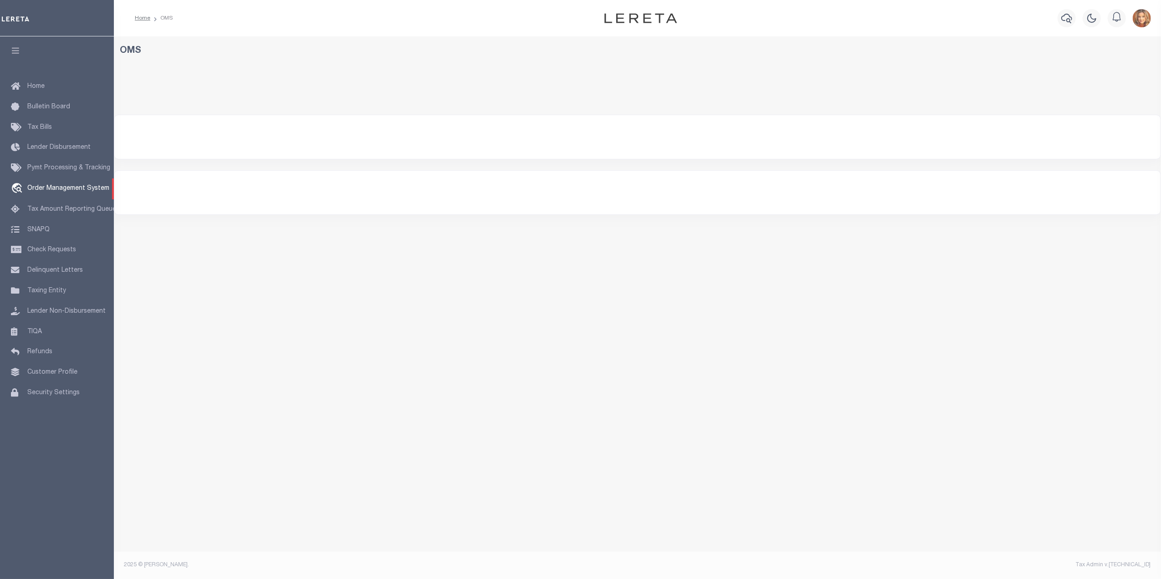
select select "200"
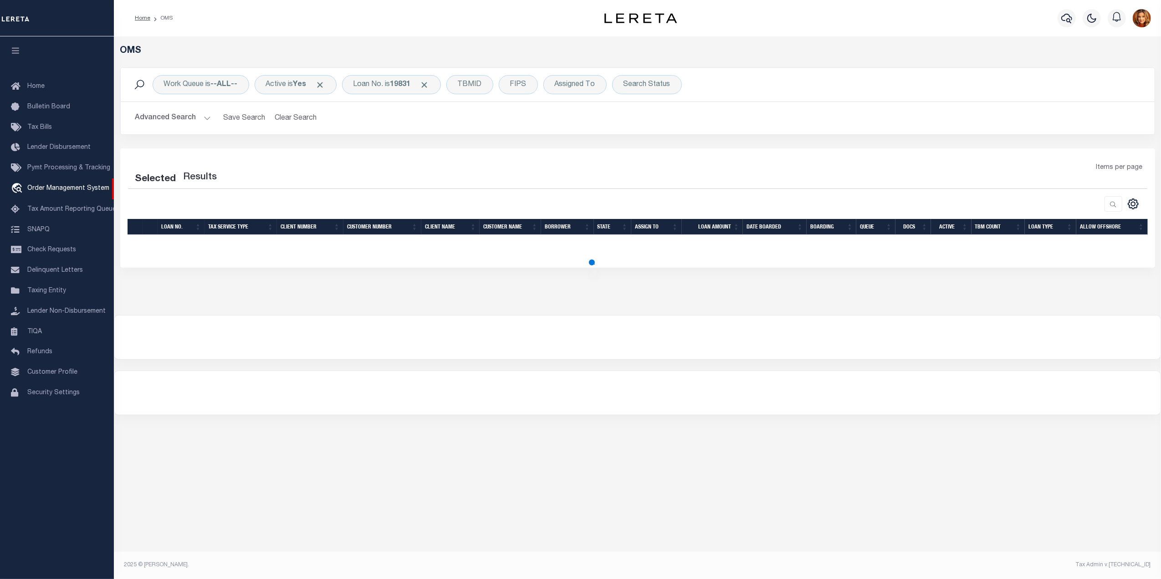
select select "200"
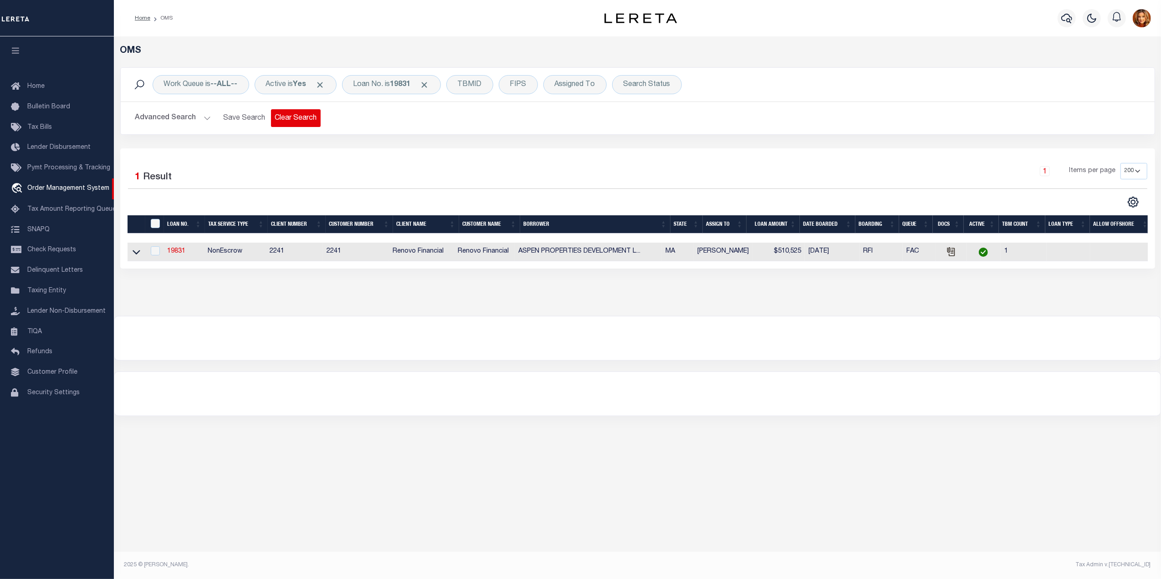
click at [299, 124] on button "Clear Search" at bounding box center [296, 118] width 50 height 18
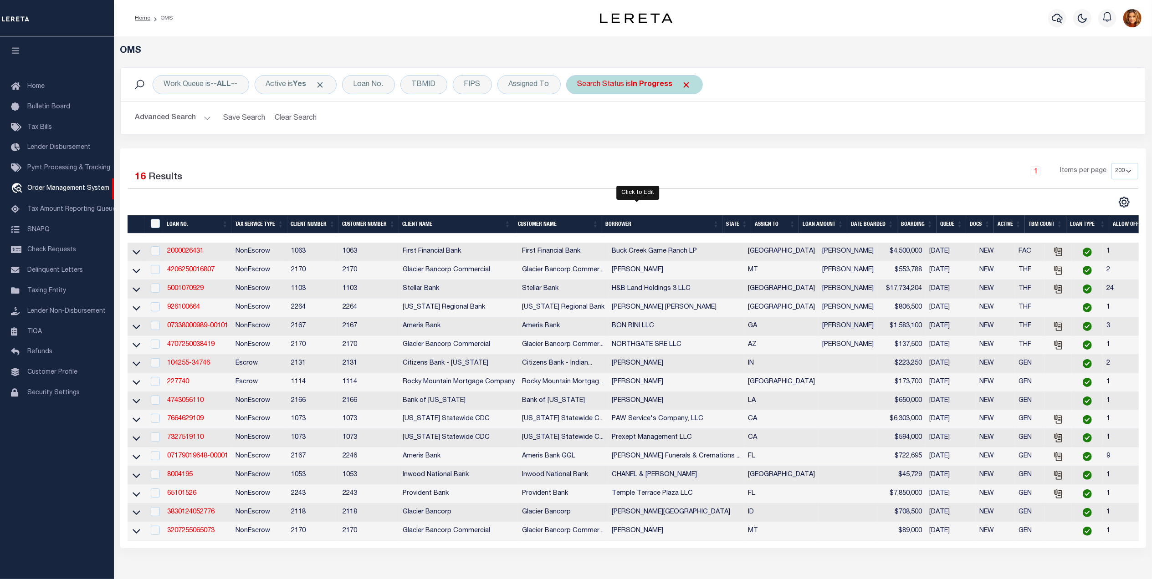
click at [666, 84] on b "In Progress" at bounding box center [651, 84] width 41 height 7
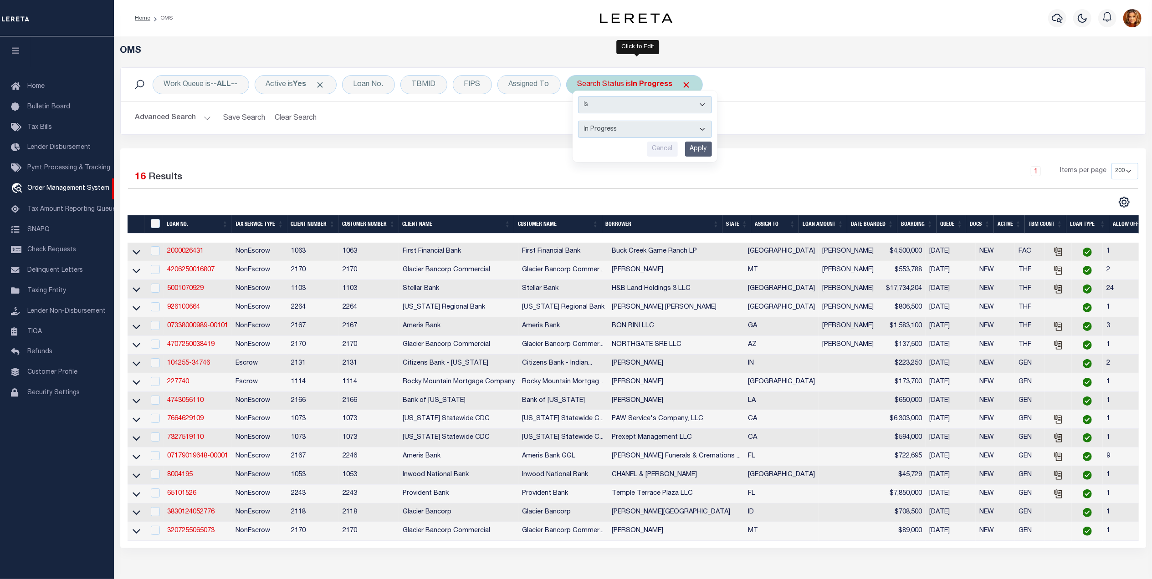
click at [613, 126] on select "Automated Search Bad Parcel Complete Duplicate Parcel High Dollar Reporting In …" at bounding box center [645, 129] width 134 height 17
select select "BP"
click at [581, 121] on select "Automated Search Bad Parcel Complete Duplicate Parcel High Dollar Reporting In …" at bounding box center [645, 129] width 134 height 17
click at [697, 148] on input "Apply" at bounding box center [698, 149] width 27 height 15
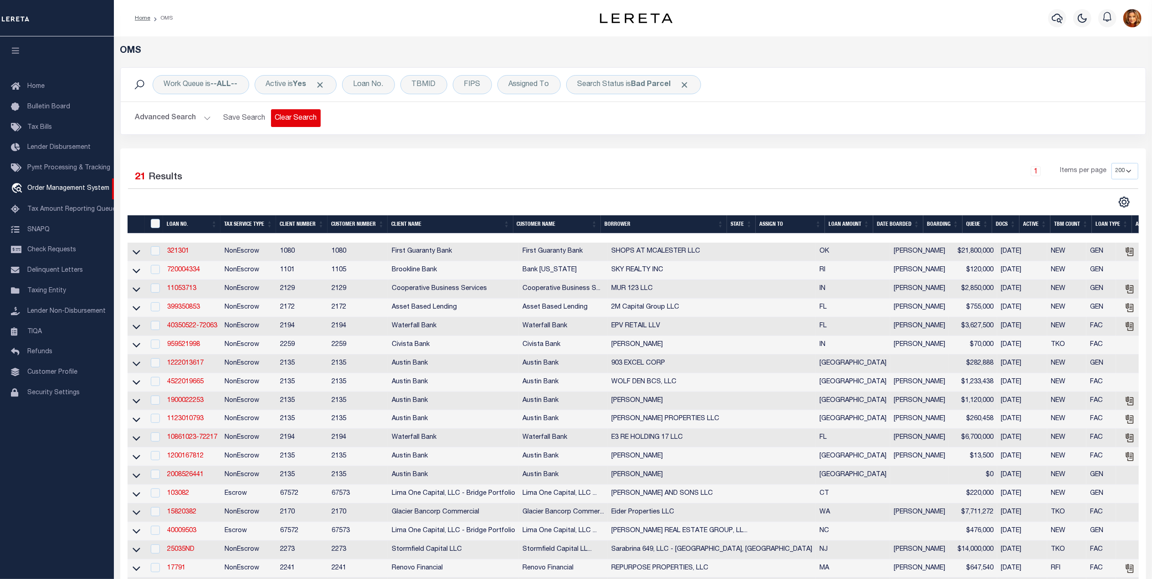
click at [295, 124] on button "Clear Search" at bounding box center [296, 118] width 50 height 18
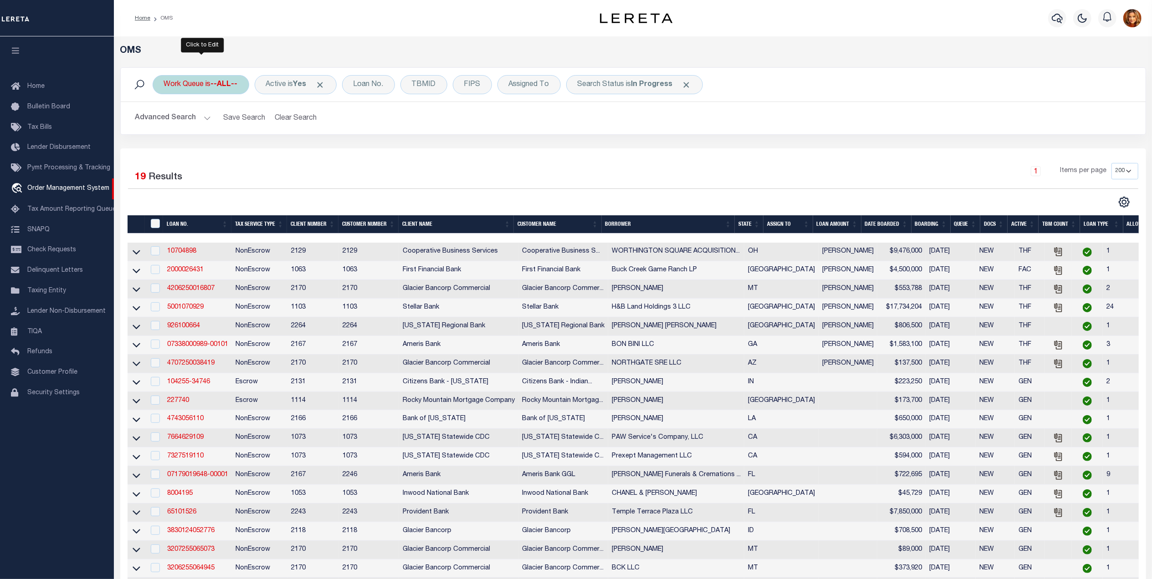
click at [204, 81] on div "Work Queue is --ALL--" at bounding box center [201, 84] width 97 height 19
click at [175, 132] on select "--ALL-- factRSystems General ThoughtFocus" at bounding box center [231, 129] width 134 height 17
select select "GEN"
click at [164, 121] on select "--ALL-- factRSystems General ThoughtFocus" at bounding box center [231, 129] width 134 height 17
click at [288, 146] on input "Apply" at bounding box center [284, 149] width 27 height 15
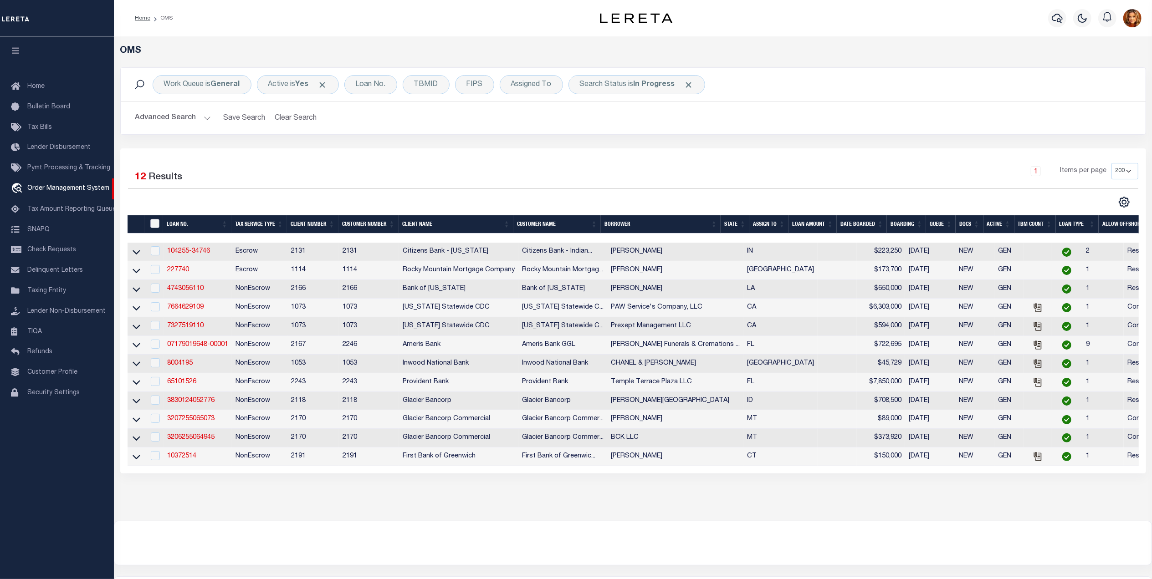
click at [154, 223] on input "" at bounding box center [154, 223] width 9 height 9
checkbox input "true"
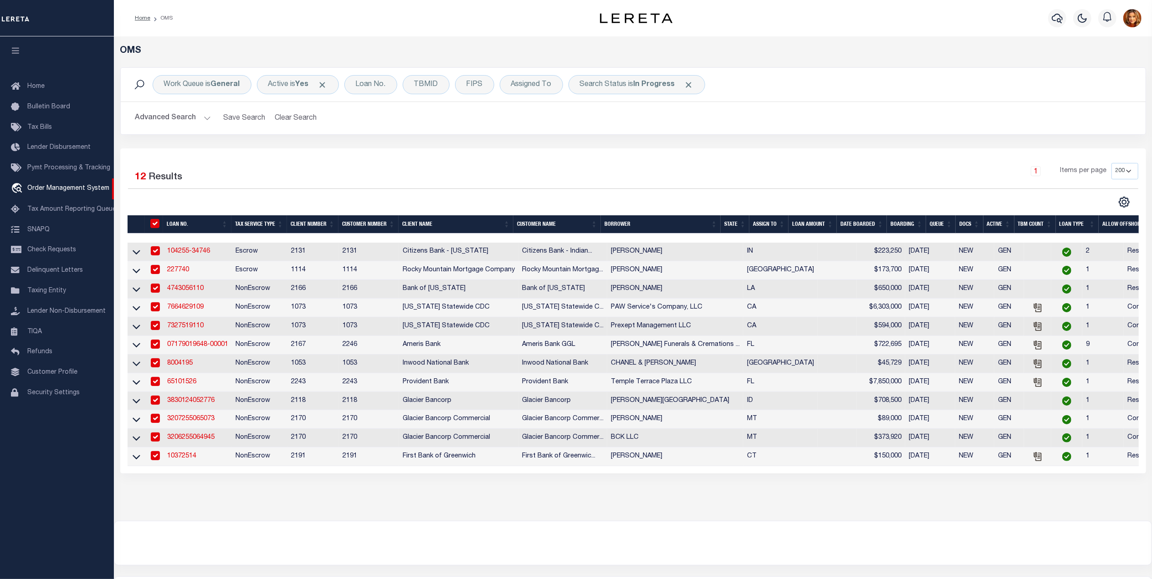
checkbox input "true"
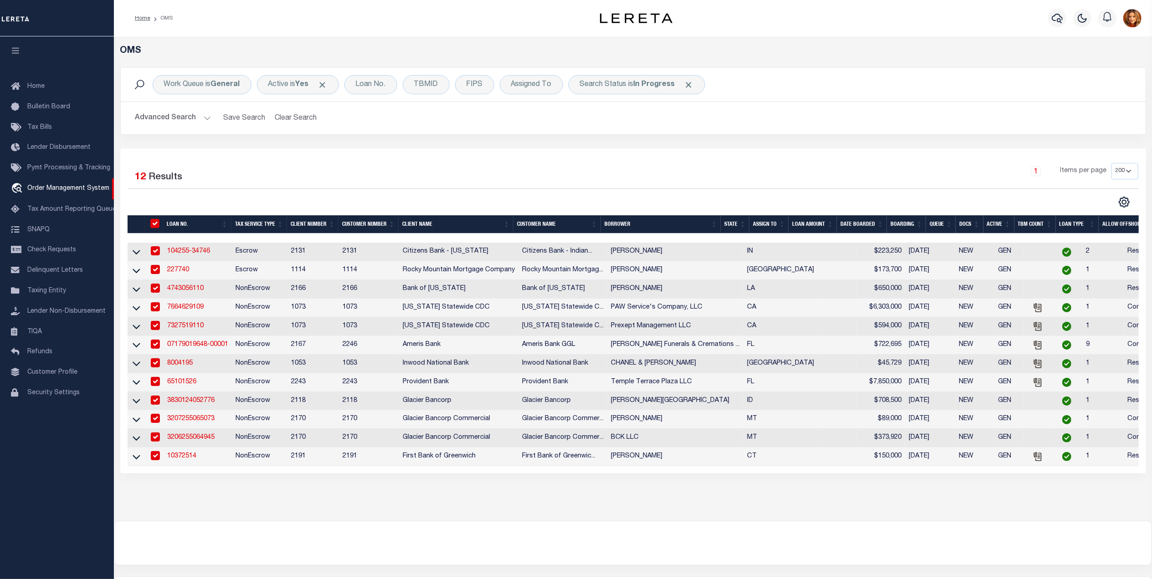
checkbox input "true"
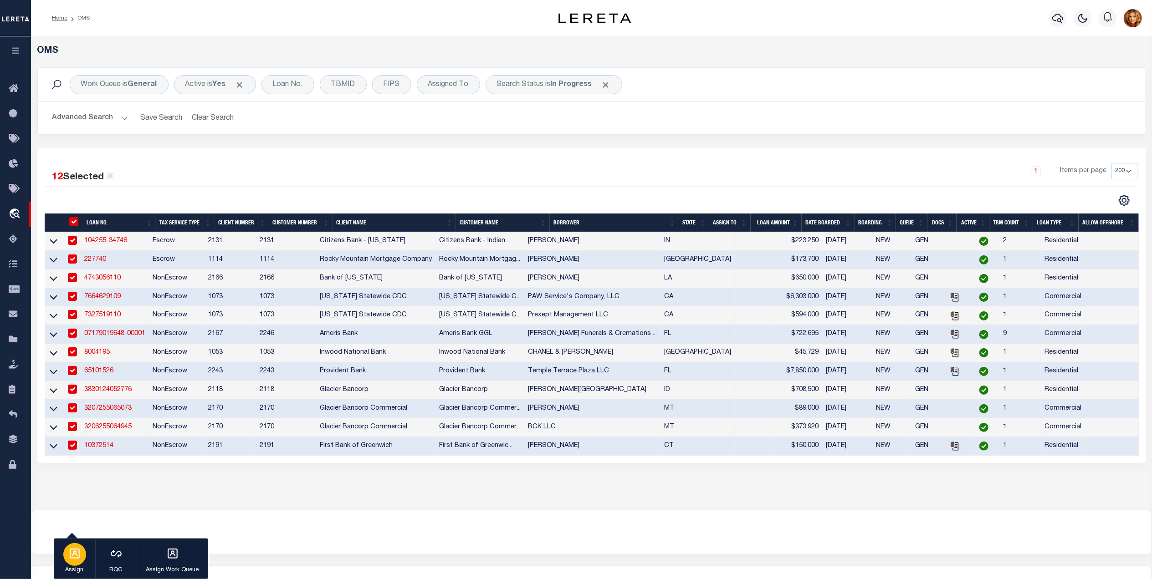
click at [75, 551] on icon "button" at bounding box center [75, 554] width 12 height 12
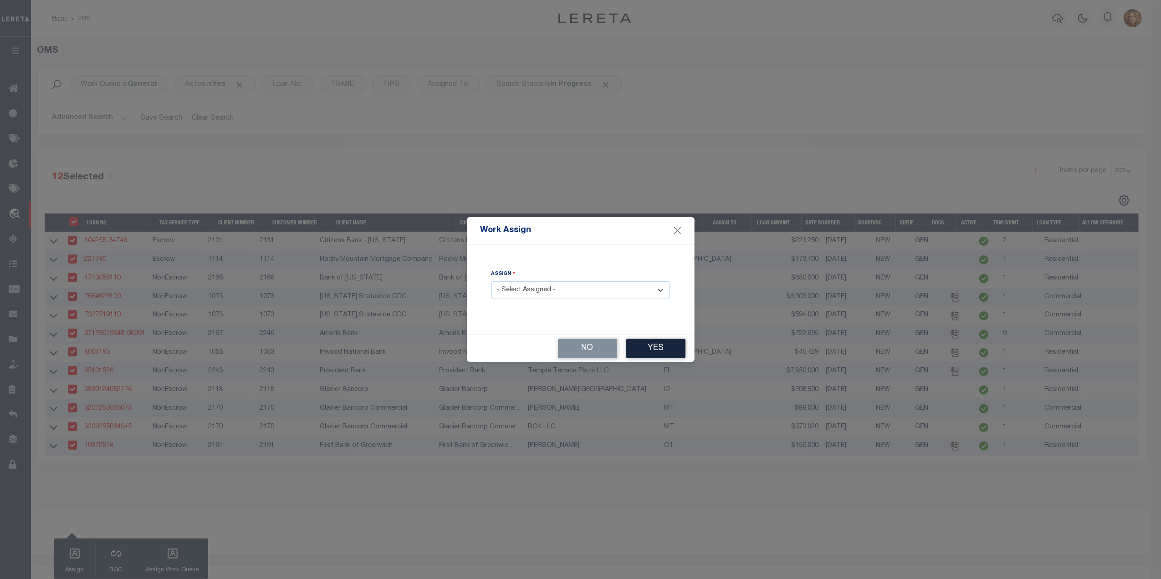
click at [569, 289] on select "- Select Assigned - --Unassigned-- Abdul Muzain Agustin Fernandez Ahmad Darwish…" at bounding box center [581, 291] width 179 height 18
select select "Murali Murthy"
click at [492, 282] on select "- Select Assigned - --Unassigned-- Abdul Muzain Agustin Fernandez Ahmad Darwish…" at bounding box center [581, 291] width 179 height 18
click at [663, 345] on button "Yes" at bounding box center [655, 349] width 59 height 20
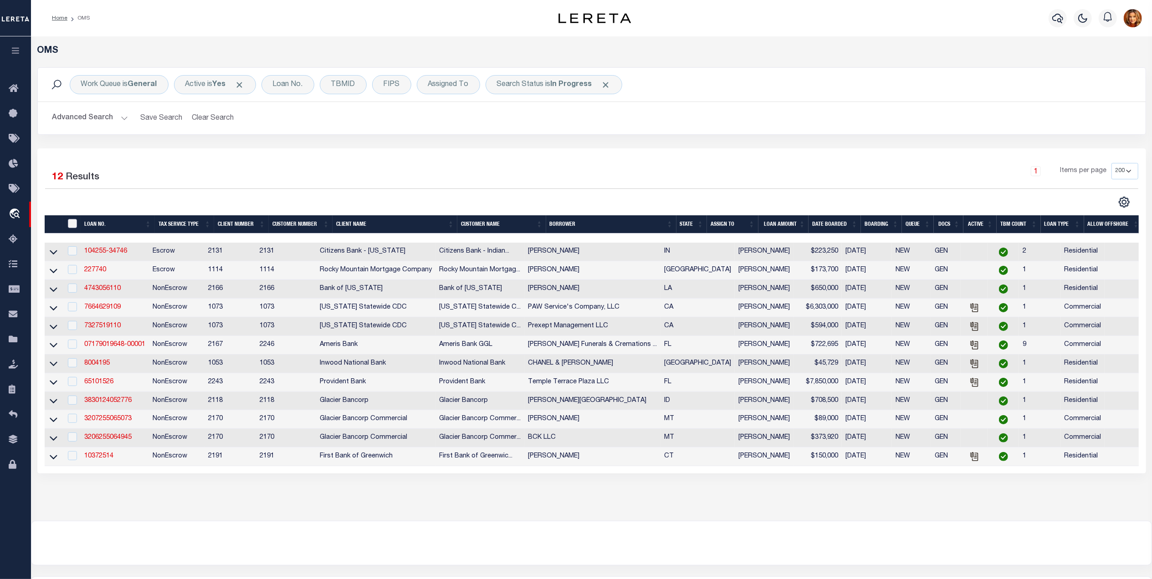
click at [75, 226] on input "" at bounding box center [72, 223] width 9 height 9
checkbox input "true"
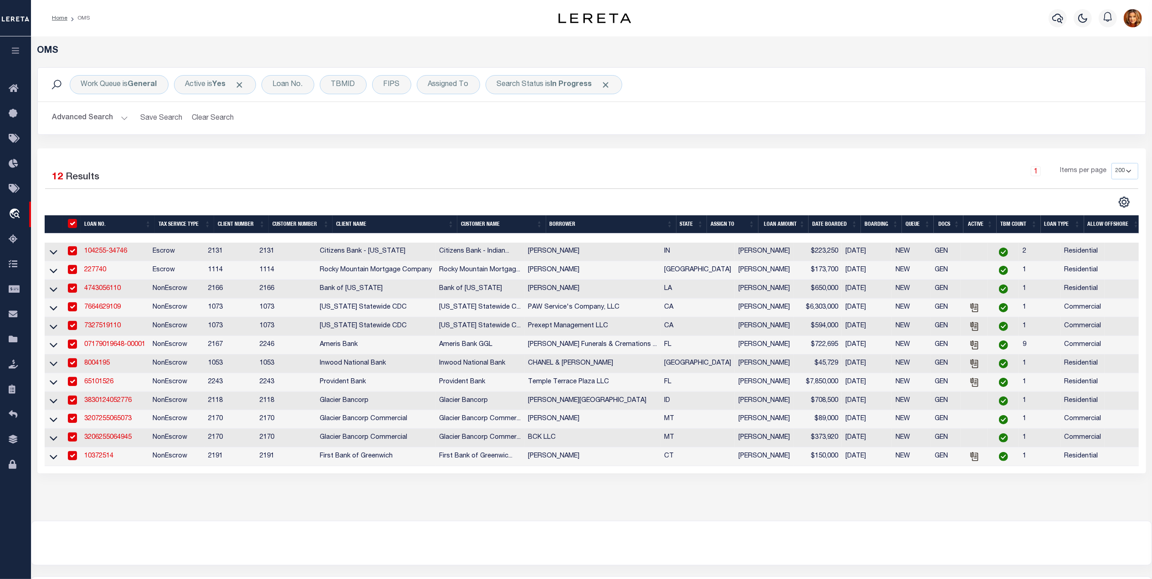
checkbox input "true"
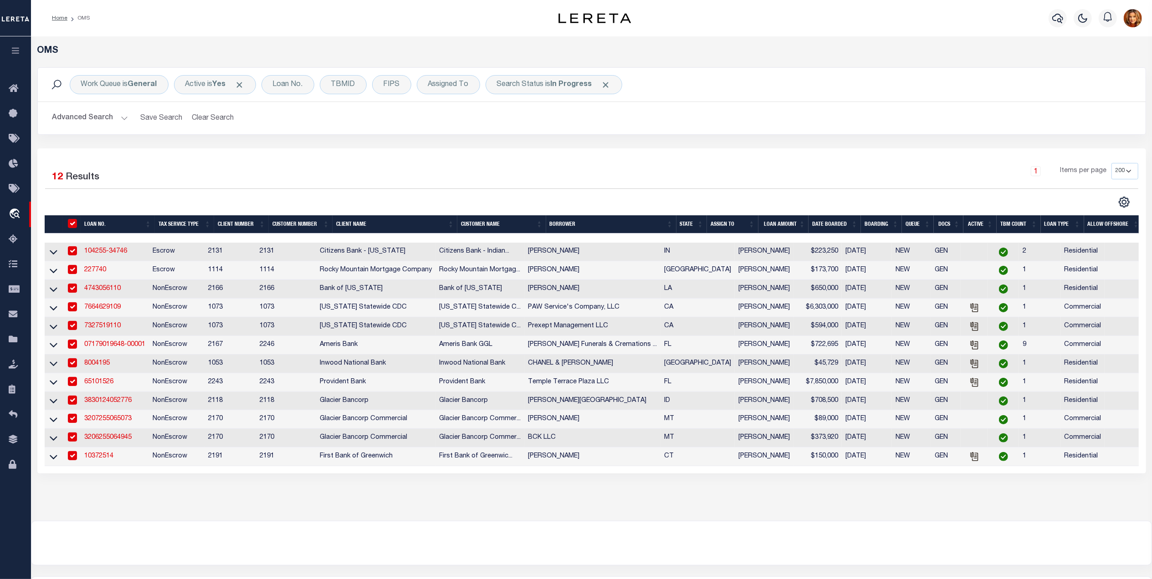
checkbox input "true"
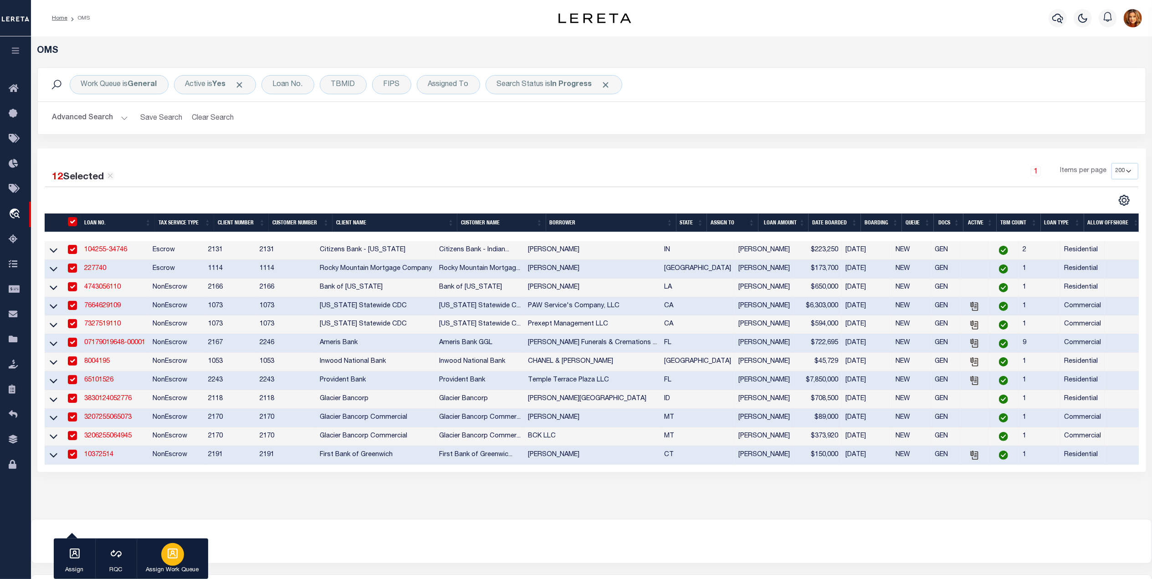
click at [174, 555] on icon "button" at bounding box center [173, 554] width 10 height 10
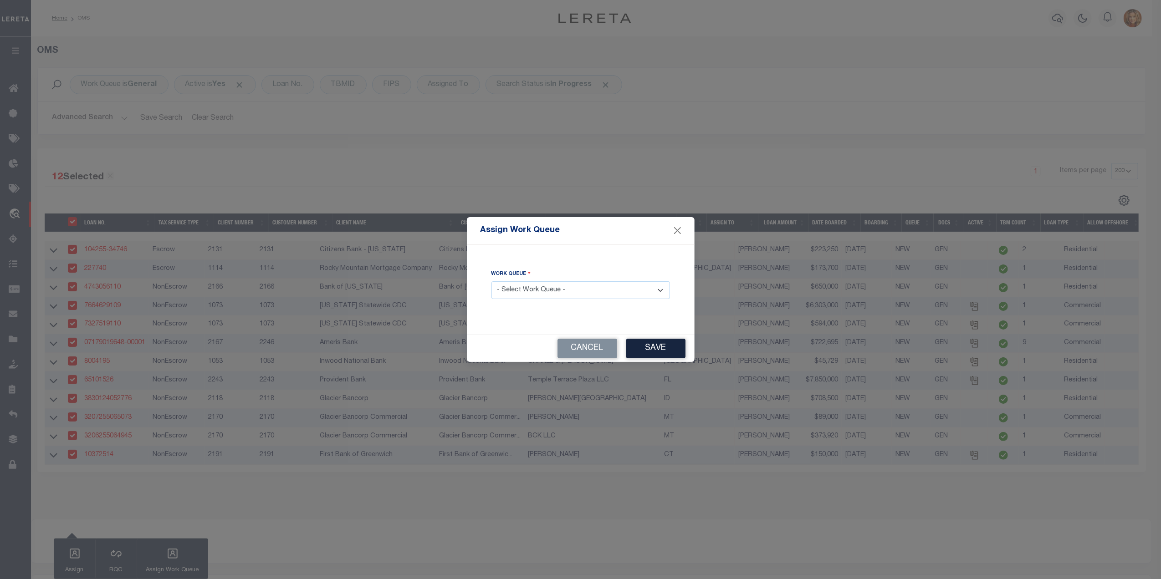
click at [540, 291] on select "- Select Work Queue - factRSystems General ThoughtFocus" at bounding box center [581, 291] width 179 height 18
select select "THF"
click at [492, 282] on select "- Select Work Queue - factRSystems General ThoughtFocus" at bounding box center [581, 291] width 179 height 18
click at [660, 347] on button "Save" at bounding box center [655, 349] width 59 height 20
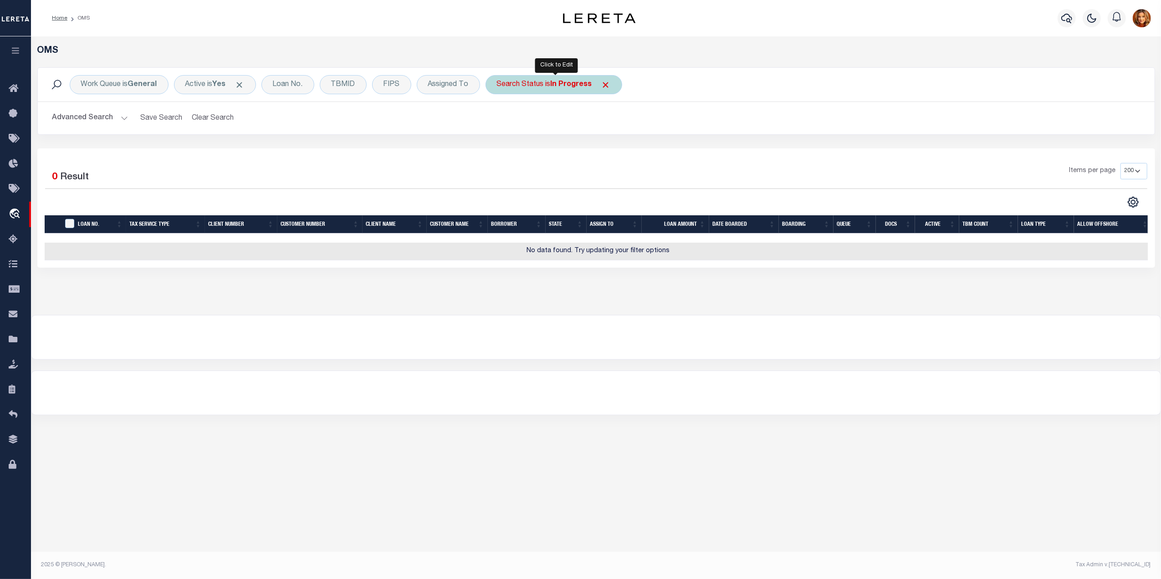
click at [574, 82] on b "In Progress" at bounding box center [571, 84] width 41 height 7
click at [534, 128] on select "Automated Search Bad Parcel Complete Duplicate Parcel High Dollar Reporting In …" at bounding box center [564, 129] width 134 height 17
select select "RD"
click at [499, 121] on select "Automated Search Bad Parcel Complete Duplicate Parcel High Dollar Reporting In …" at bounding box center [564, 129] width 134 height 17
click at [625, 145] on input "Apply" at bounding box center [617, 149] width 27 height 15
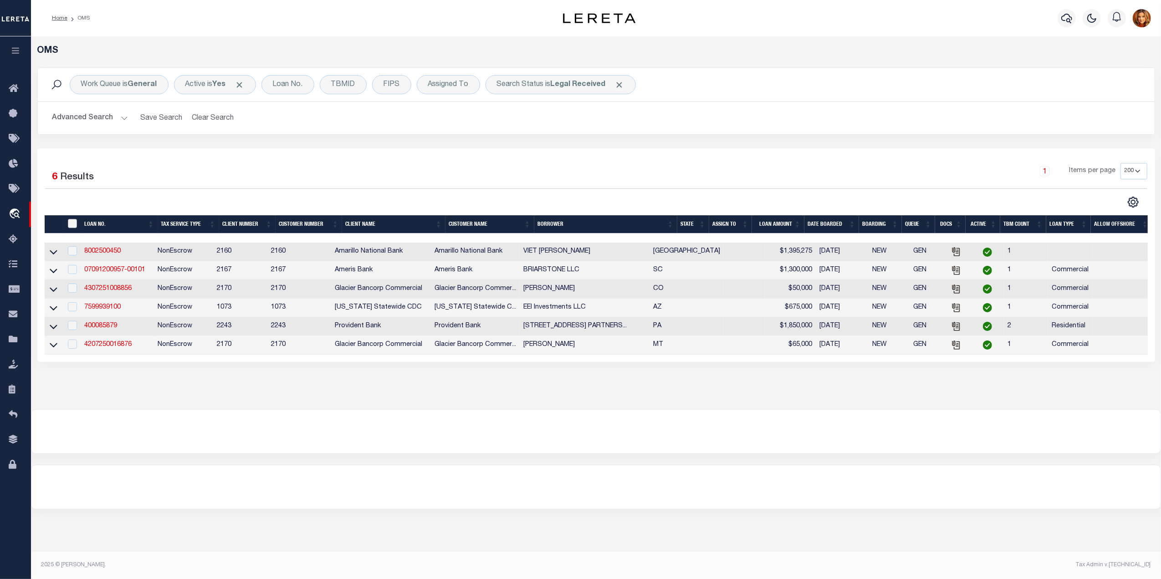
click at [73, 225] on input "" at bounding box center [72, 223] width 9 height 9
checkbox input "true"
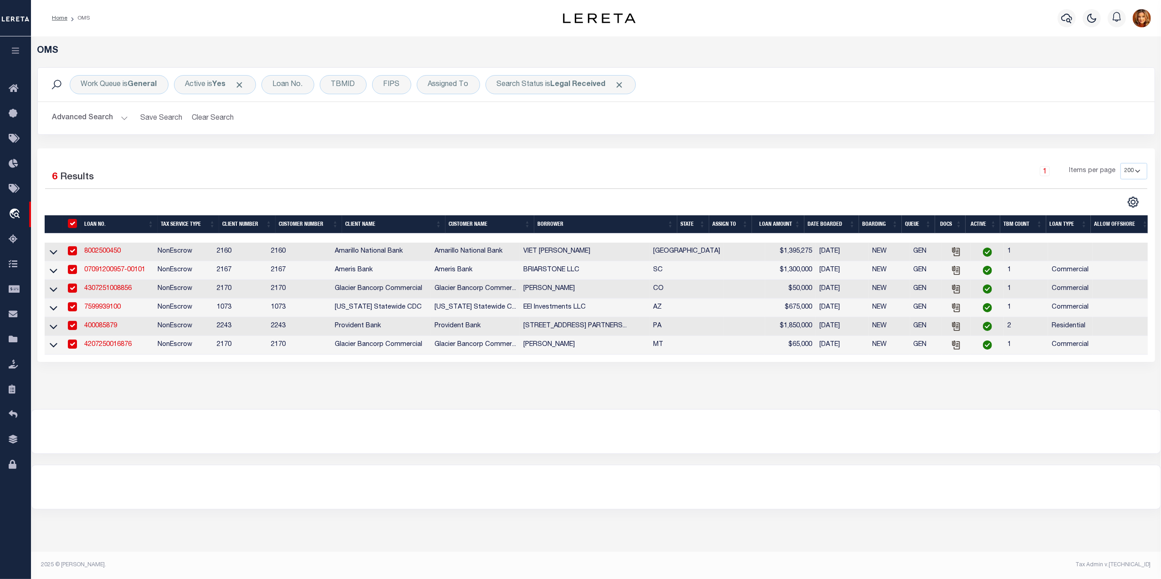
checkbox input "true"
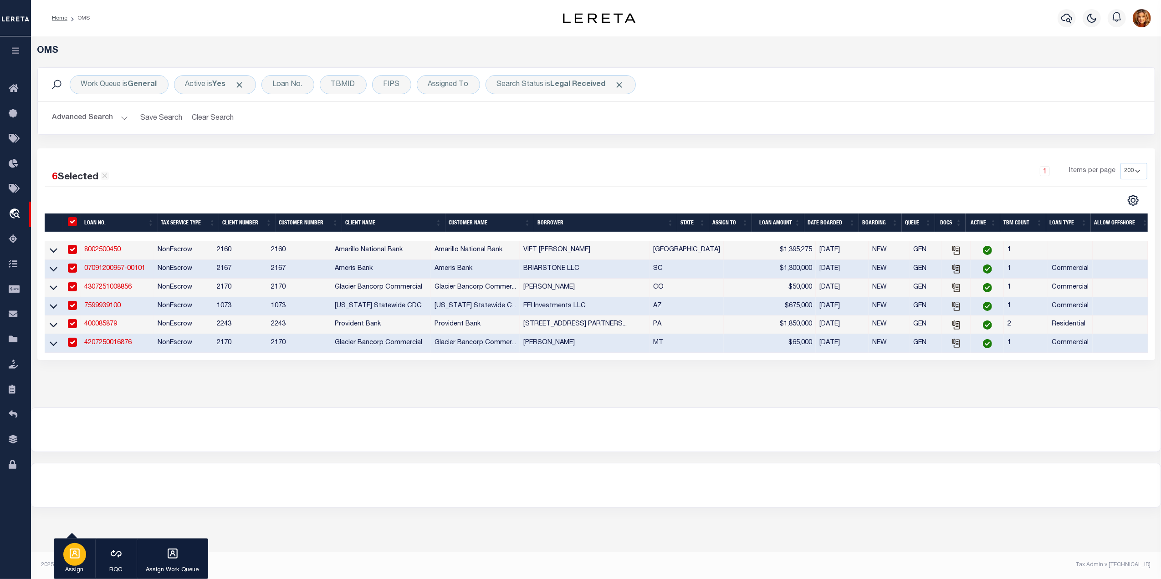
click at [75, 547] on div "button" at bounding box center [74, 554] width 23 height 23
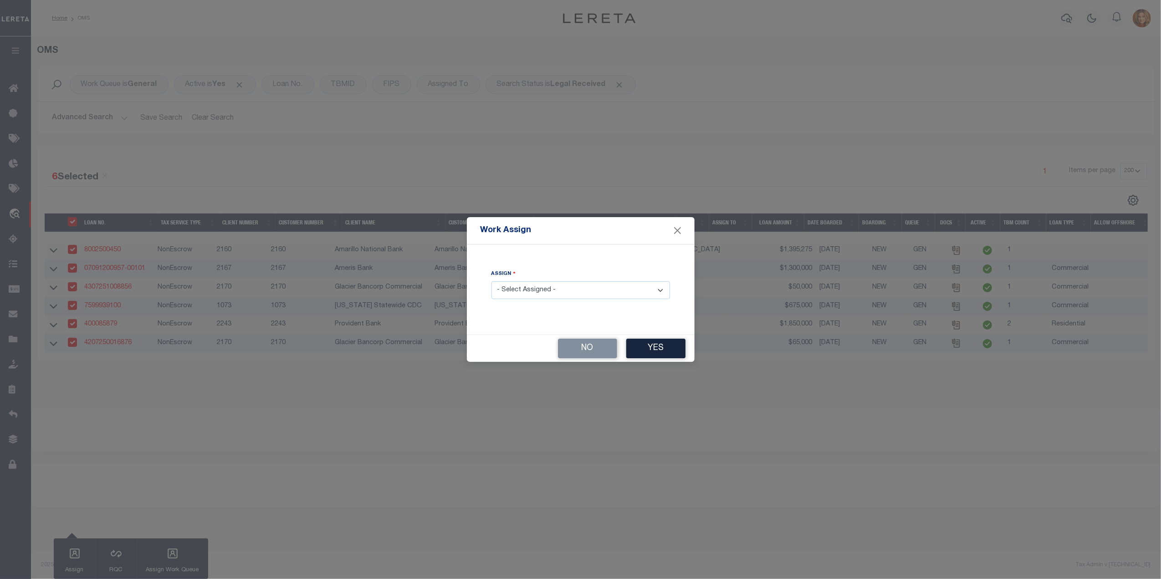
click at [561, 285] on select "- Select Assigned - --Unassigned-- Abdul Muzain Agustin Fernandez Ahmad Darwish…" at bounding box center [581, 291] width 179 height 18
select select "Sagar Sen"
click at [492, 282] on select "- Select Assigned - --Unassigned-- Abdul Muzain Agustin Fernandez Ahmad Darwish…" at bounding box center [581, 291] width 179 height 18
click at [653, 341] on button "Yes" at bounding box center [655, 349] width 59 height 20
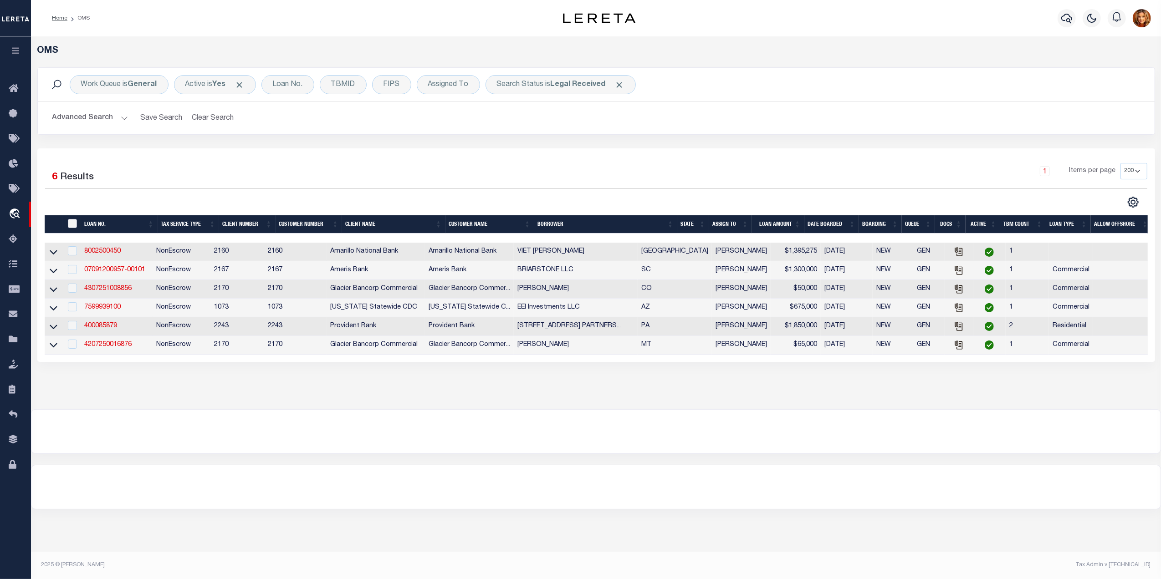
click at [67, 221] on div "" at bounding box center [73, 224] width 15 height 10
click at [68, 225] on input "" at bounding box center [72, 223] width 9 height 9
checkbox input "true"
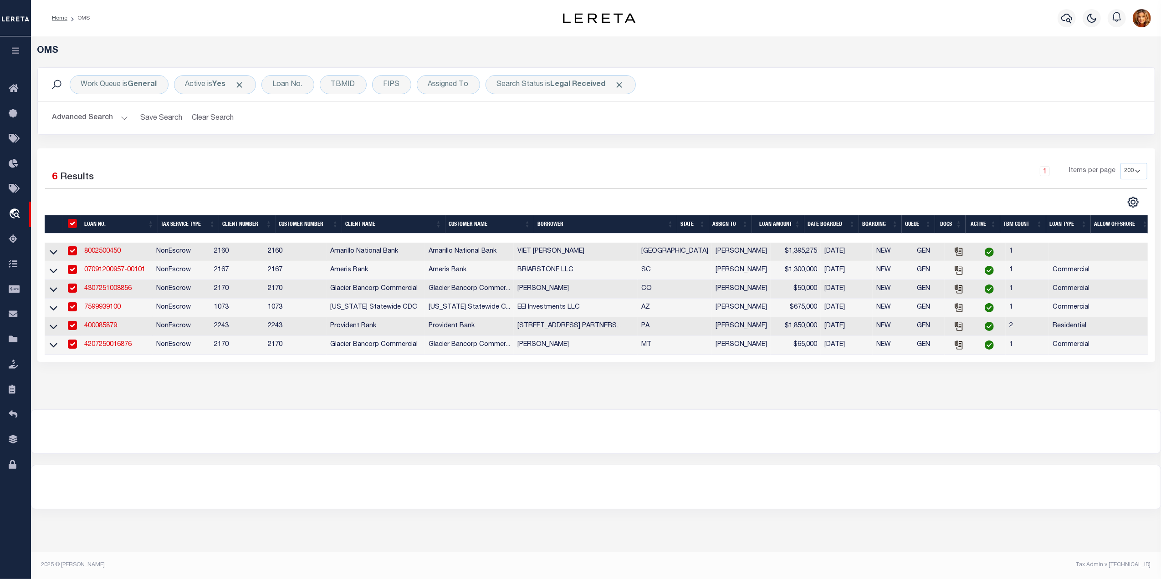
checkbox input "true"
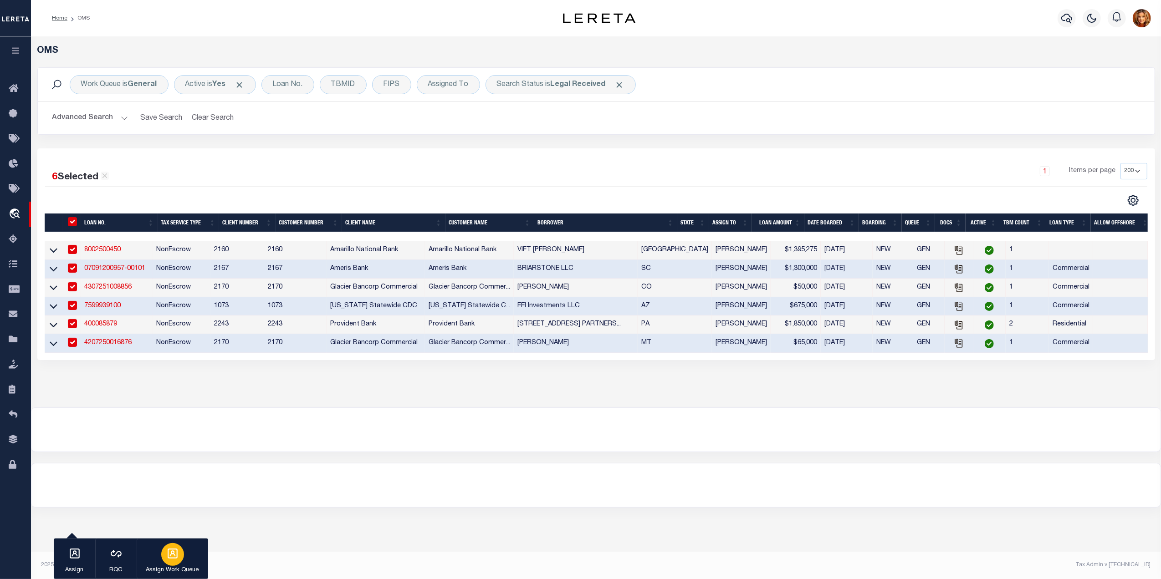
click at [183, 558] on div "button" at bounding box center [172, 554] width 23 height 23
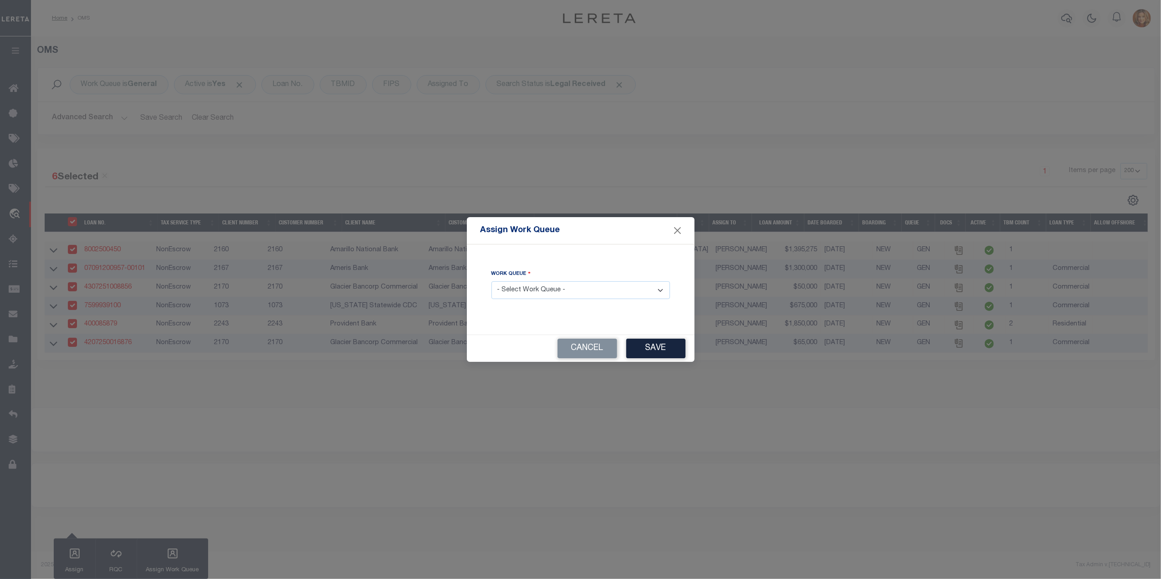
click at [521, 291] on select "- Select Work Queue - factRSystems General ThoughtFocus" at bounding box center [581, 291] width 179 height 18
select select "FAC"
click at [492, 282] on select "- Select Work Queue - factRSystems General ThoughtFocus" at bounding box center [581, 291] width 179 height 18
click at [656, 346] on button "Save" at bounding box center [655, 349] width 59 height 20
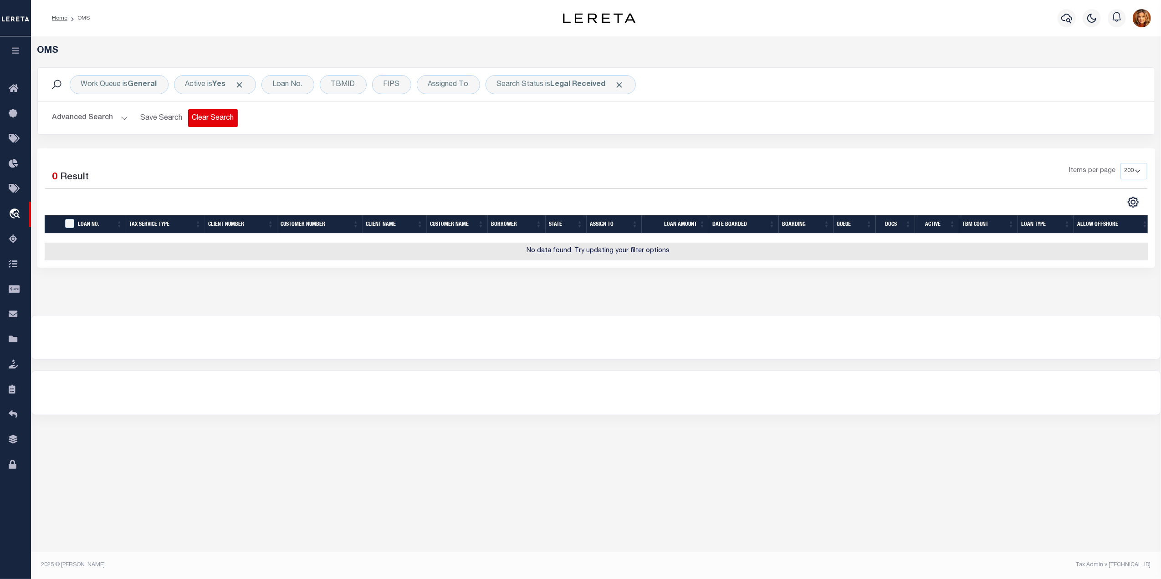
click at [200, 124] on button "Clear Search" at bounding box center [213, 118] width 50 height 18
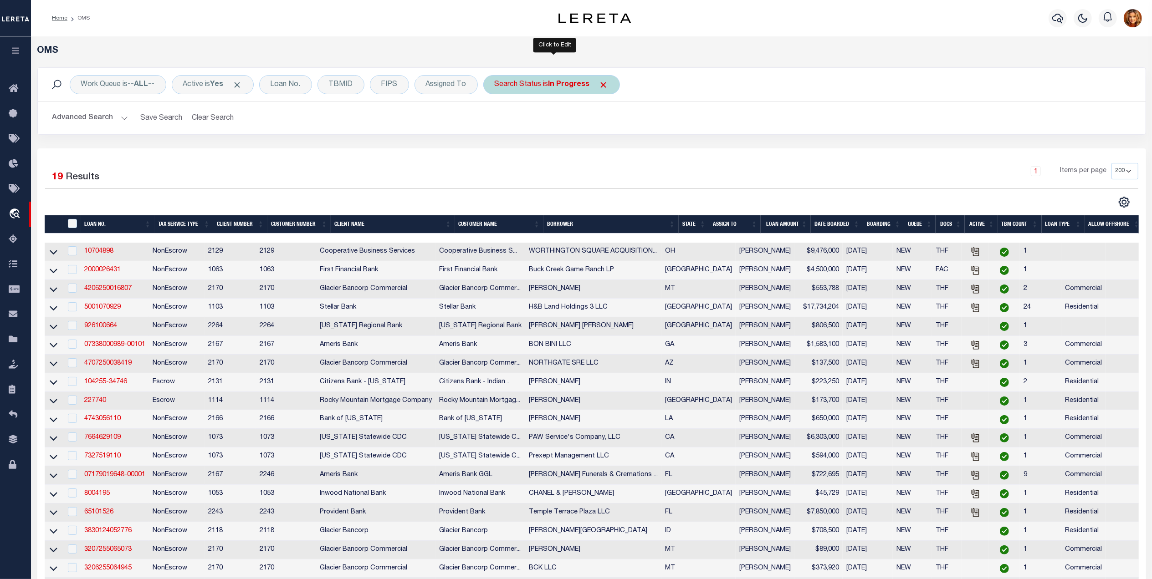
click at [558, 82] on b "In Progress" at bounding box center [568, 84] width 41 height 7
click at [521, 128] on select "Automated Search Bad Parcel Complete Duplicate Parcel High Dollar Reporting In …" at bounding box center [562, 129] width 134 height 17
select select "BP"
click at [498, 121] on select "Automated Search Bad Parcel Complete Duplicate Parcel High Dollar Reporting In …" at bounding box center [562, 129] width 134 height 17
click at [620, 150] on input "Apply" at bounding box center [615, 149] width 27 height 15
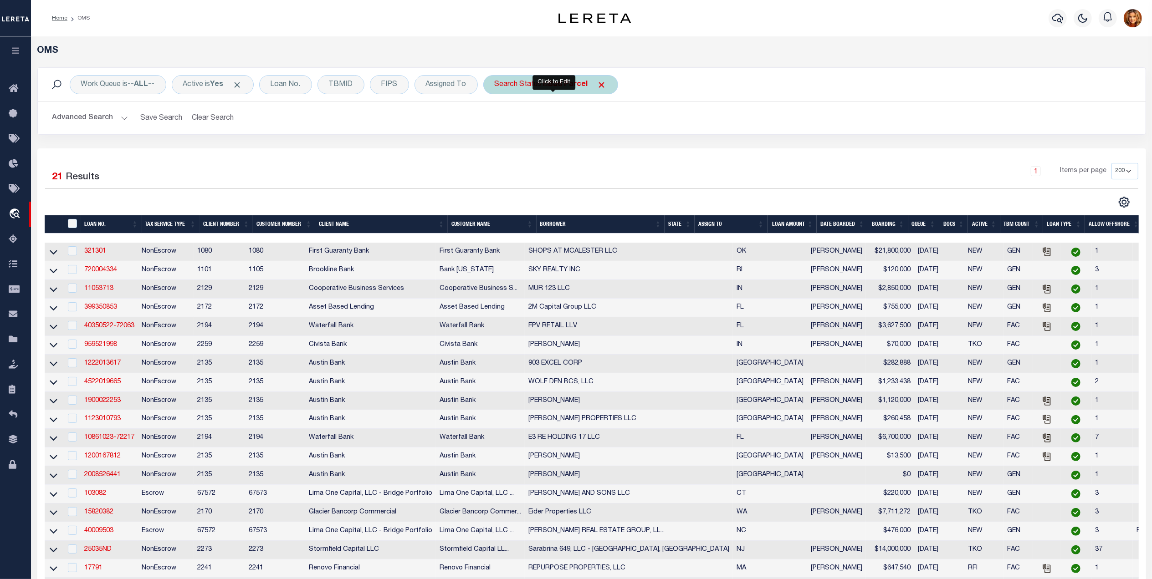
click at [558, 87] on b "Bad Parcel" at bounding box center [568, 84] width 40 height 7
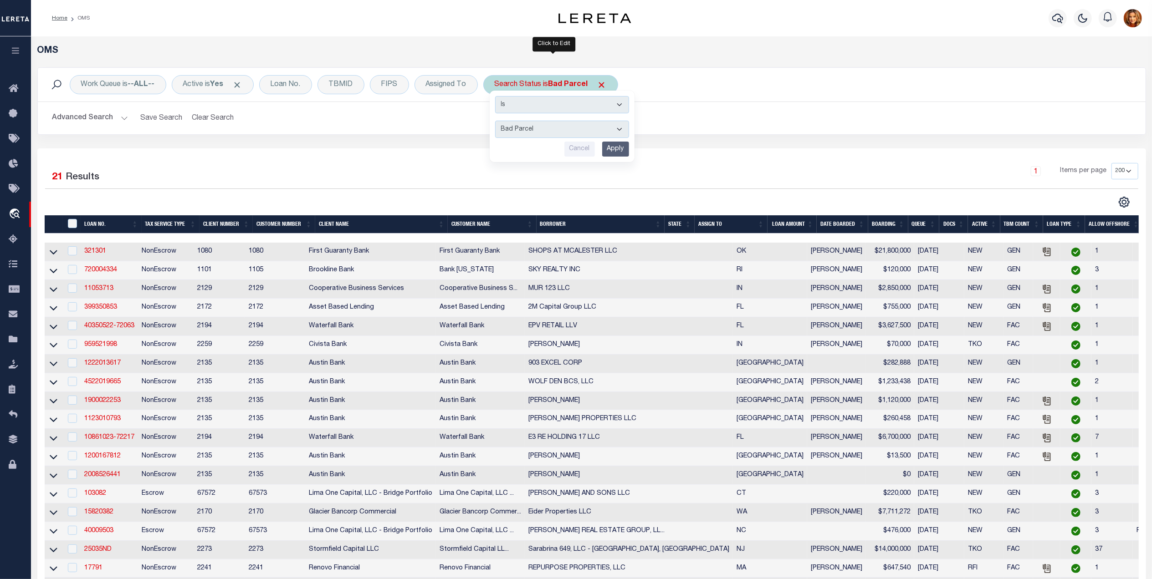
click at [518, 128] on select "Automated Search Bad Parcel Complete Duplicate Parcel High Dollar Reporting In …" at bounding box center [562, 129] width 134 height 17
click at [498, 121] on select "Automated Search Bad Parcel Complete Duplicate Parcel High Dollar Reporting In …" at bounding box center [562, 129] width 134 height 17
click at [558, 121] on select "Automated Search Bad Parcel Complete Duplicate Parcel High Dollar Reporting In …" at bounding box center [562, 129] width 134 height 17
select select "QC"
click at [498, 121] on select "Automated Search Bad Parcel Complete Duplicate Parcel High Dollar Reporting In …" at bounding box center [562, 129] width 134 height 17
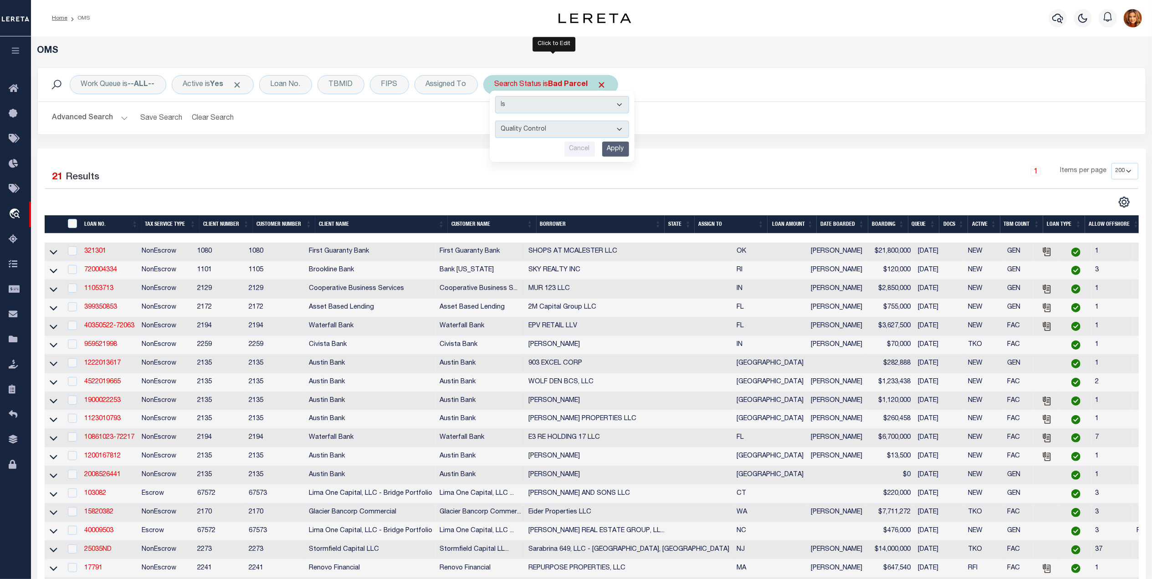
click at [623, 150] on input "Apply" at bounding box center [615, 149] width 27 height 15
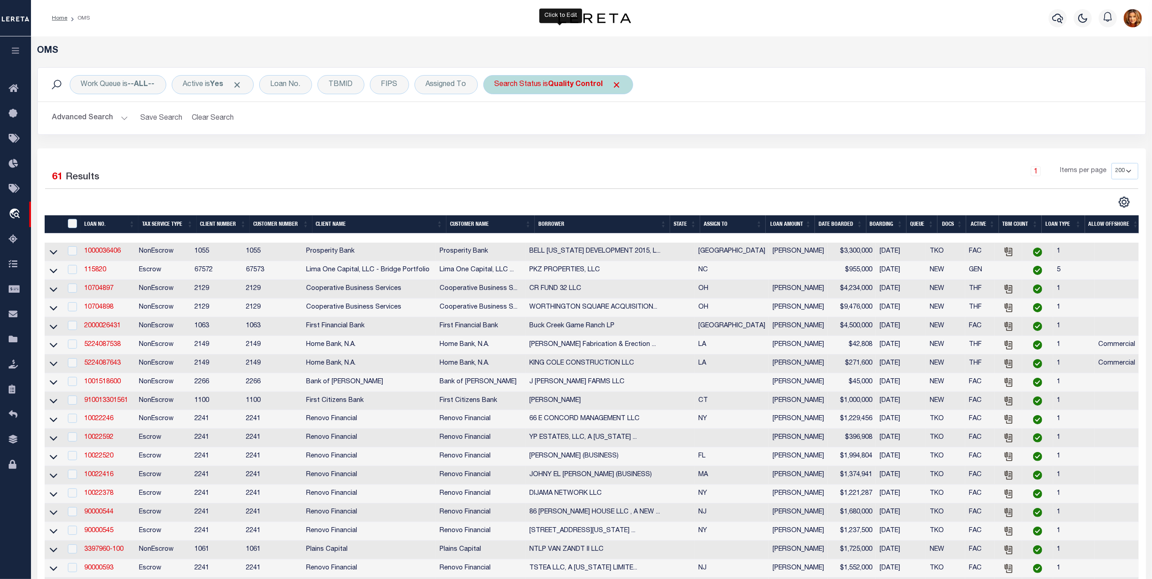
click at [582, 90] on div "Search Status is Quality Control" at bounding box center [558, 84] width 150 height 19
click at [525, 126] on select "Automated Search Bad Parcel Complete Duplicate Parcel High Dollar Reporting In …" at bounding box center [562, 129] width 134 height 17
select select "HD"
click at [498, 121] on select "Automated Search Bad Parcel Complete Duplicate Parcel High Dollar Reporting In …" at bounding box center [562, 129] width 134 height 17
click at [622, 148] on input "Apply" at bounding box center [615, 149] width 27 height 15
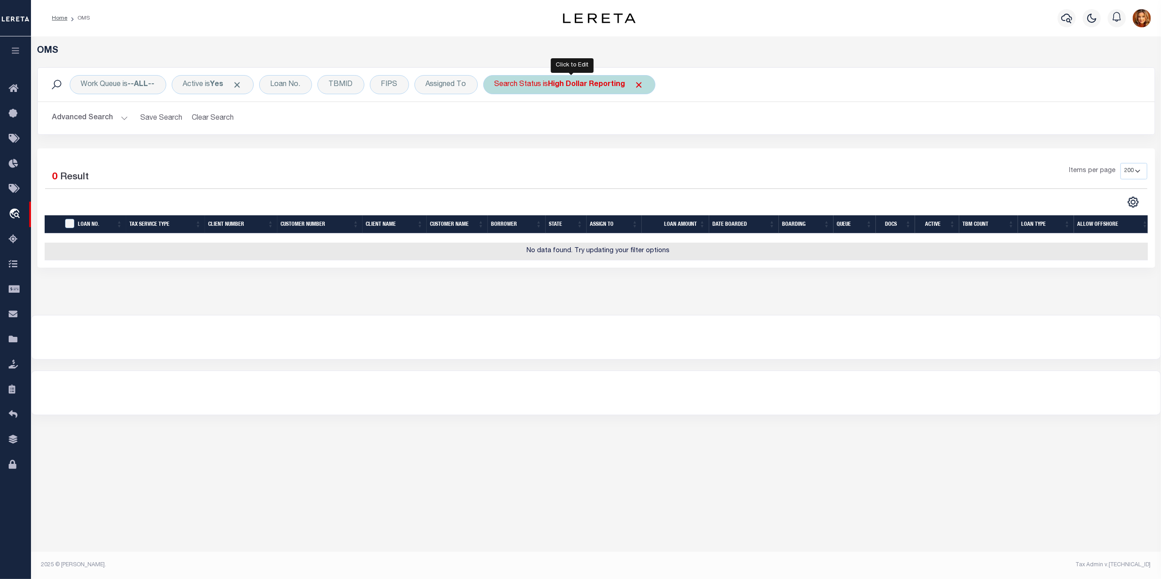
click at [581, 84] on b "High Dollar Reporting" at bounding box center [586, 84] width 77 height 7
click at [527, 132] on select "Automated Search Bad Parcel Complete Duplicate Parcel High Dollar Reporting In …" at bounding box center [562, 129] width 134 height 17
select select "SL"
click at [498, 121] on select "Automated Search Bad Parcel Complete Duplicate Parcel High Dollar Reporting In …" at bounding box center [562, 129] width 134 height 17
click at [616, 149] on input "Apply" at bounding box center [615, 149] width 27 height 15
